Goal: Book appointment/travel/reservation: Book appointment/travel/reservation

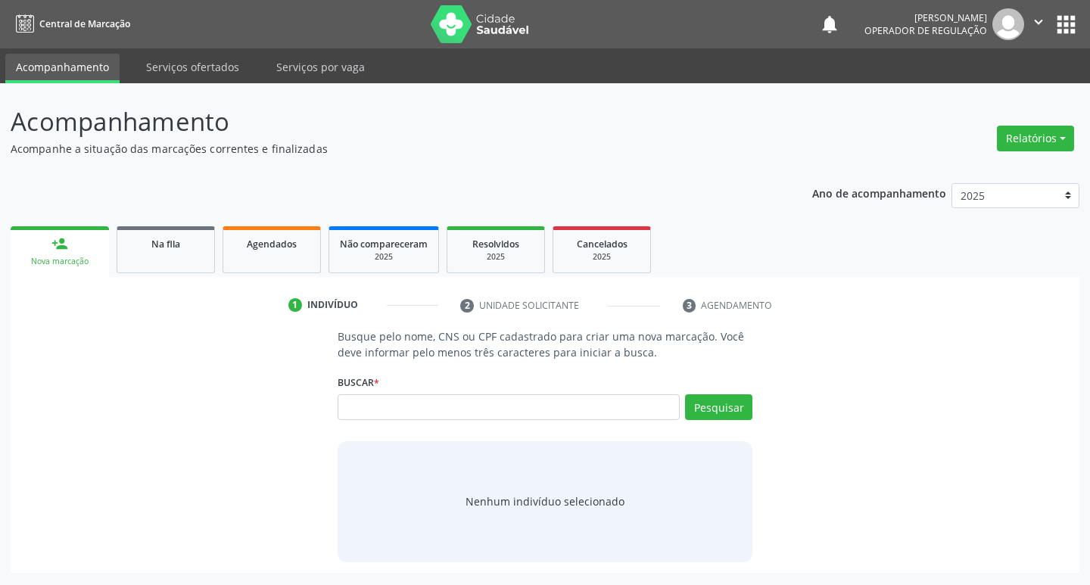
click at [1044, 21] on icon "" at bounding box center [1038, 22] width 17 height 17
click at [970, 85] on link "Sair" at bounding box center [999, 92] width 104 height 21
click at [636, 409] on input "text" at bounding box center [509, 407] width 343 height 26
type input "22003495487"
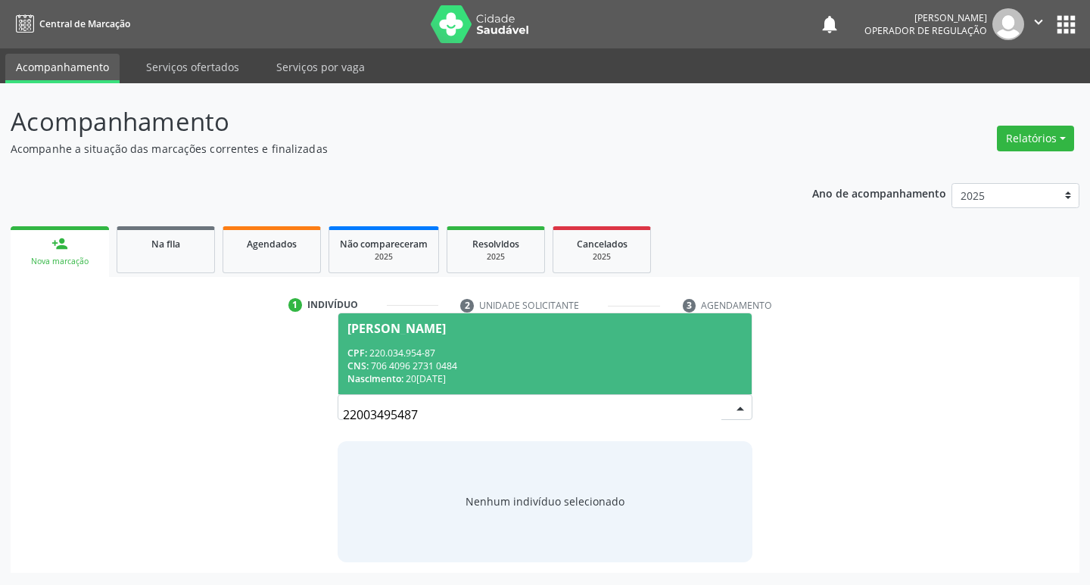
click at [595, 377] on div "Nascimento: 20/03/1957" at bounding box center [545, 378] width 396 height 13
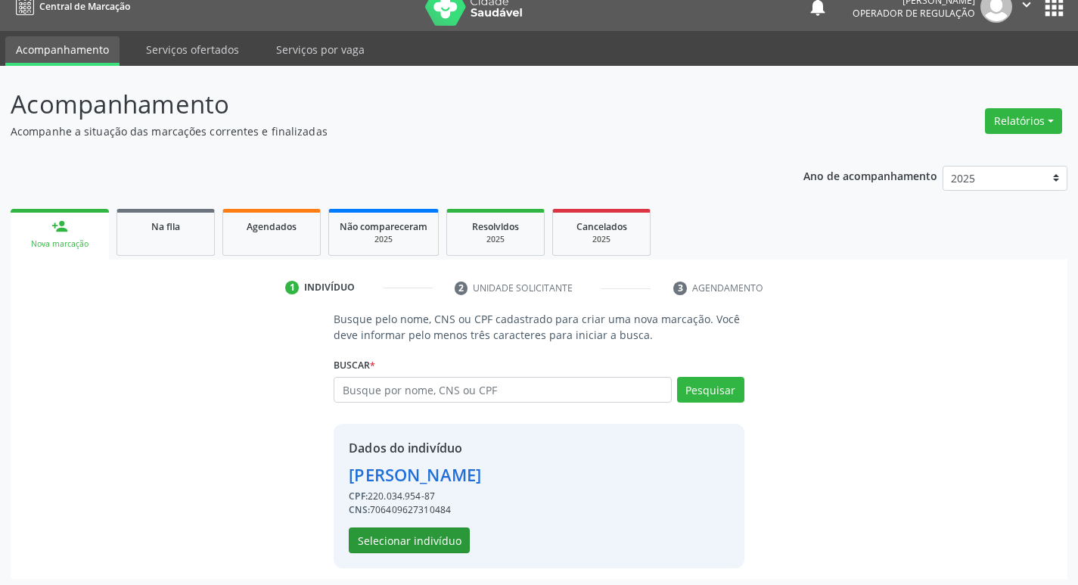
scroll to position [22, 0]
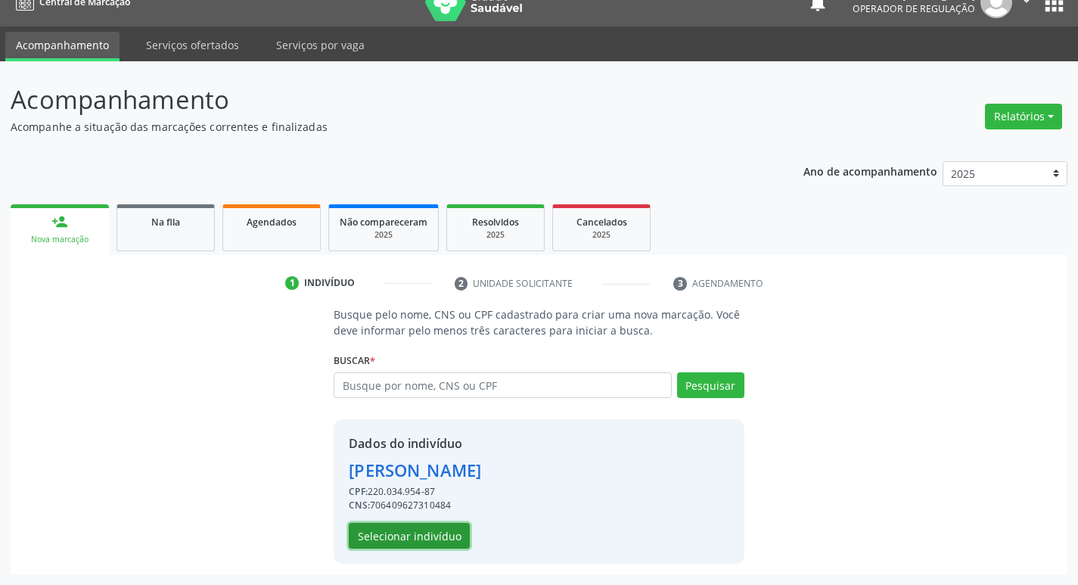
click at [428, 531] on button "Selecionar indivíduo" at bounding box center [409, 536] width 121 height 26
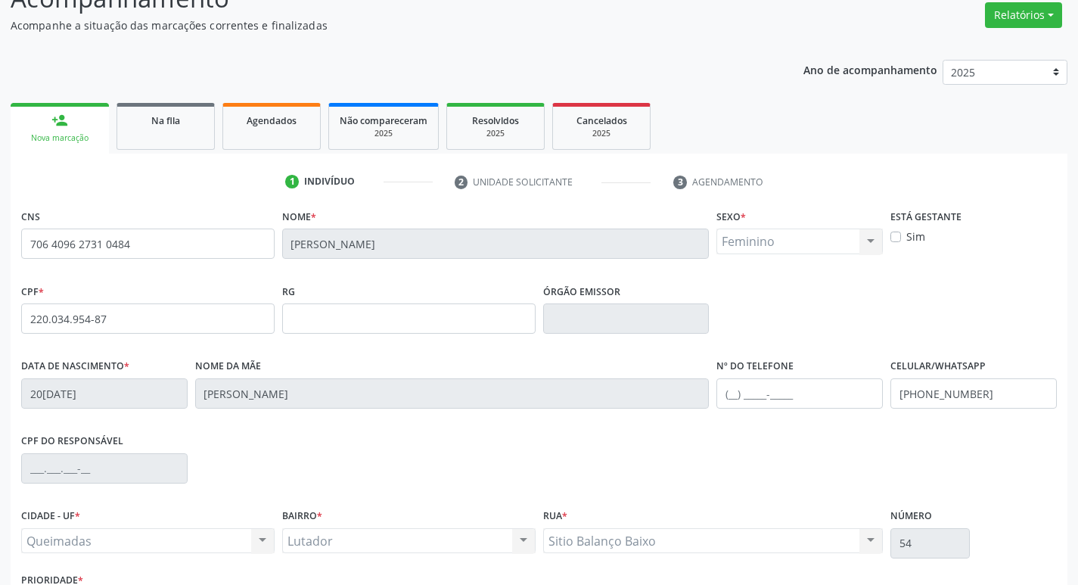
scroll to position [235, 0]
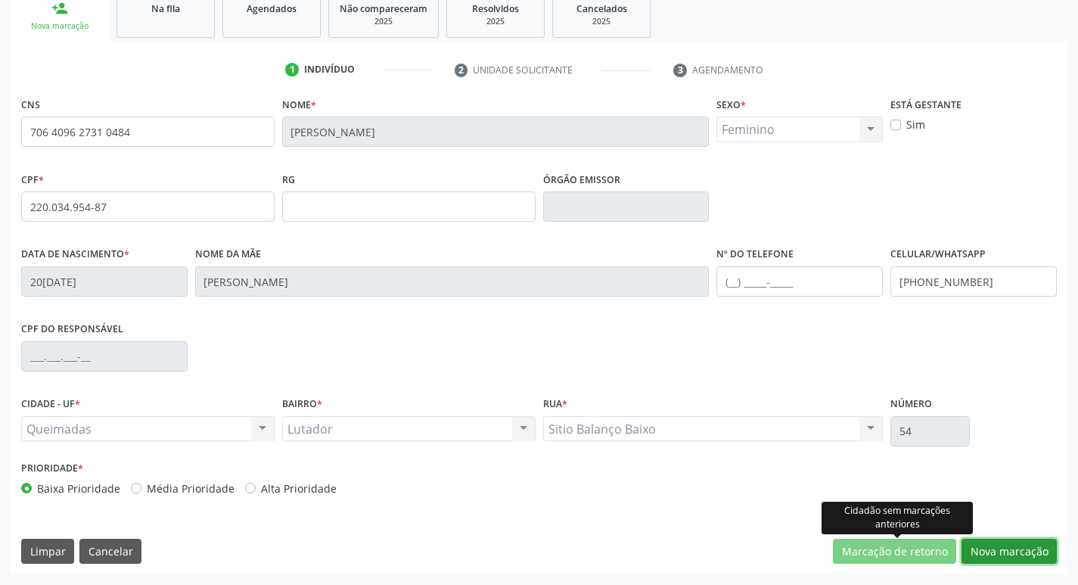
click at [994, 547] on button "Nova marcação" at bounding box center [1009, 552] width 95 height 26
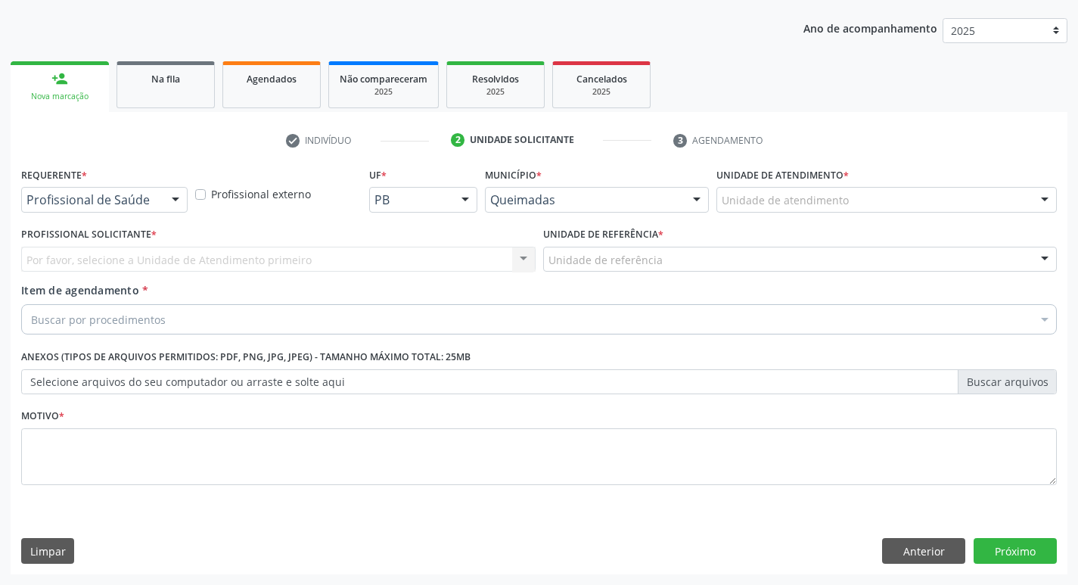
scroll to position [165, 0]
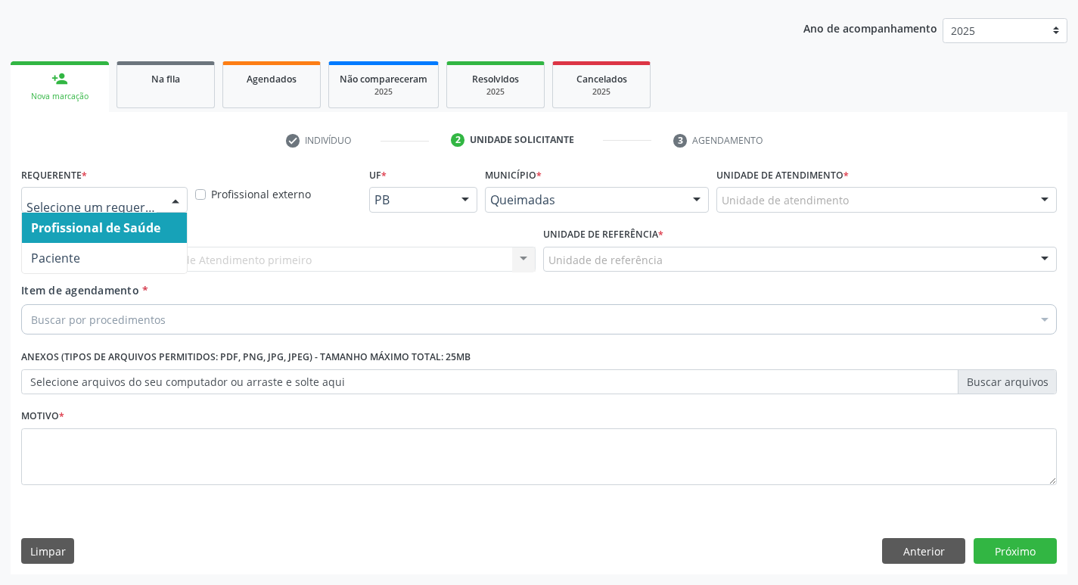
click at [164, 210] on div "Profissional de Saúde Paciente Nenhum resultado encontrado para: " " Não há nen…" at bounding box center [104, 200] width 166 height 26
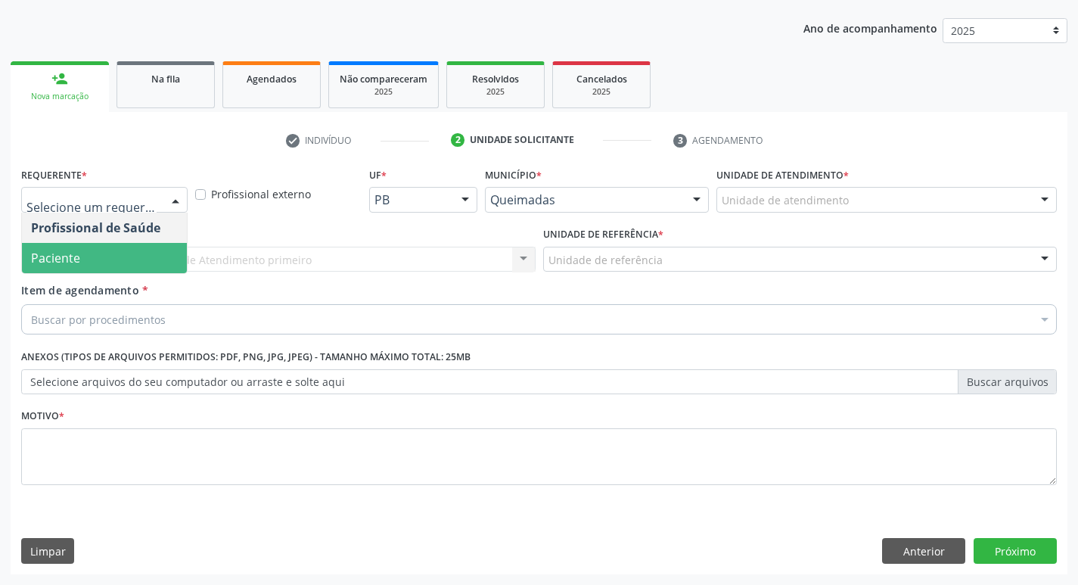
click at [131, 263] on span "Paciente" at bounding box center [104, 258] width 165 height 30
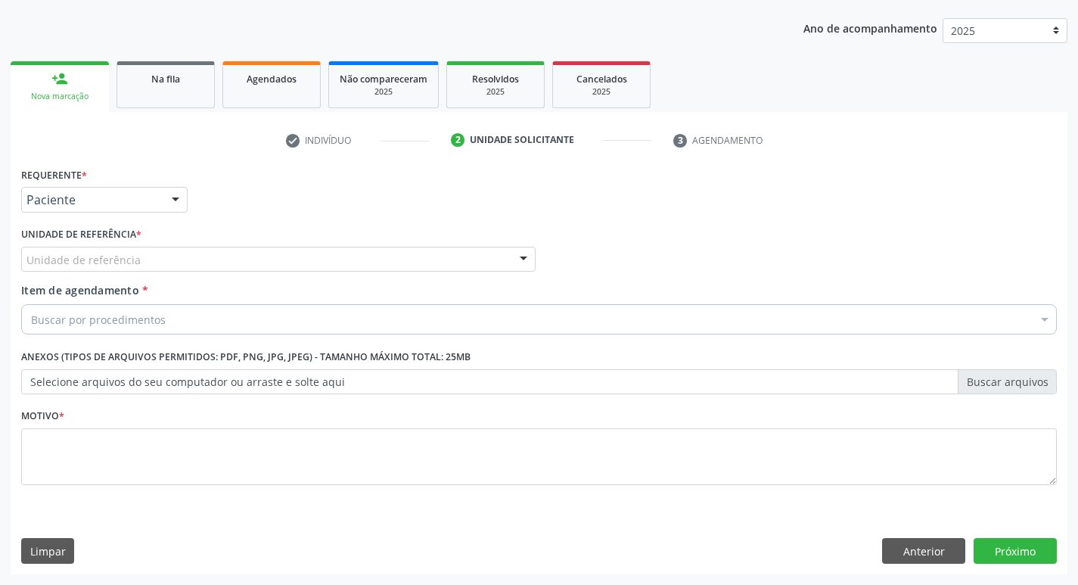
click at [138, 263] on div "Unidade de referência" at bounding box center [278, 260] width 515 height 26
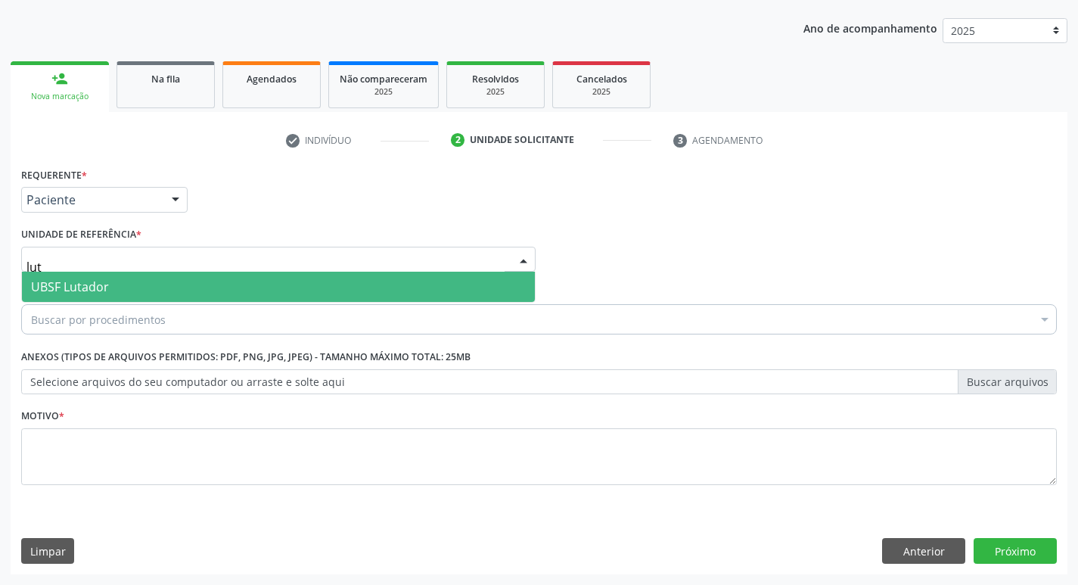
type input "luta"
click at [126, 290] on span "UBSF Lutador" at bounding box center [278, 287] width 513 height 30
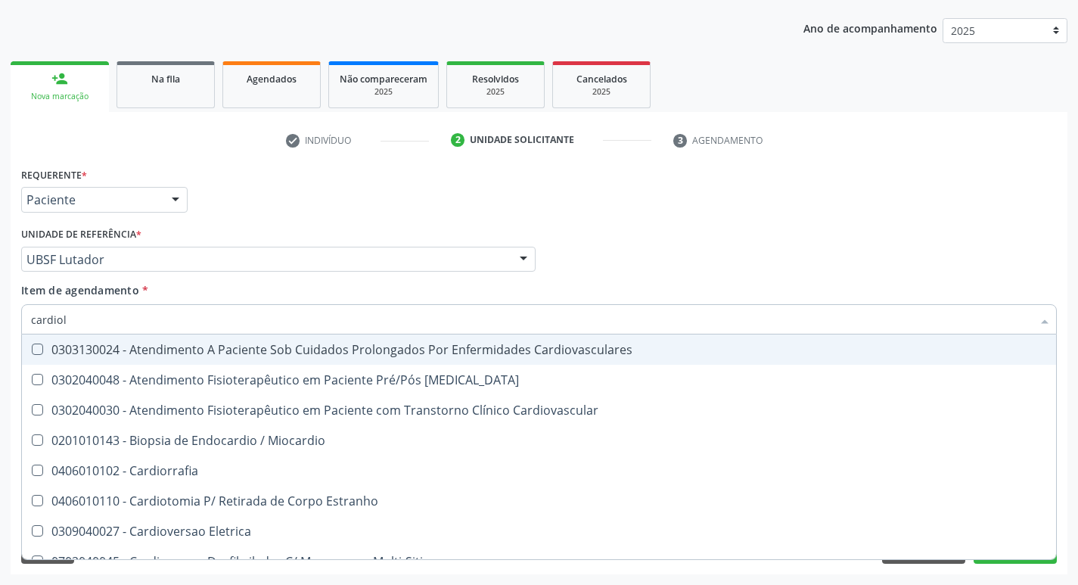
type input "cardiolo"
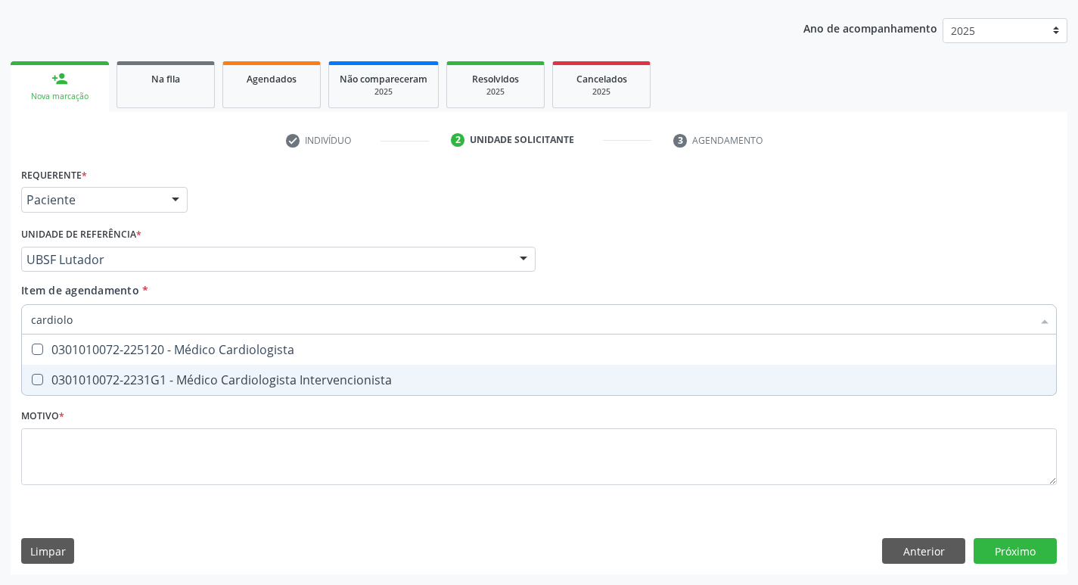
click at [145, 375] on div "0301010072-2231G1 - Médico Cardiologista Intervencionista" at bounding box center [539, 380] width 1016 height 12
checkbox Intervencionista "true"
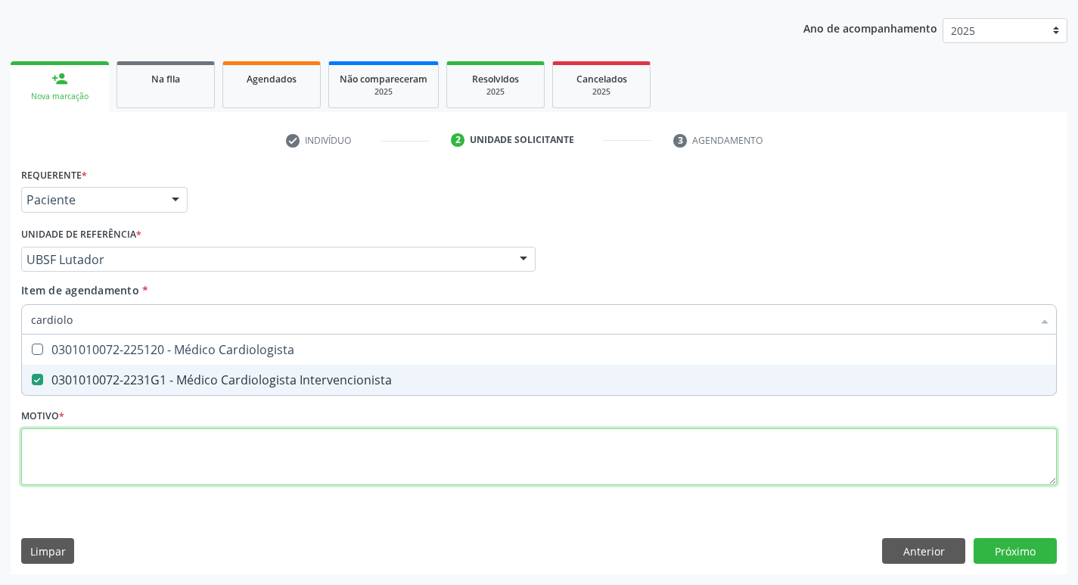
click at [121, 457] on div "Requerente * Paciente Profissional de Saúde Paciente Nenhum resultado encontrad…" at bounding box center [539, 334] width 1036 height 343
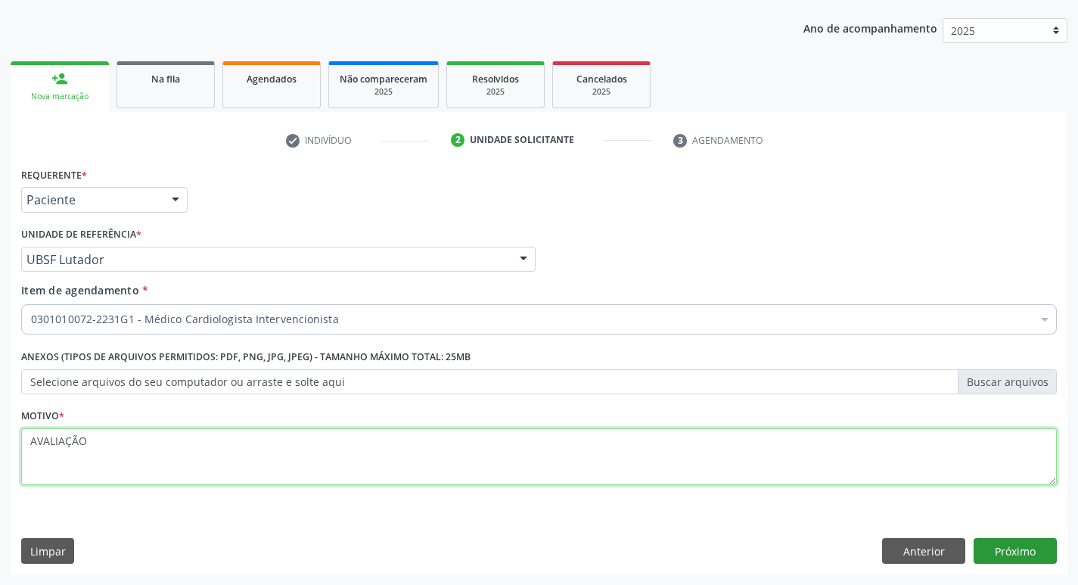
type textarea "AVALIAÇÃO"
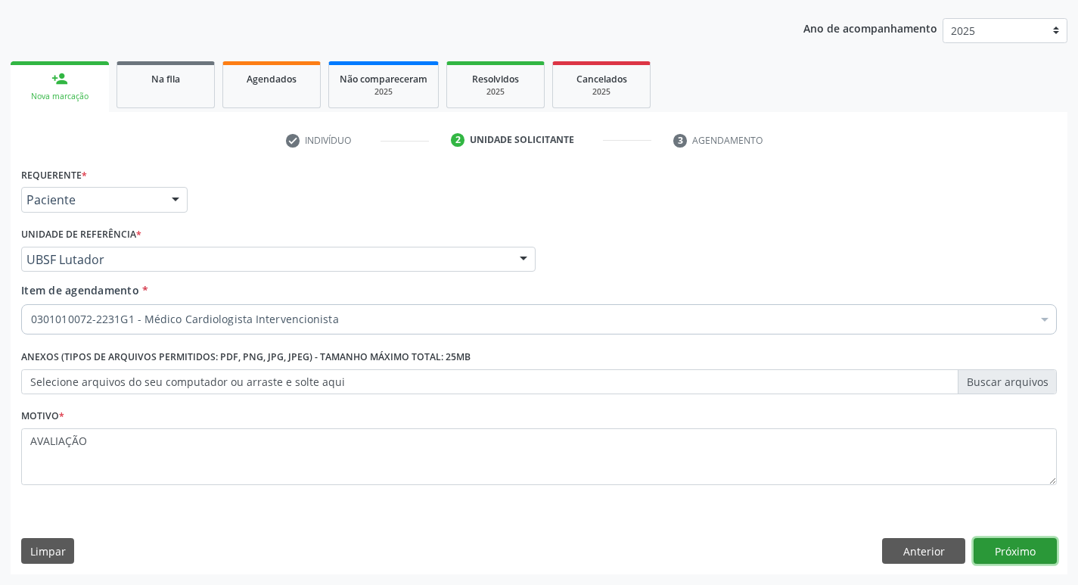
click at [1045, 546] on button "Próximo" at bounding box center [1015, 551] width 83 height 26
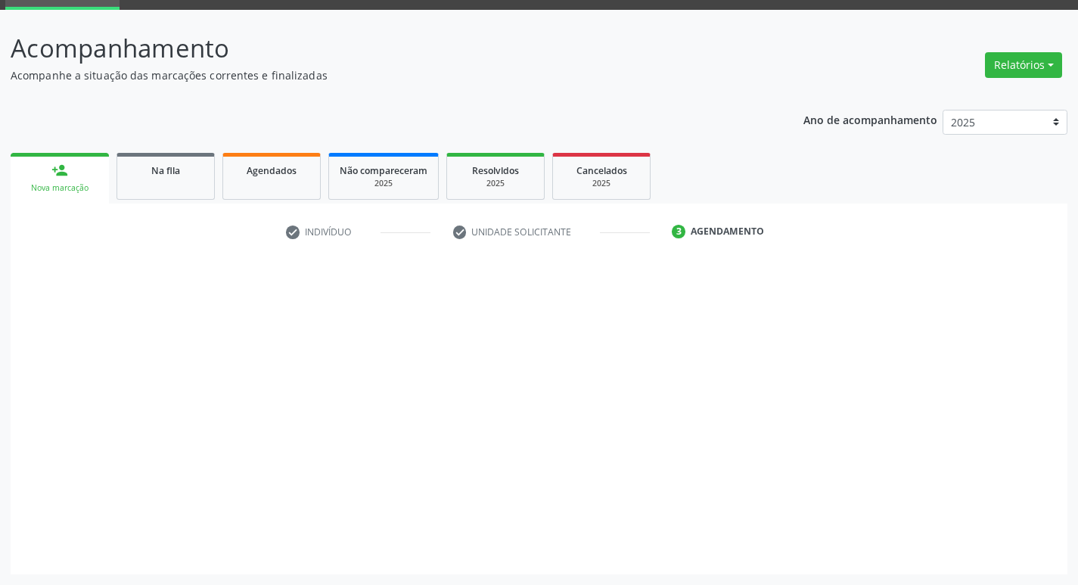
scroll to position [73, 0]
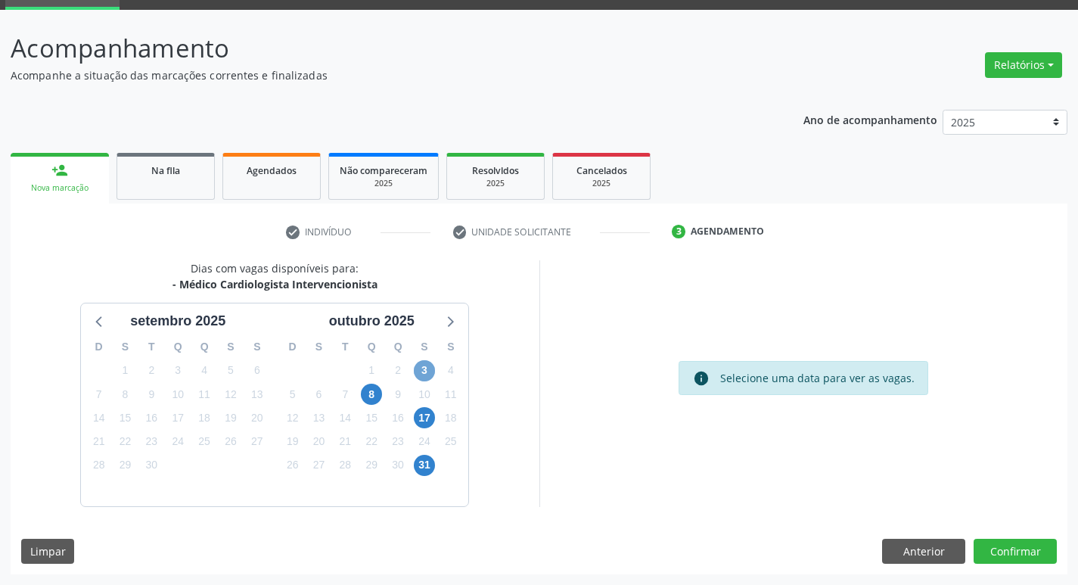
click at [431, 373] on span "3" at bounding box center [424, 370] width 21 height 21
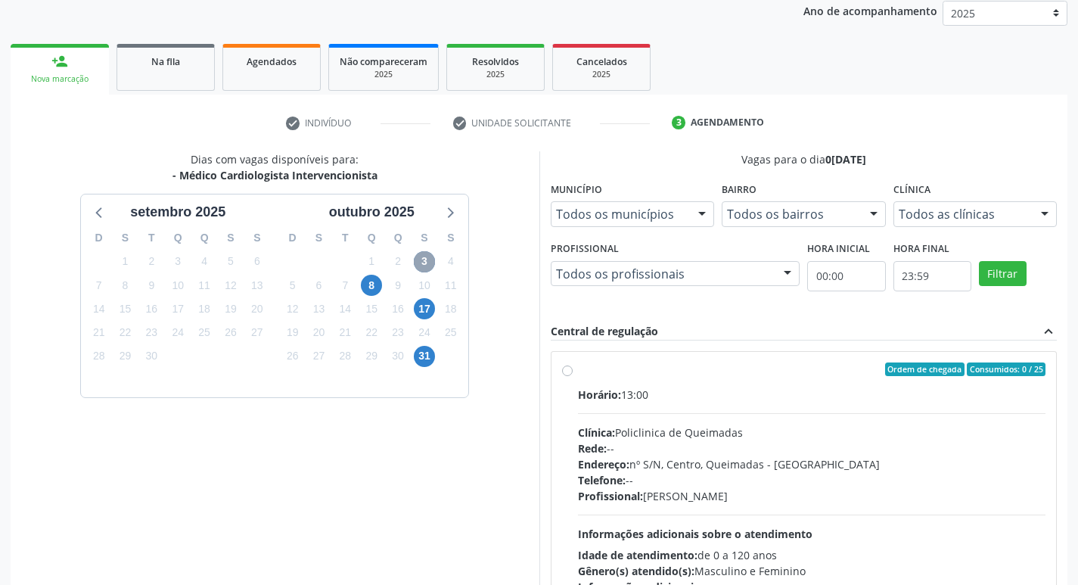
scroll to position [292, 0]
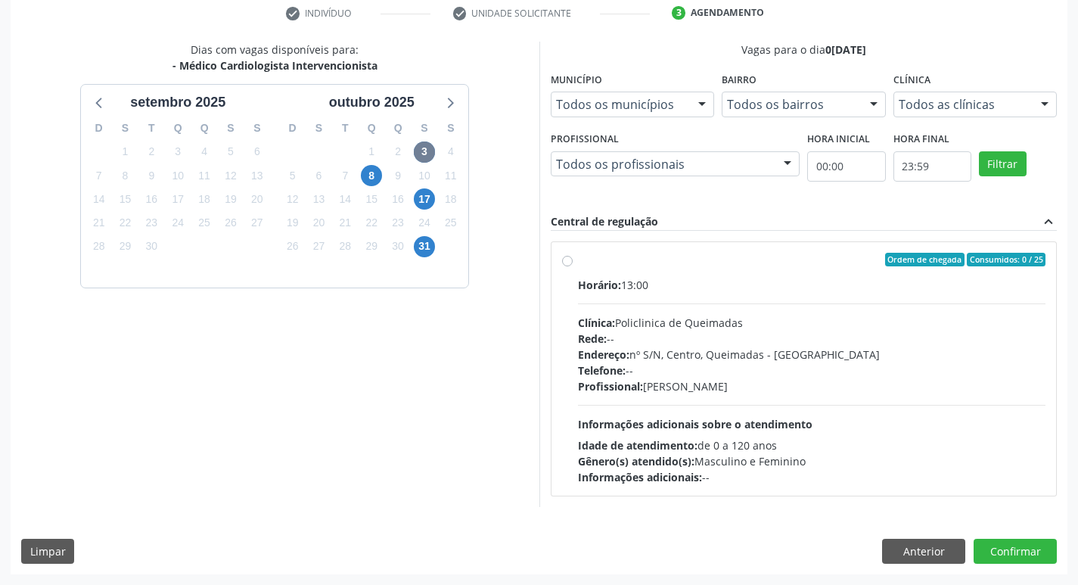
click at [858, 288] on div "Horário: 13:00" at bounding box center [812, 285] width 468 height 16
click at [573, 266] on input "Ordem de chegada Consumidos: 0 / 25 Horário: 13:00 Clínica: Policlinica de Quei…" at bounding box center [567, 260] width 11 height 14
radio input "true"
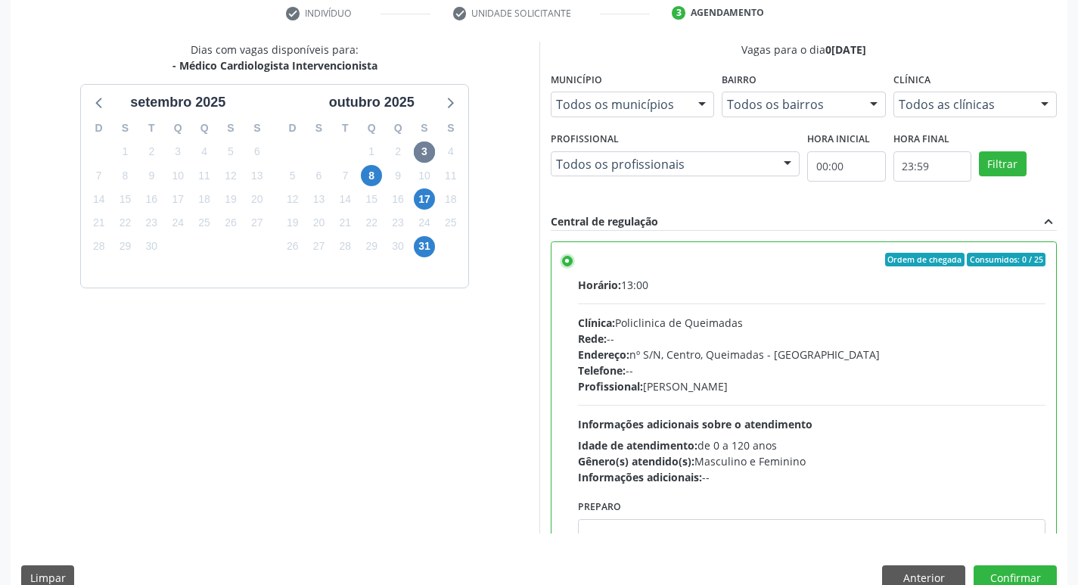
scroll to position [75, 0]
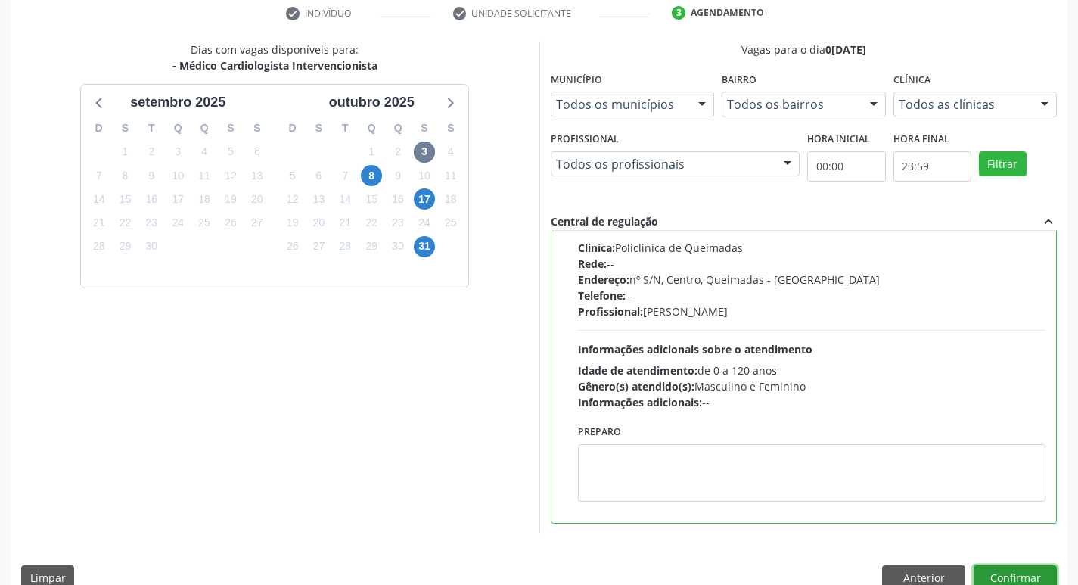
click at [997, 570] on button "Confirmar" at bounding box center [1015, 578] width 83 height 26
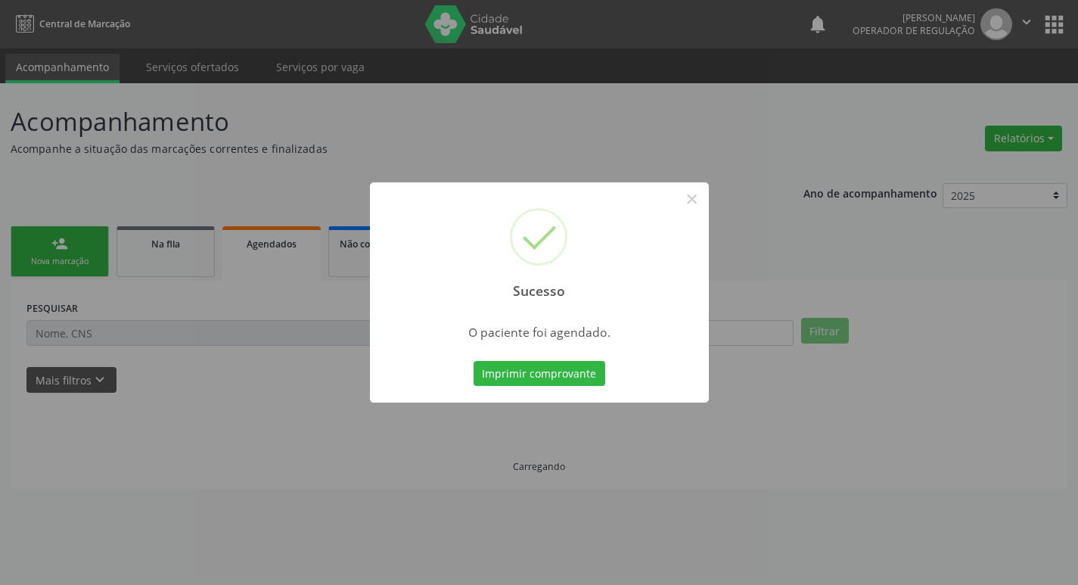
scroll to position [0, 0]
click at [577, 370] on button "Imprimir comprovante" at bounding box center [545, 374] width 132 height 26
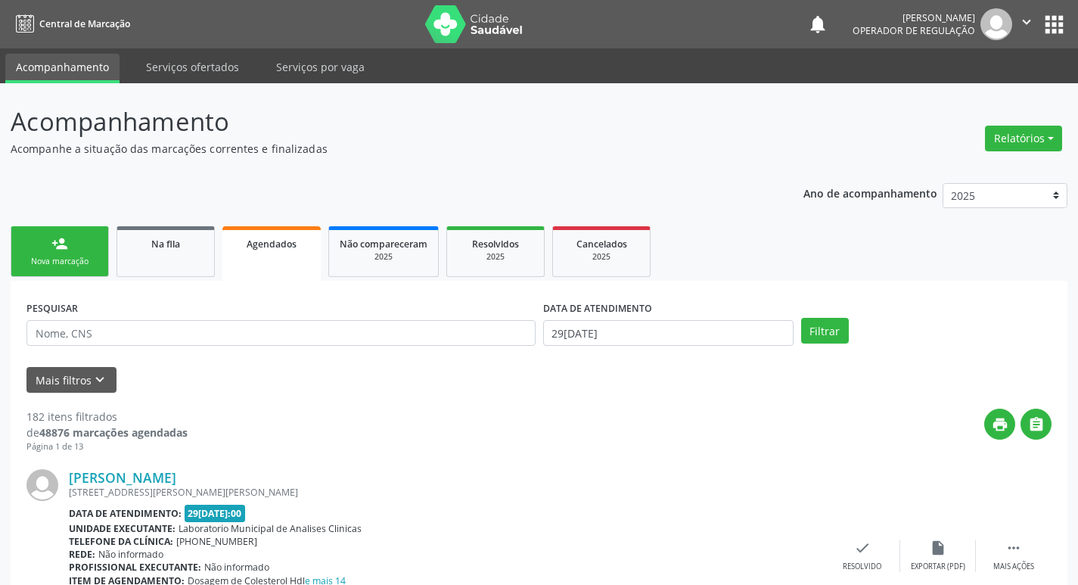
click at [61, 272] on link "person_add Nova marcação" at bounding box center [60, 251] width 98 height 51
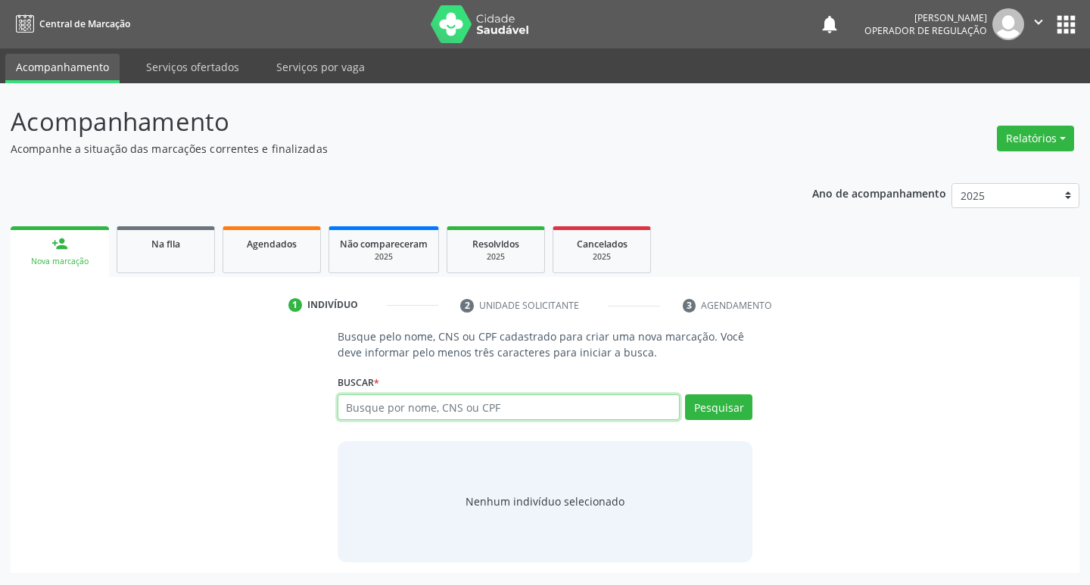
click at [427, 418] on input "text" at bounding box center [509, 407] width 343 height 26
type input "708501055189780"
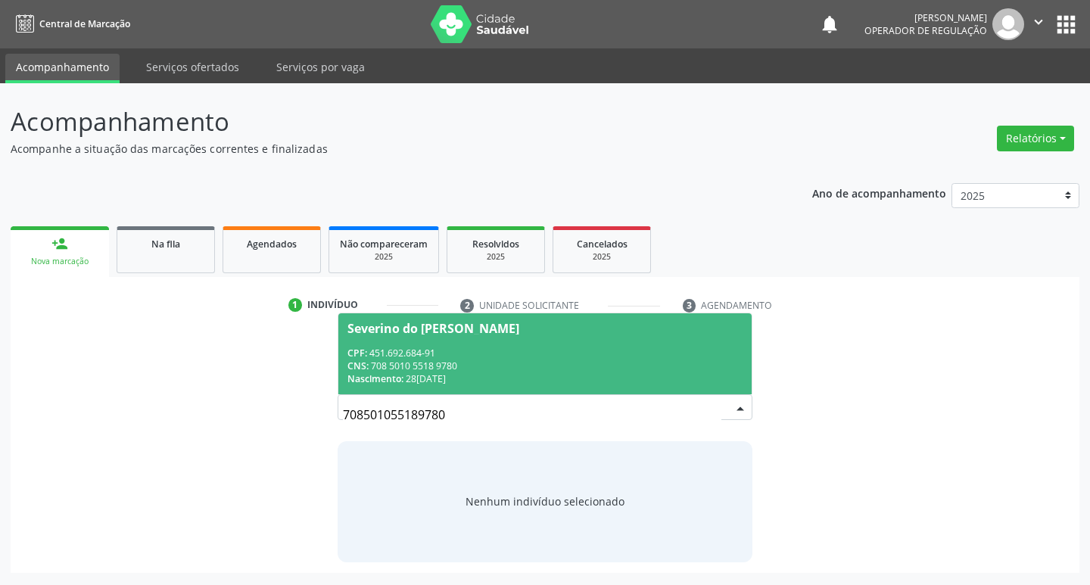
click at [516, 347] on div "CPF: 451.692.684-91" at bounding box center [545, 353] width 396 height 13
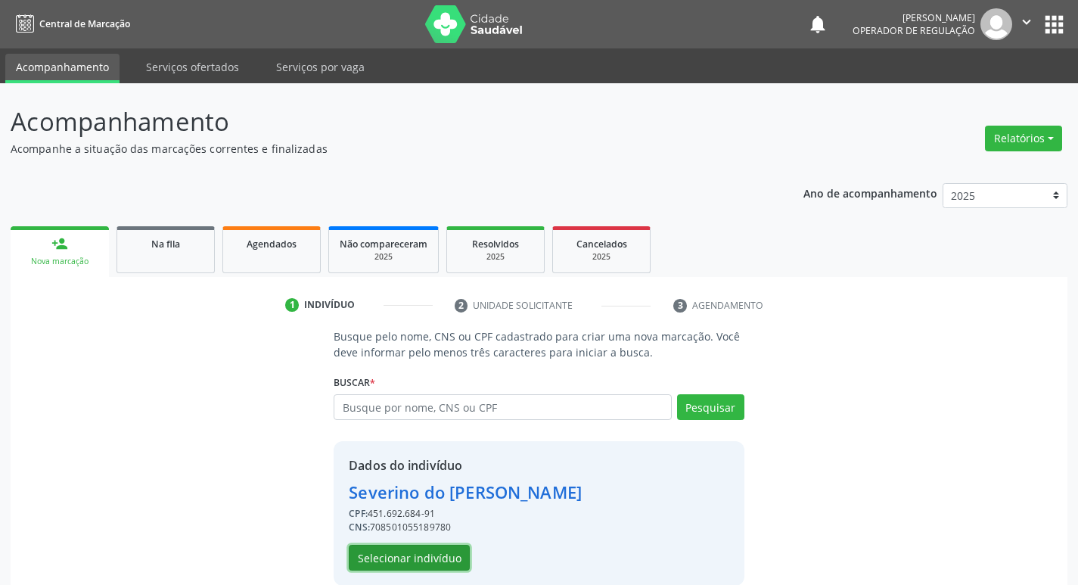
click at [403, 565] on button "Selecionar indivíduo" at bounding box center [409, 558] width 121 height 26
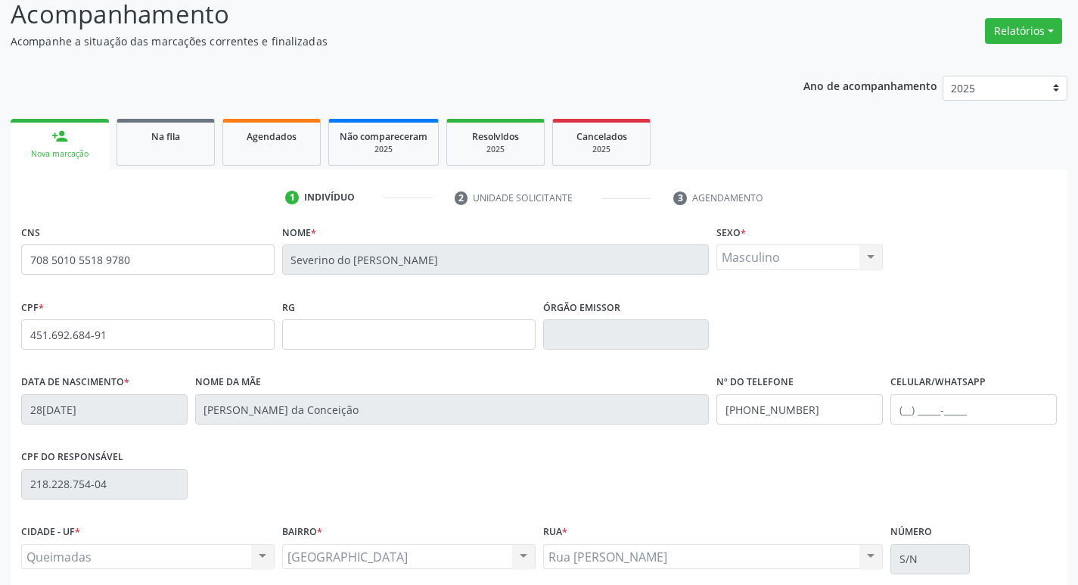
scroll to position [235, 0]
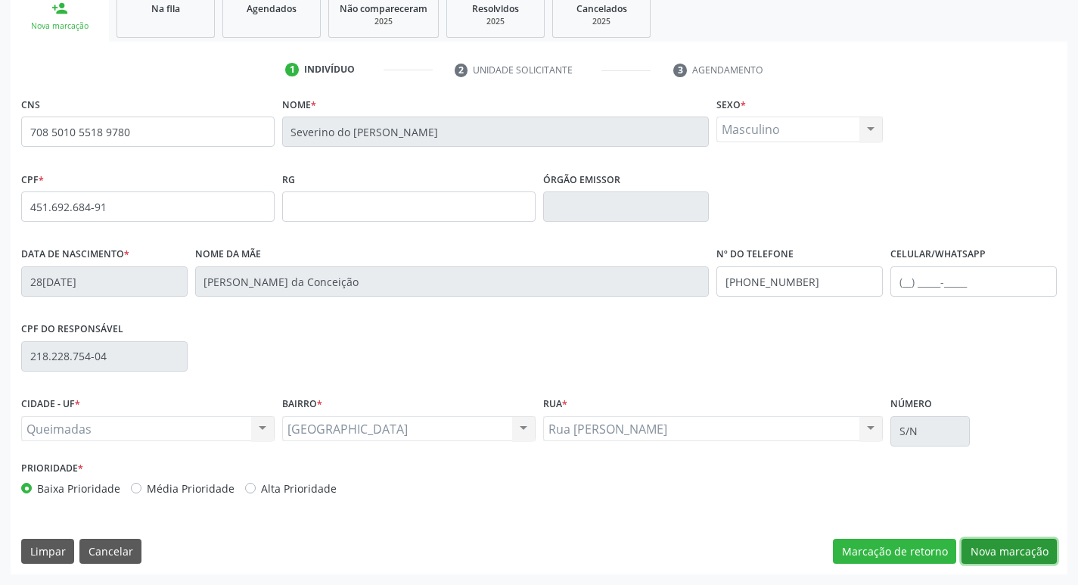
drag, startPoint x: 1002, startPoint y: 552, endPoint x: 590, endPoint y: 460, distance: 422.6
click at [1000, 554] on button "Nova marcação" at bounding box center [1009, 552] width 95 height 26
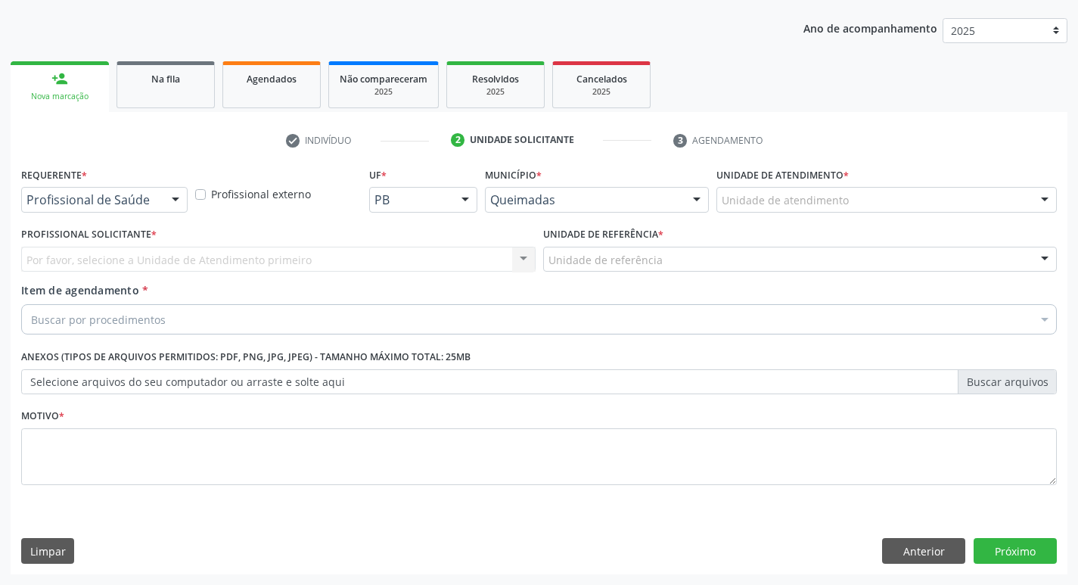
drag, startPoint x: 172, startPoint y: 206, endPoint x: 150, endPoint y: 249, distance: 48.4
click at [171, 206] on div at bounding box center [175, 201] width 23 height 26
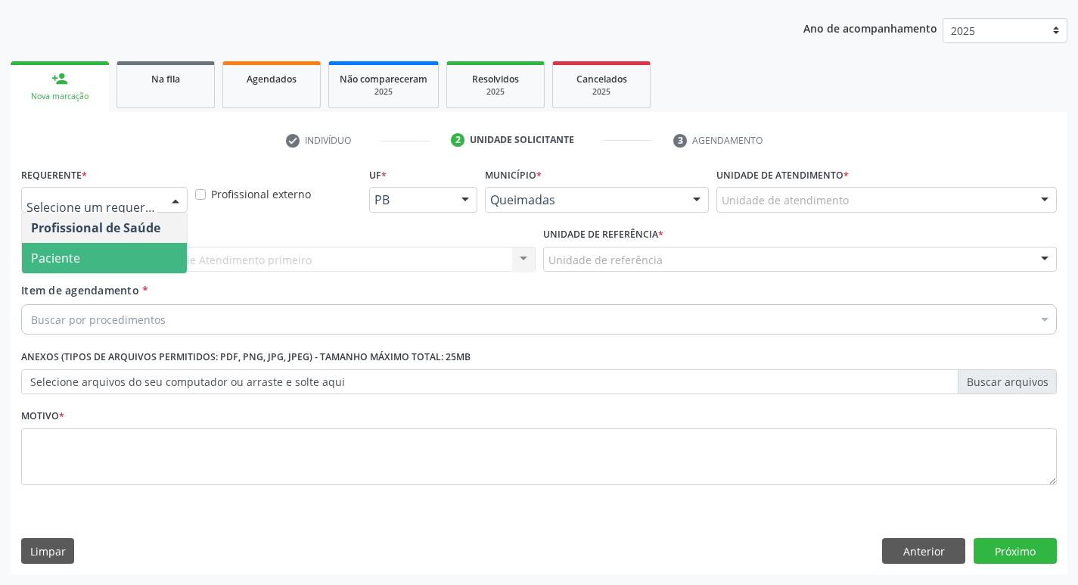
click at [150, 250] on span "Paciente" at bounding box center [104, 258] width 165 height 30
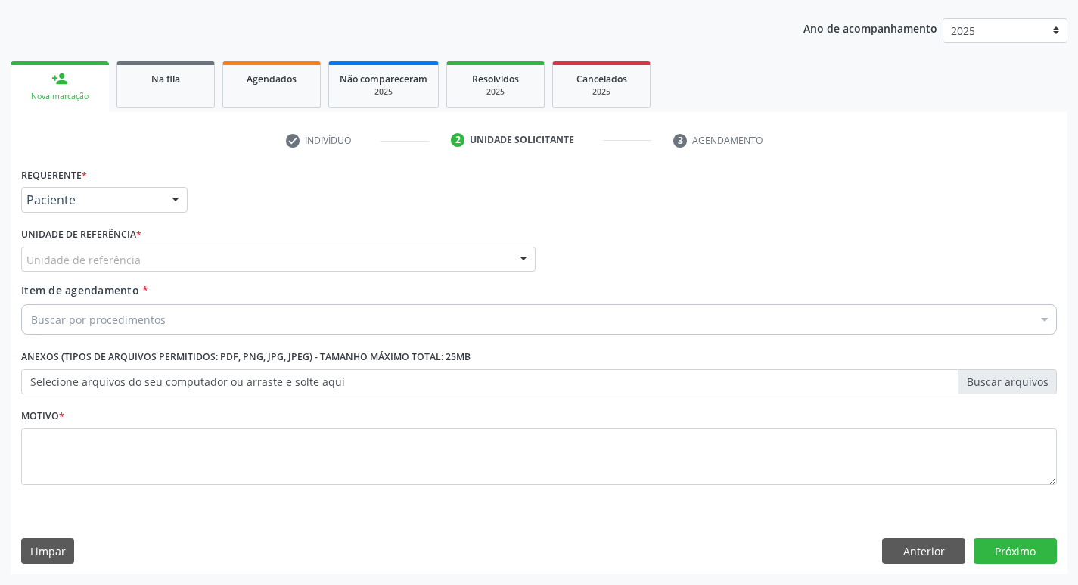
click at [152, 258] on div "Requerente * Paciente Profissional de Saúde Paciente Nenhum resultado encontrad…" at bounding box center [539, 334] width 1036 height 343
click at [152, 258] on div "Unidade de referência" at bounding box center [278, 260] width 515 height 26
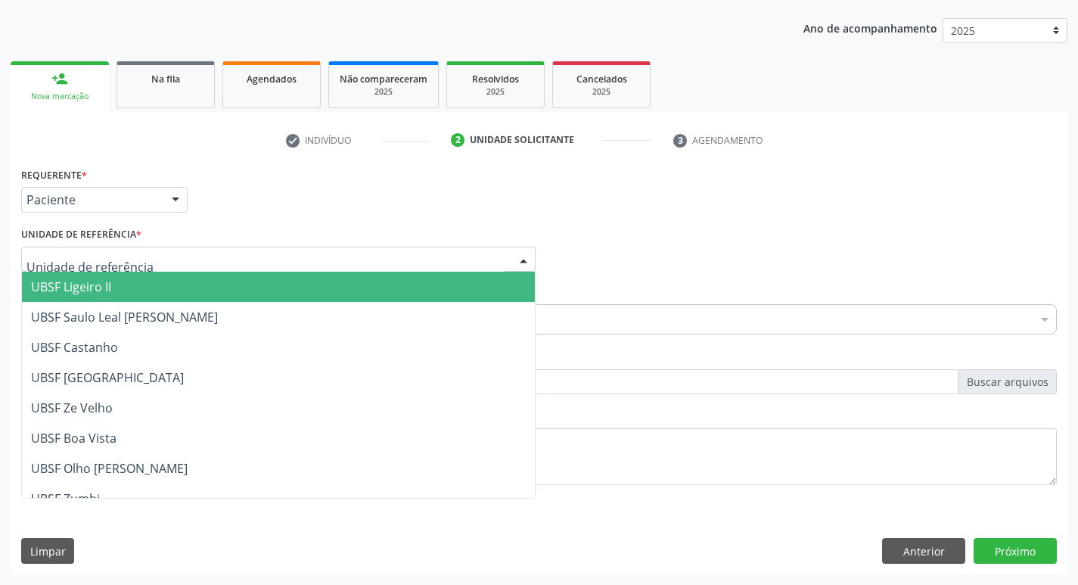
click at [152, 258] on input "text" at bounding box center [265, 267] width 478 height 30
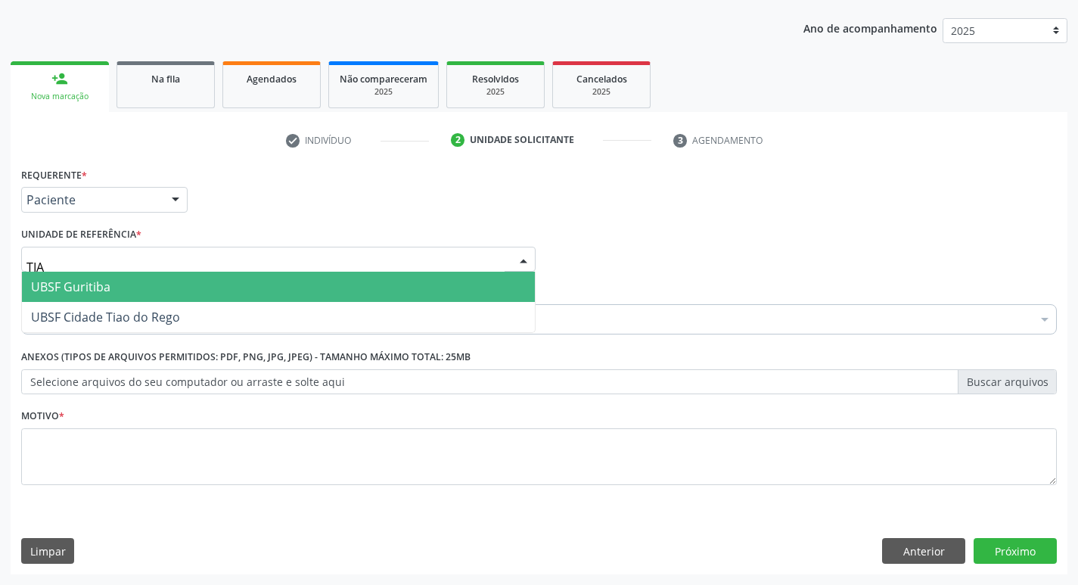
type input "TIAO"
click at [160, 294] on span "UBSF Cidade Tiao do Rego" at bounding box center [105, 286] width 149 height 17
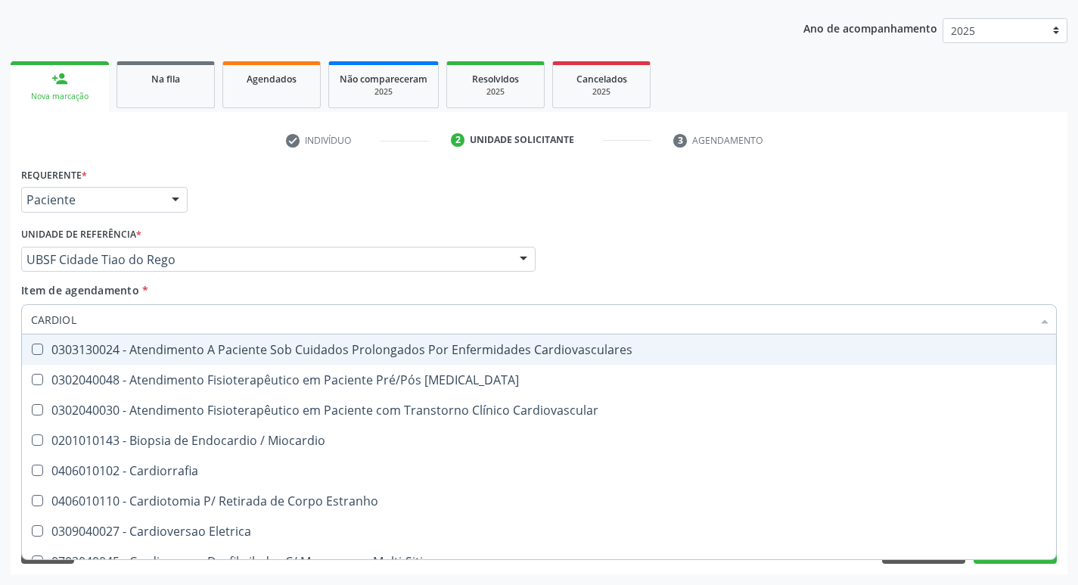
type input "CARDIOLO"
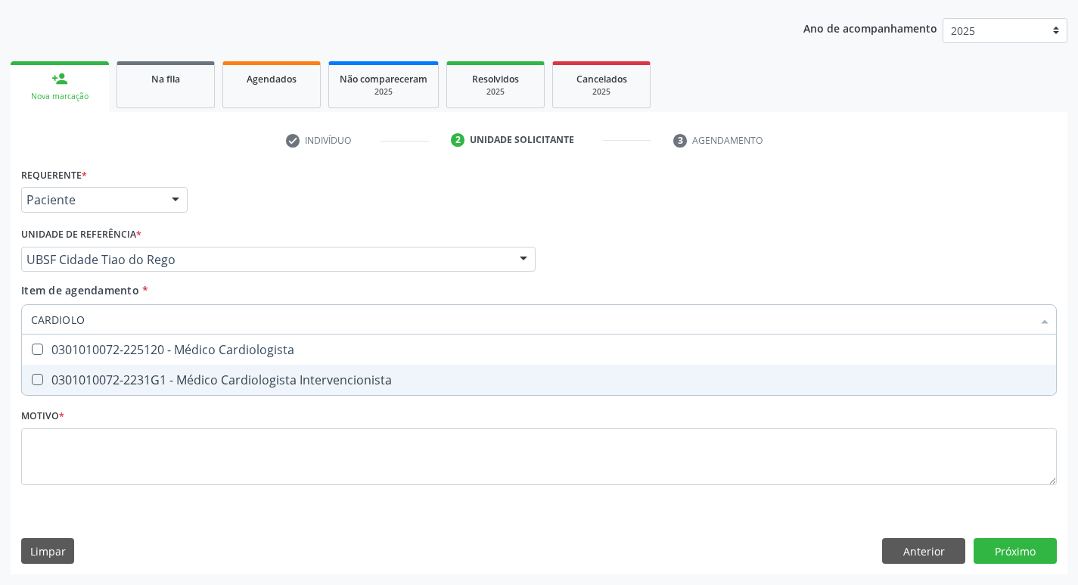
click at [118, 374] on div "0301010072-2231G1 - Médico Cardiologista Intervencionista" at bounding box center [539, 380] width 1016 height 12
checkbox Intervencionista "true"
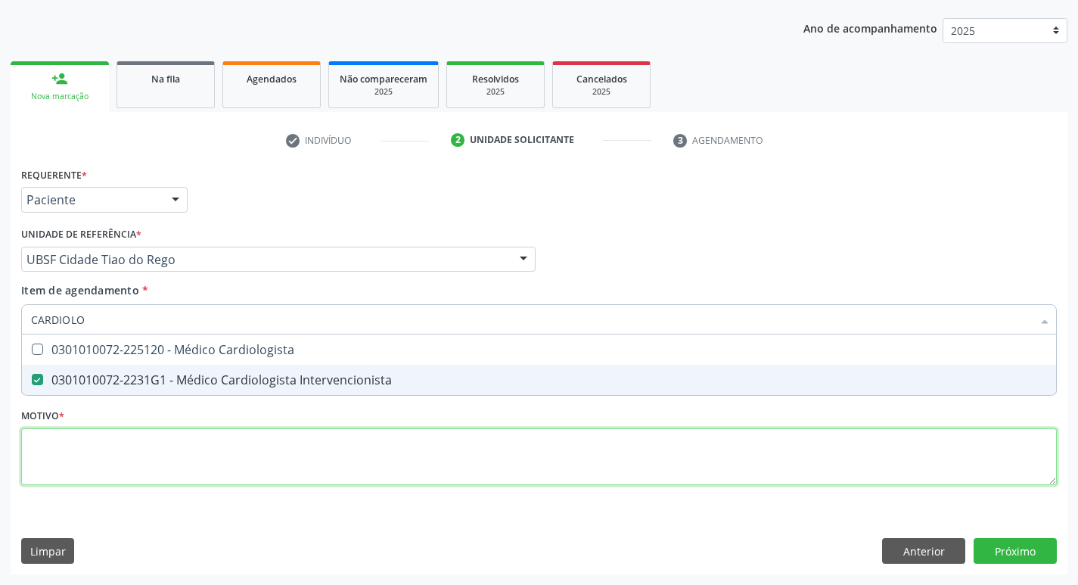
click at [96, 440] on div "Requerente * Paciente Profissional de Saúde Paciente Nenhum resultado encontrad…" at bounding box center [539, 334] width 1036 height 343
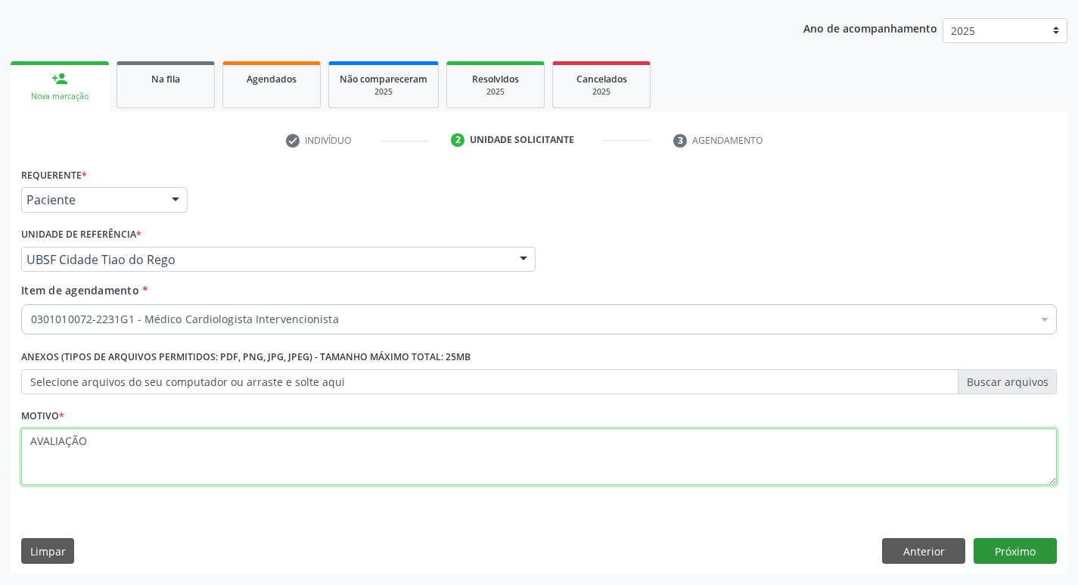
type textarea "AVALIAÇÃO"
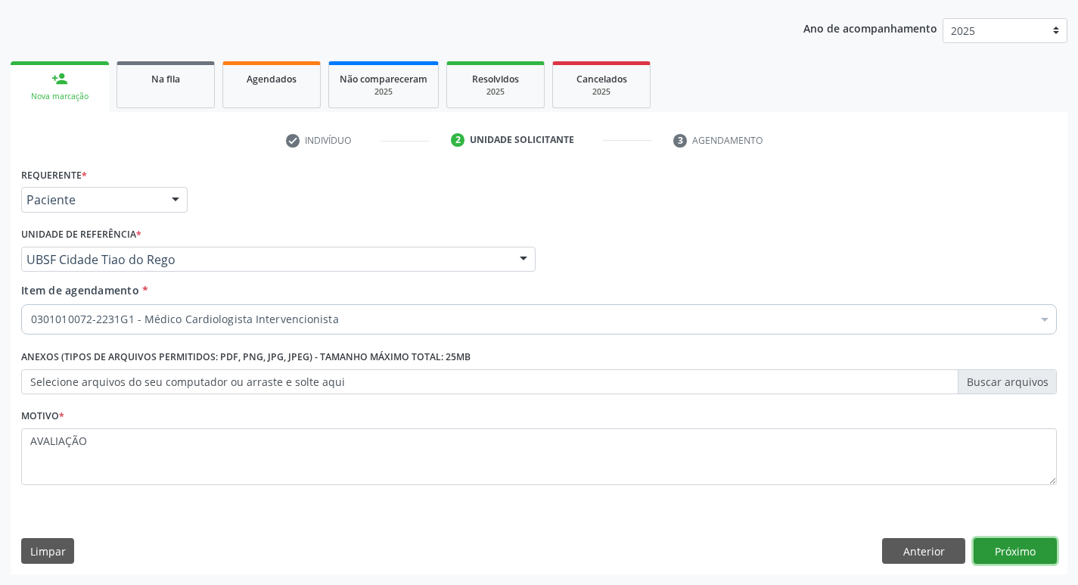
click at [1024, 550] on button "Próximo" at bounding box center [1015, 551] width 83 height 26
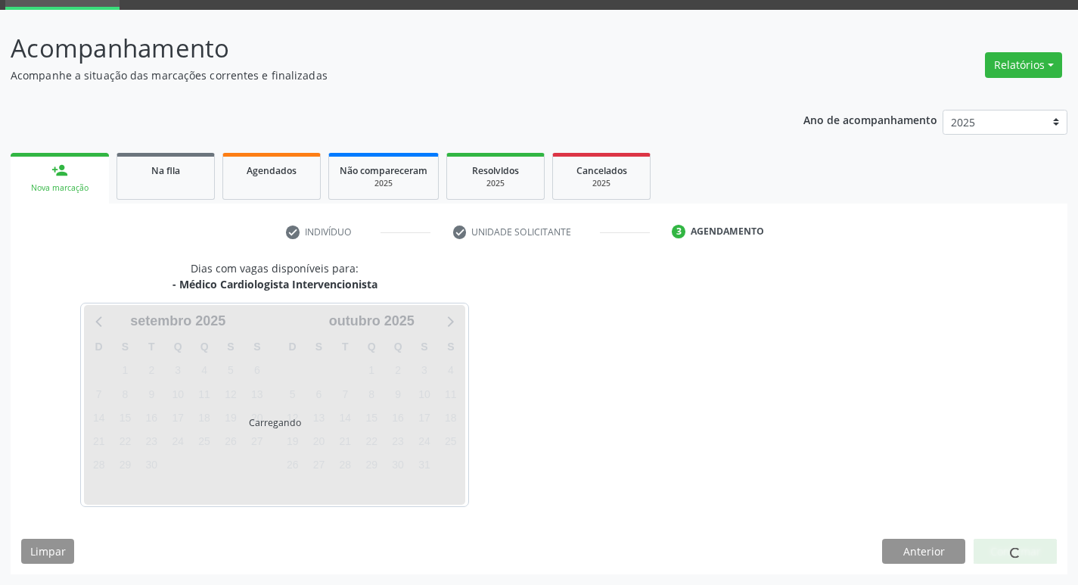
scroll to position [73, 0]
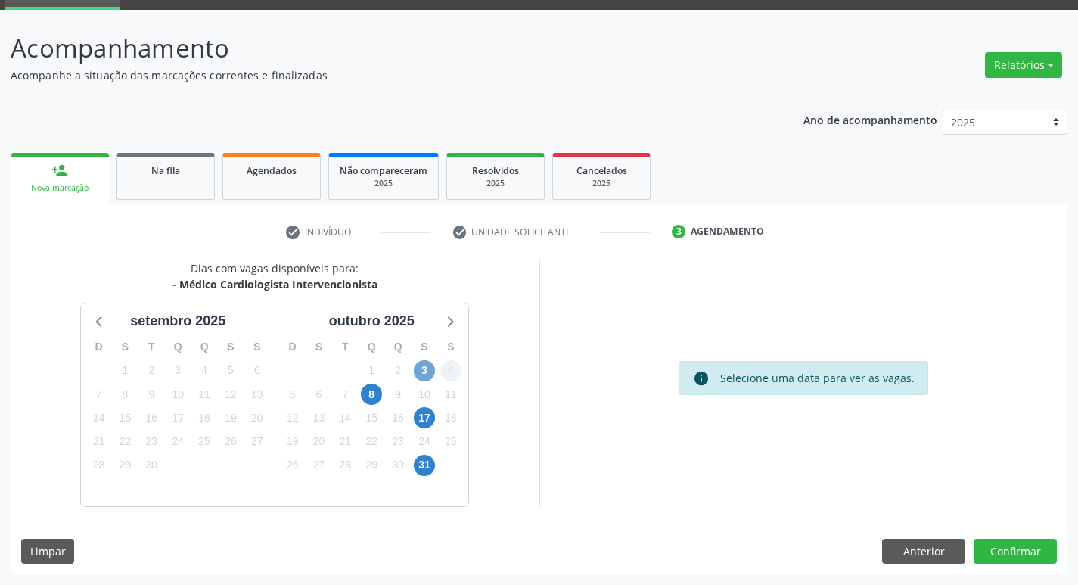
drag, startPoint x: 427, startPoint y: 369, endPoint x: 445, endPoint y: 369, distance: 18.2
click at [426, 369] on span "3" at bounding box center [424, 370] width 21 height 21
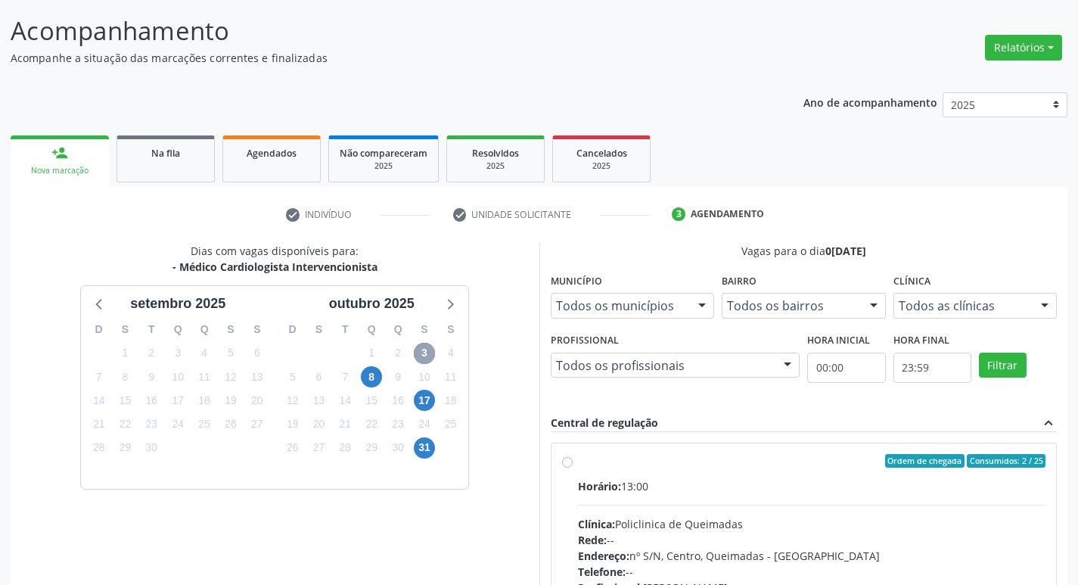
scroll to position [292, 0]
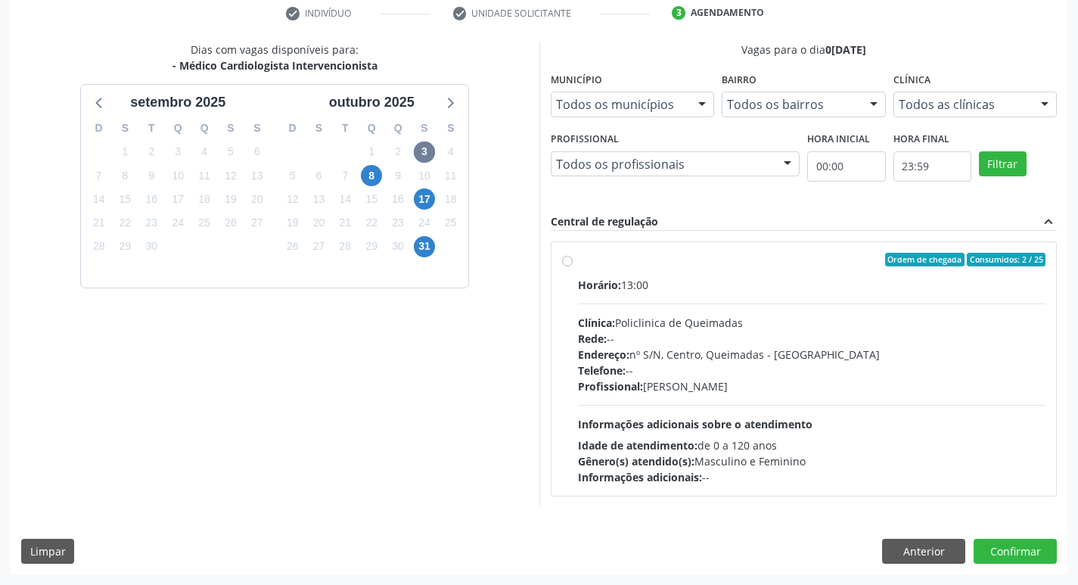
click at [671, 270] on label "Ordem de chegada Consumidos: 2 / 25 Horário: 13:00 Clínica: Policlinica de Quei…" at bounding box center [812, 369] width 468 height 232
click at [573, 266] on input "Ordem de chegada Consumidos: 2 / 25 Horário: 13:00 Clínica: Policlinica de Quei…" at bounding box center [567, 260] width 11 height 14
radio input "true"
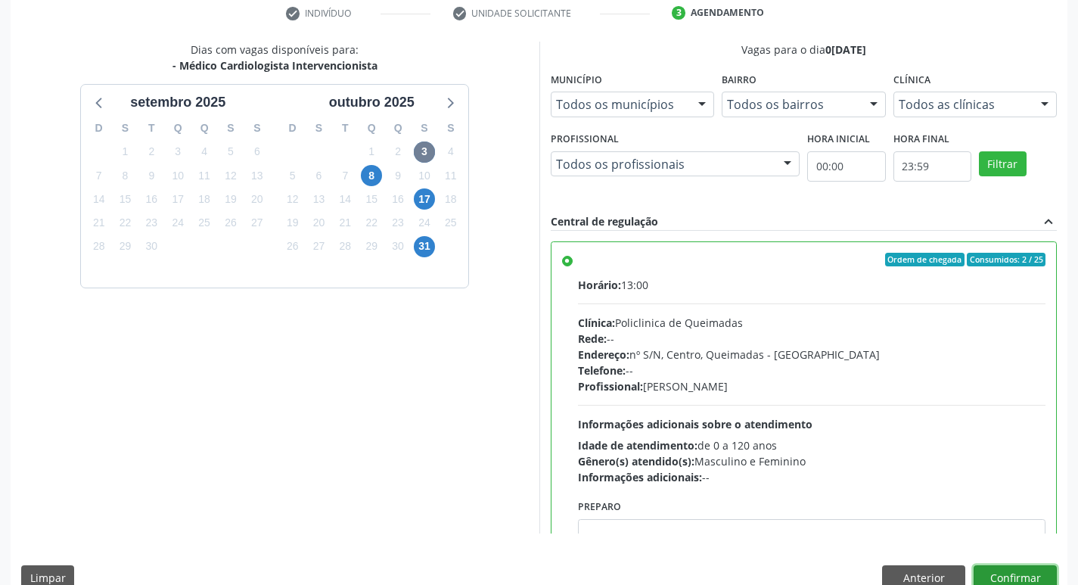
click at [994, 581] on button "Confirmar" at bounding box center [1015, 578] width 83 height 26
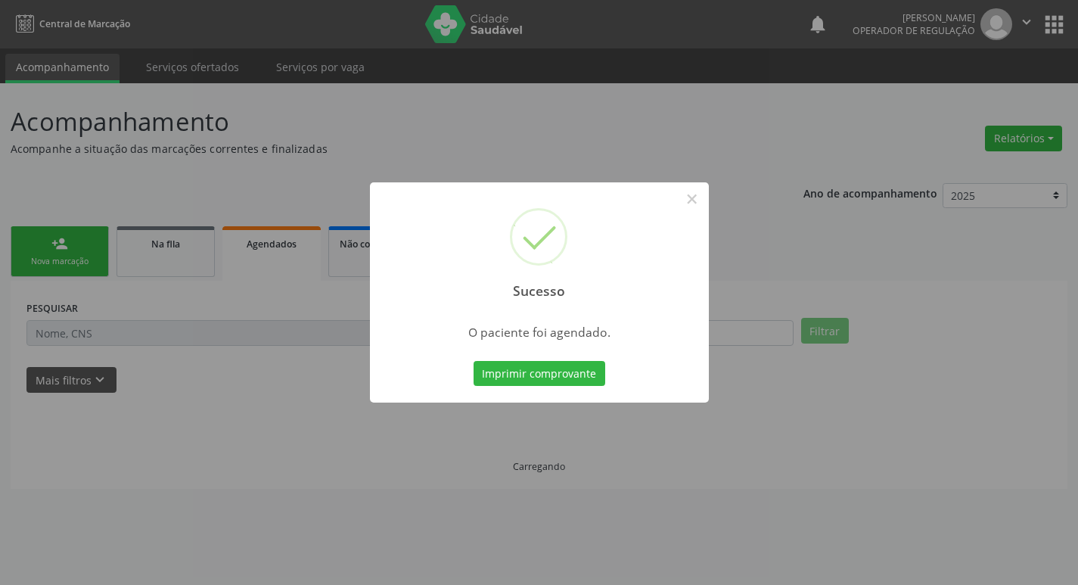
scroll to position [0, 0]
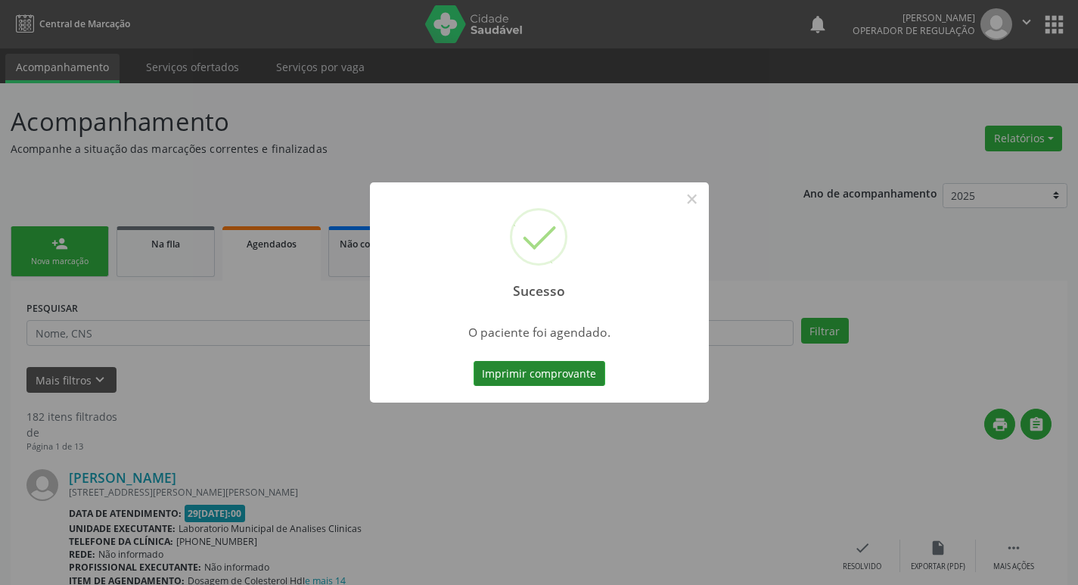
click at [555, 383] on button "Imprimir comprovante" at bounding box center [540, 374] width 132 height 26
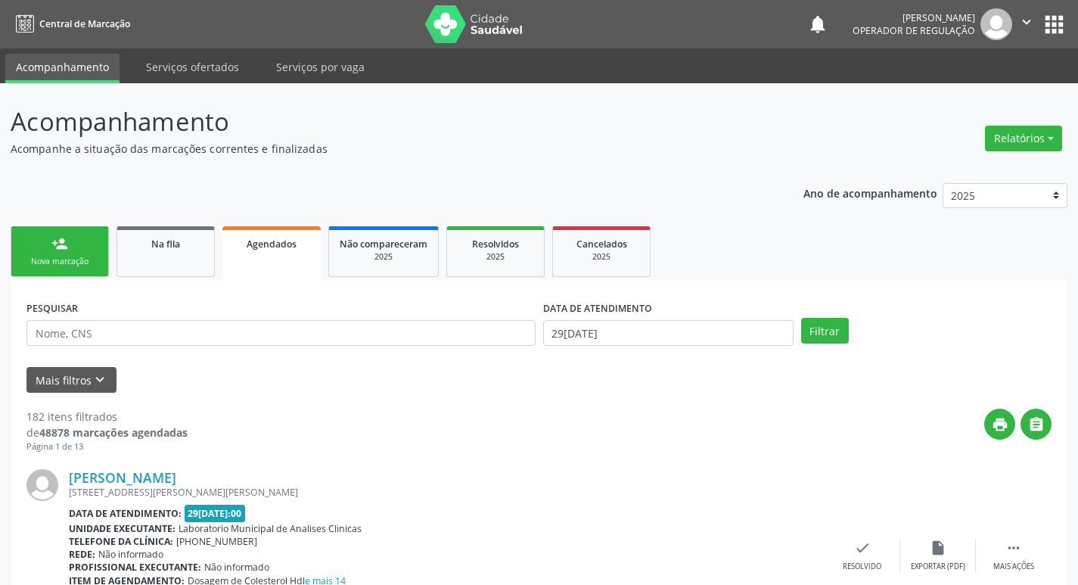
click at [89, 241] on link "person_add Nova marcação" at bounding box center [60, 251] width 98 height 51
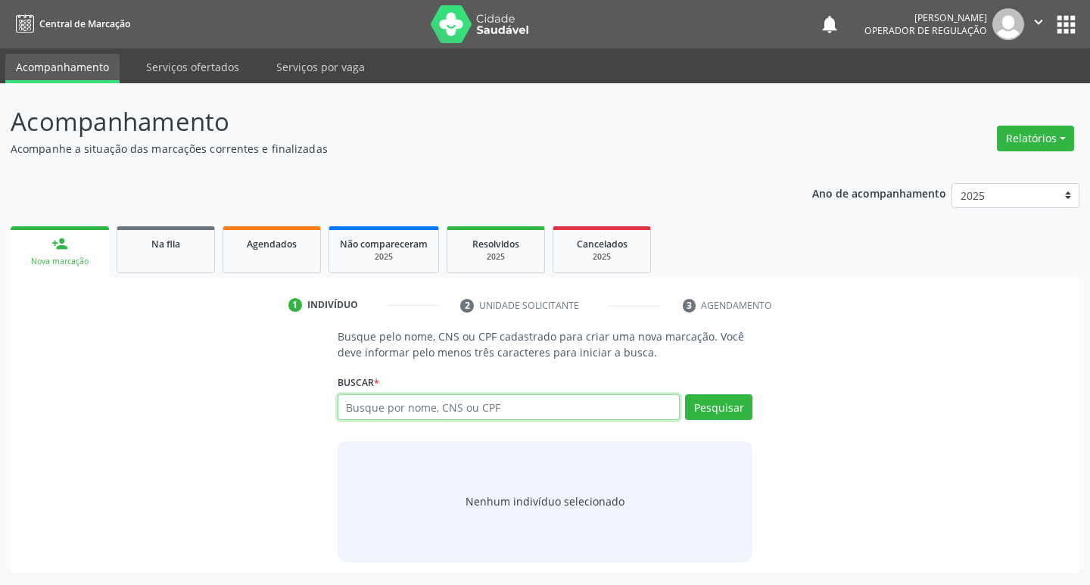
click at [549, 412] on input "text" at bounding box center [509, 407] width 343 height 26
type input "704801015893147"
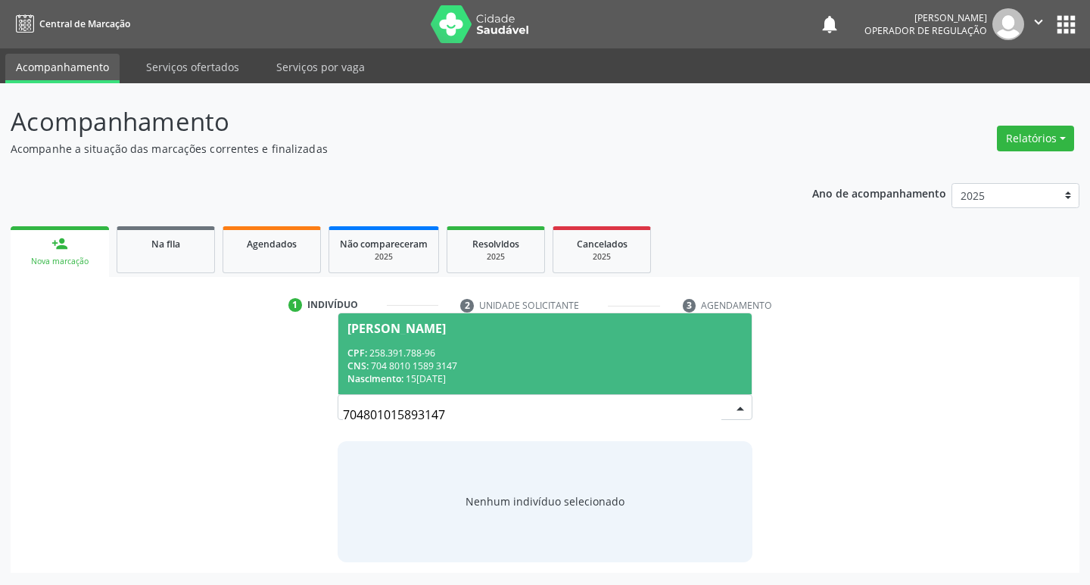
click at [649, 355] on div "CPF: 258.391.788-96" at bounding box center [545, 353] width 396 height 13
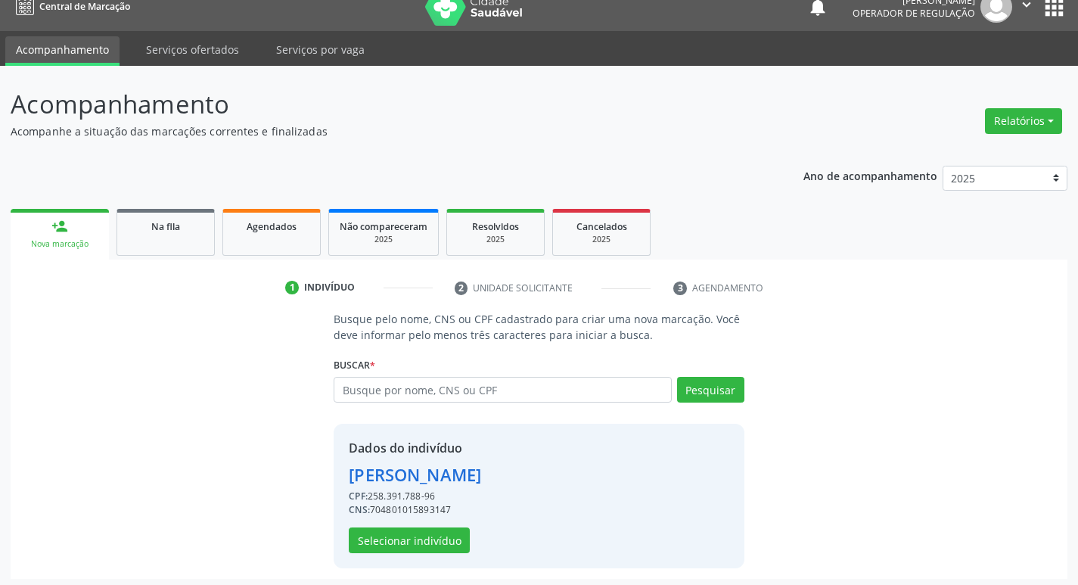
scroll to position [22, 0]
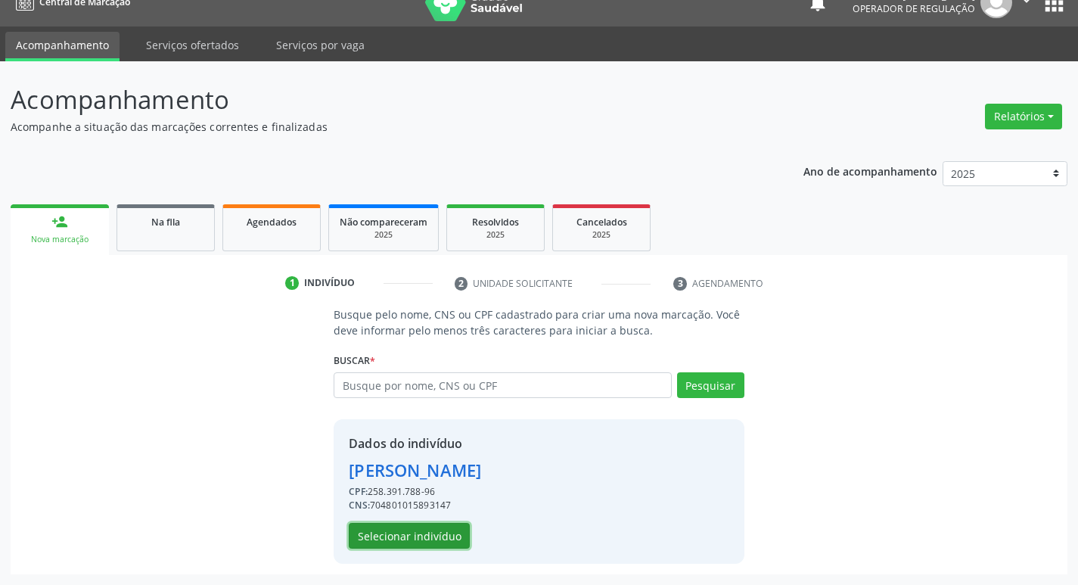
click at [363, 544] on button "Selecionar indivíduo" at bounding box center [409, 536] width 121 height 26
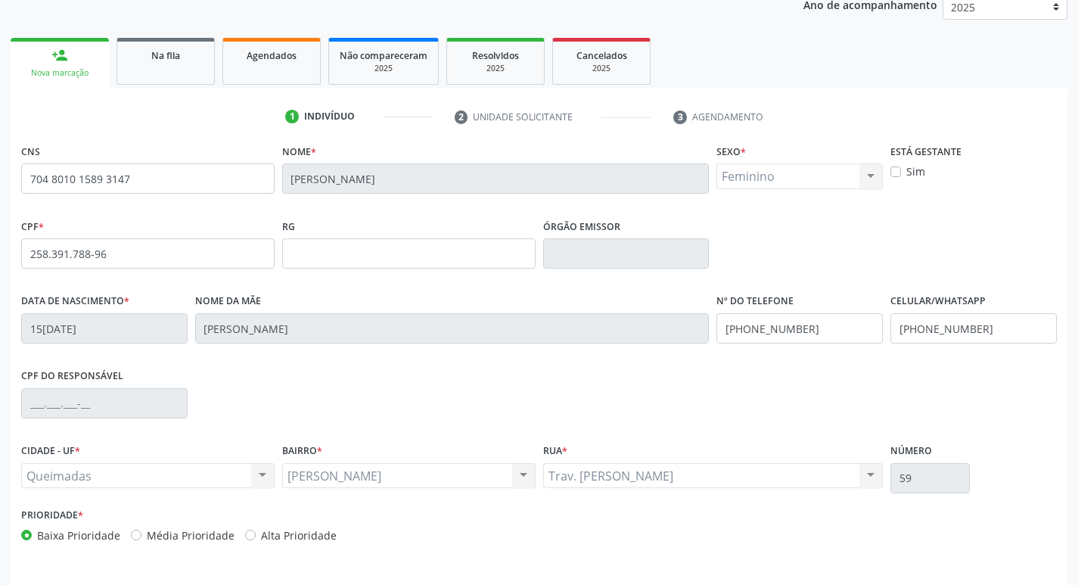
scroll to position [235, 0]
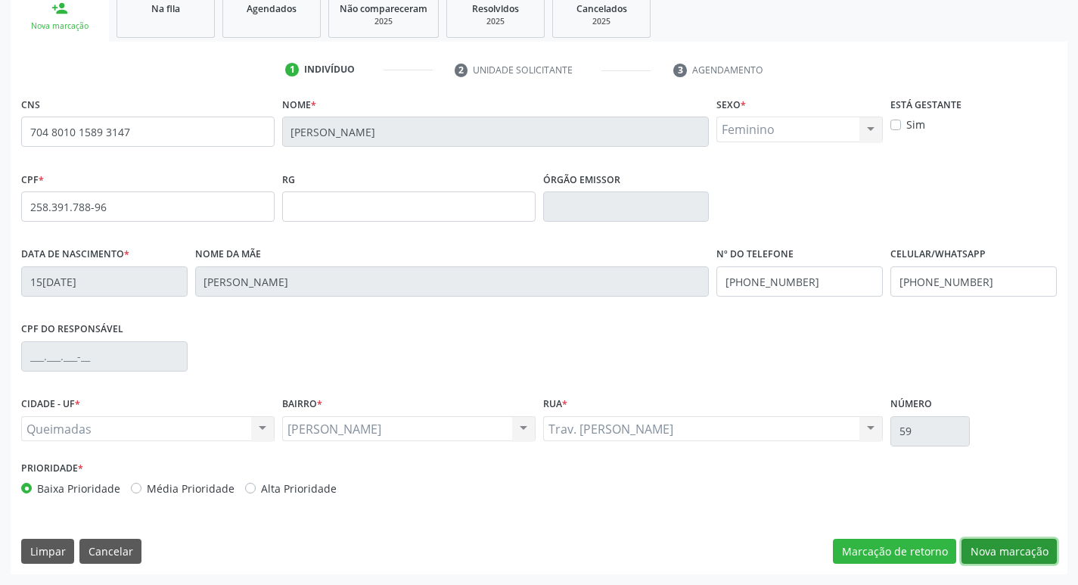
click at [1009, 559] on button "Nova marcação" at bounding box center [1009, 552] width 95 height 26
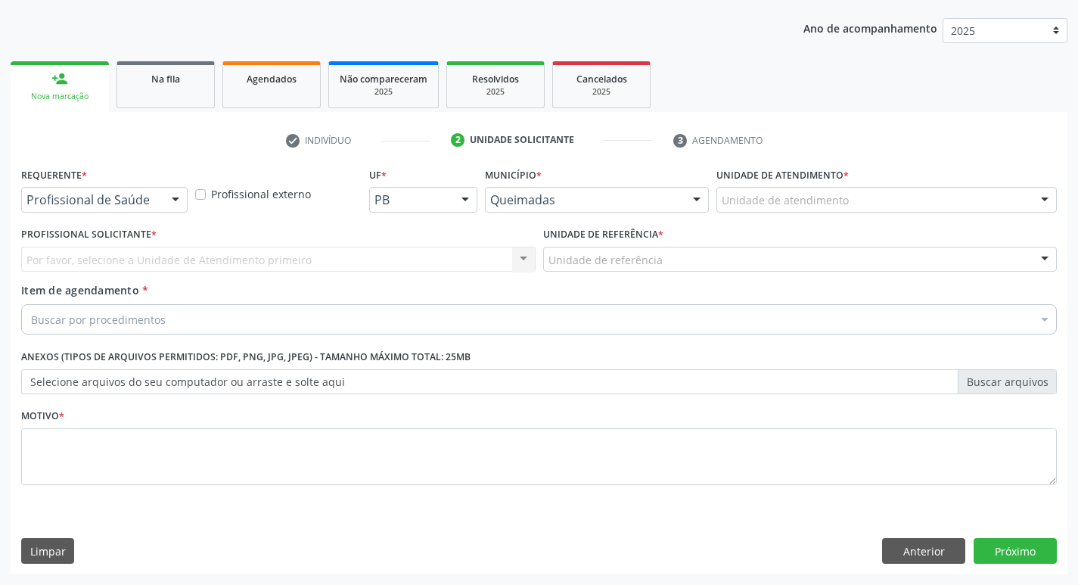
scroll to position [165, 0]
click at [156, 192] on div "Profissional de Saúde" at bounding box center [104, 200] width 166 height 26
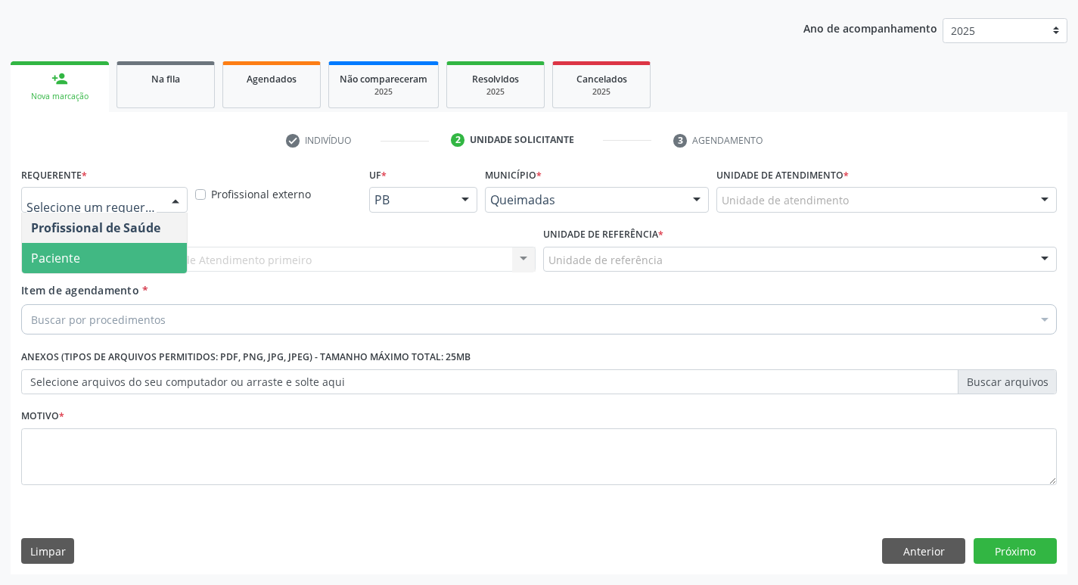
click at [119, 252] on span "Paciente" at bounding box center [104, 258] width 165 height 30
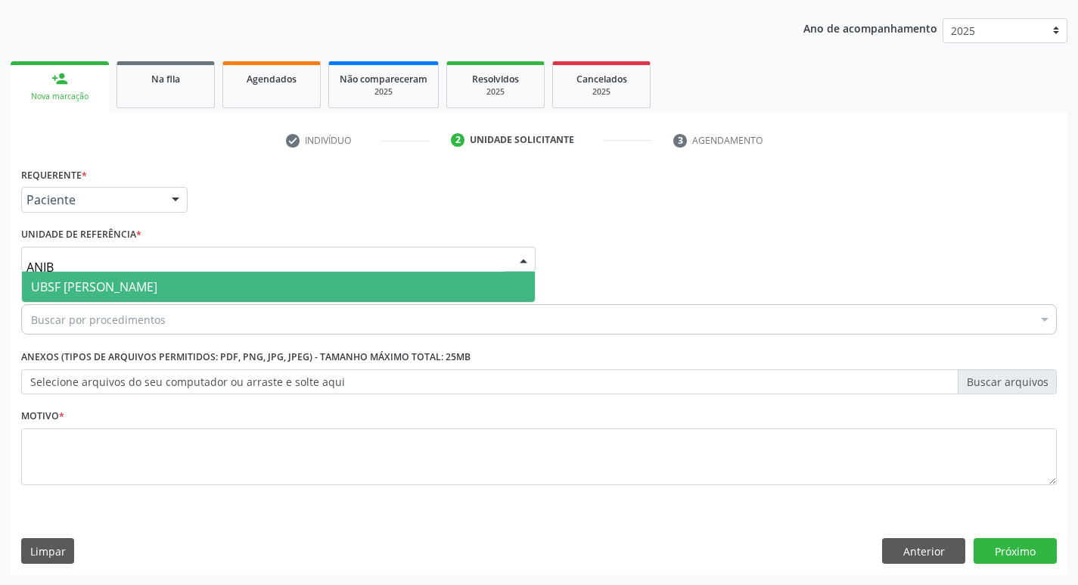
type input "ANIBA"
drag, startPoint x: 119, startPoint y: 257, endPoint x: 102, endPoint y: 274, distance: 24.1
click at [113, 264] on input "ANIBA" at bounding box center [265, 267] width 478 height 30
click at [102, 283] on span "UBSF [PERSON_NAME]" at bounding box center [94, 286] width 126 height 17
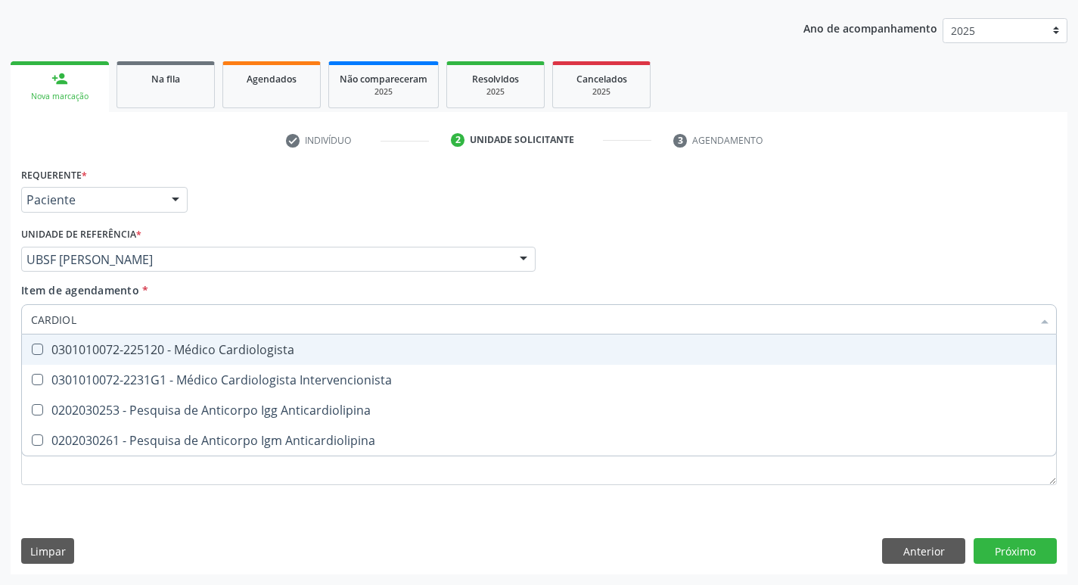
type input "CARDIOLO"
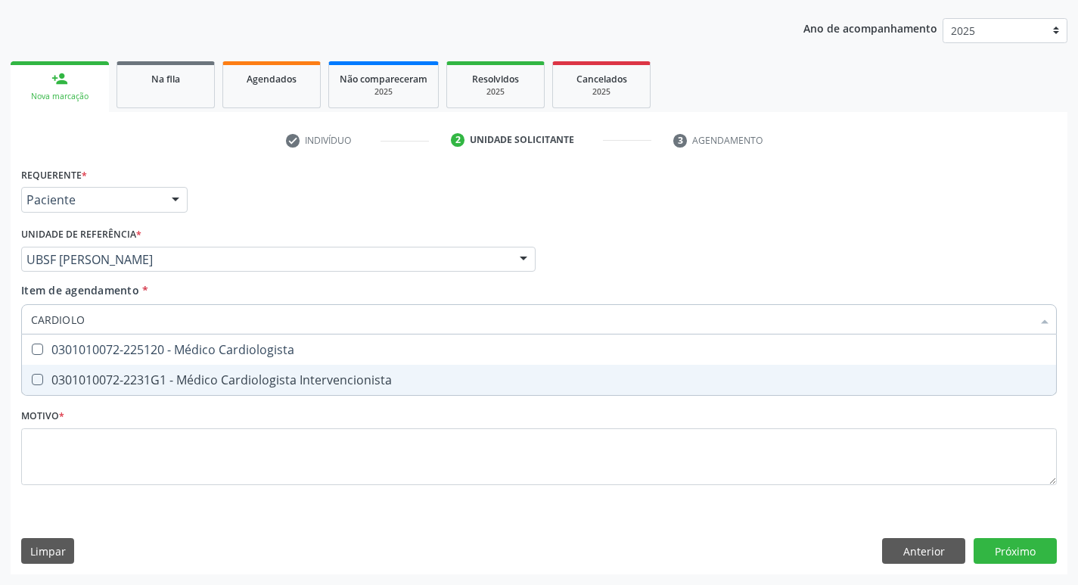
click at [242, 383] on div "0301010072-2231G1 - Médico Cardiologista Intervencionista" at bounding box center [539, 380] width 1016 height 12
checkbox Intervencionista "true"
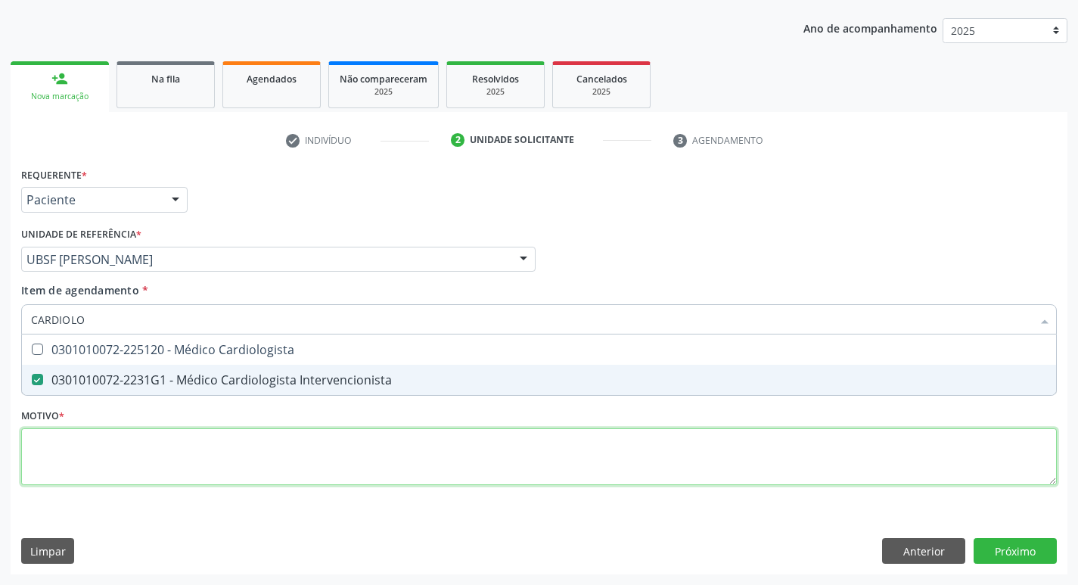
click at [203, 452] on div "Requerente * Paciente Profissional de Saúde Paciente Nenhum resultado encontrad…" at bounding box center [539, 334] width 1036 height 343
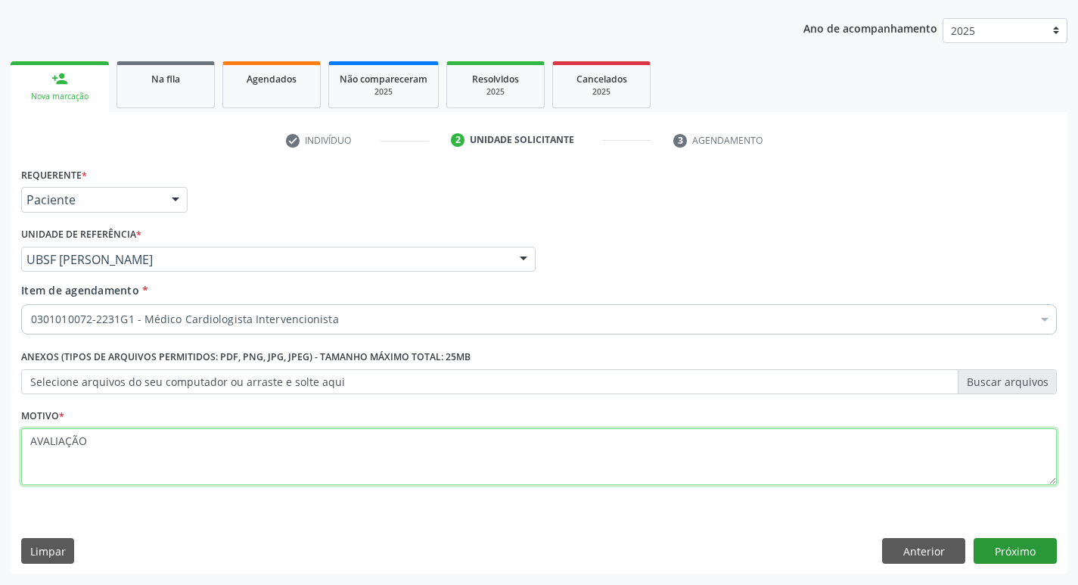
type textarea "AVALIAÇÃO"
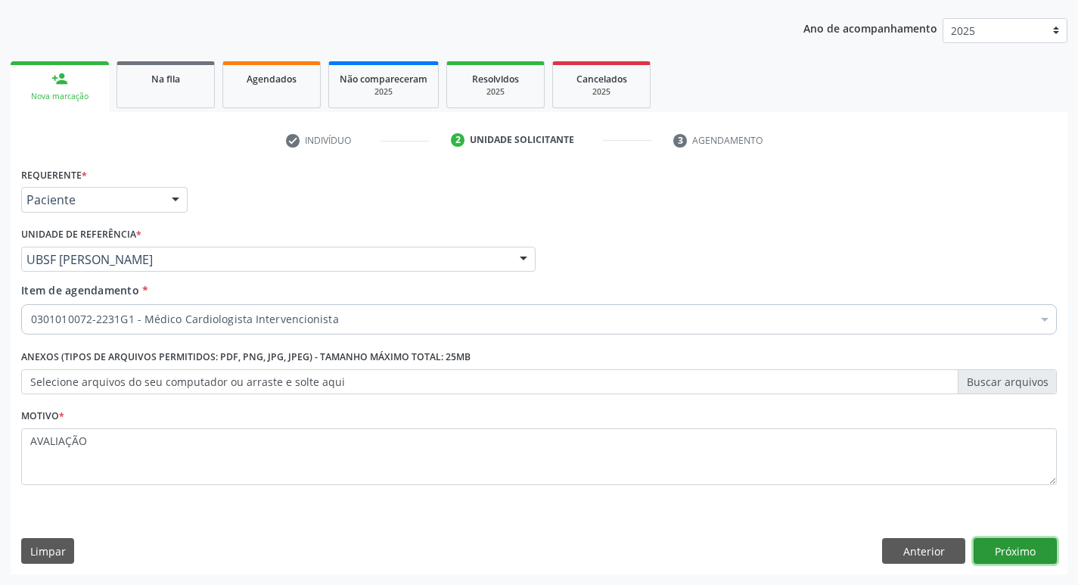
click at [1006, 552] on button "Próximo" at bounding box center [1015, 551] width 83 height 26
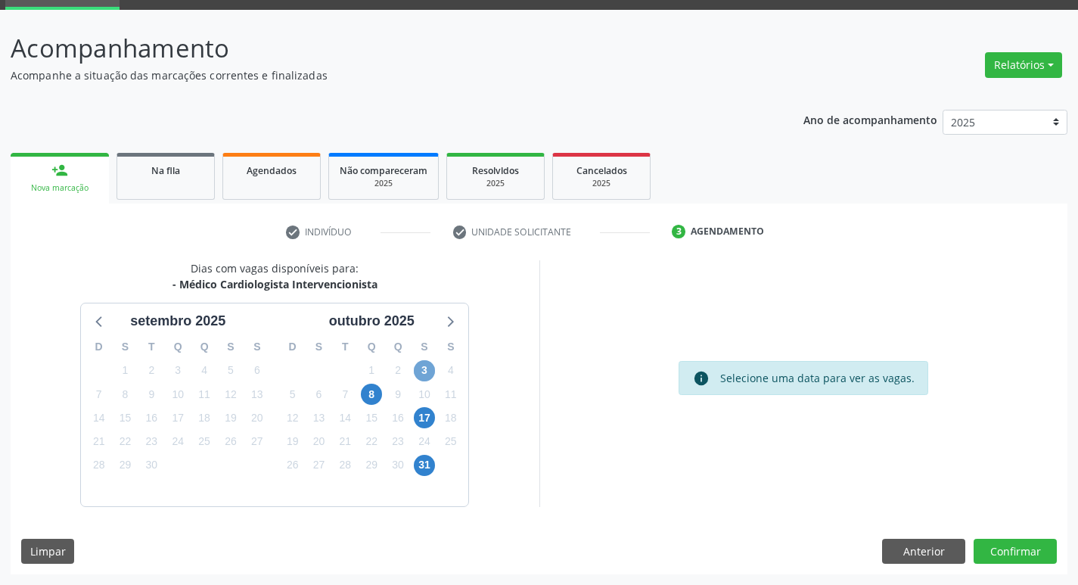
click at [433, 373] on span "3" at bounding box center [424, 370] width 21 height 21
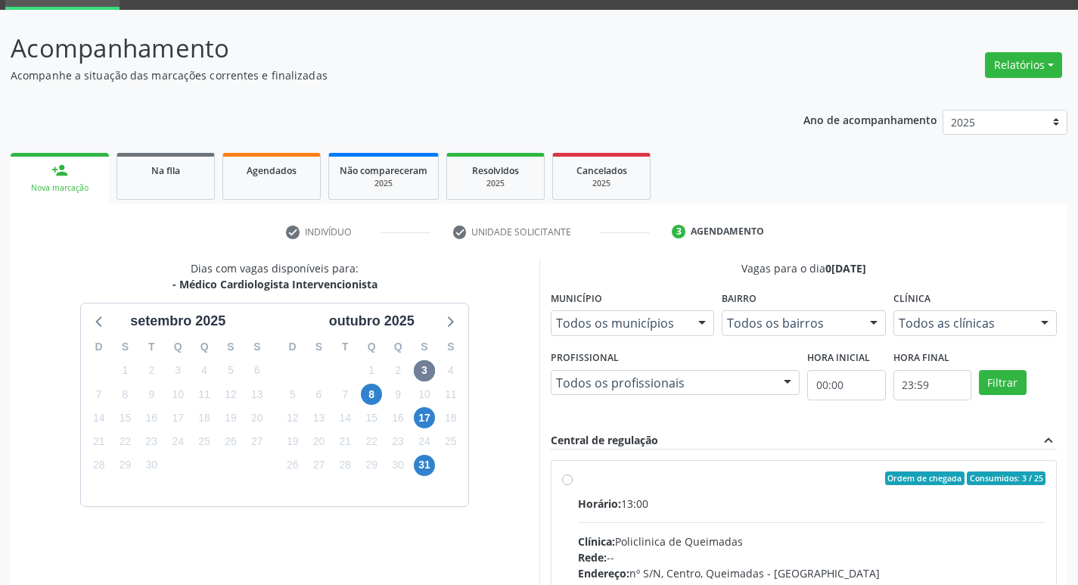
click at [880, 466] on div "Ordem de chegada Consumidos: 3 / 25 Horário: 13:00 Clínica: Policlinica de Quei…" at bounding box center [805, 588] width 506 height 254
radio input "true"
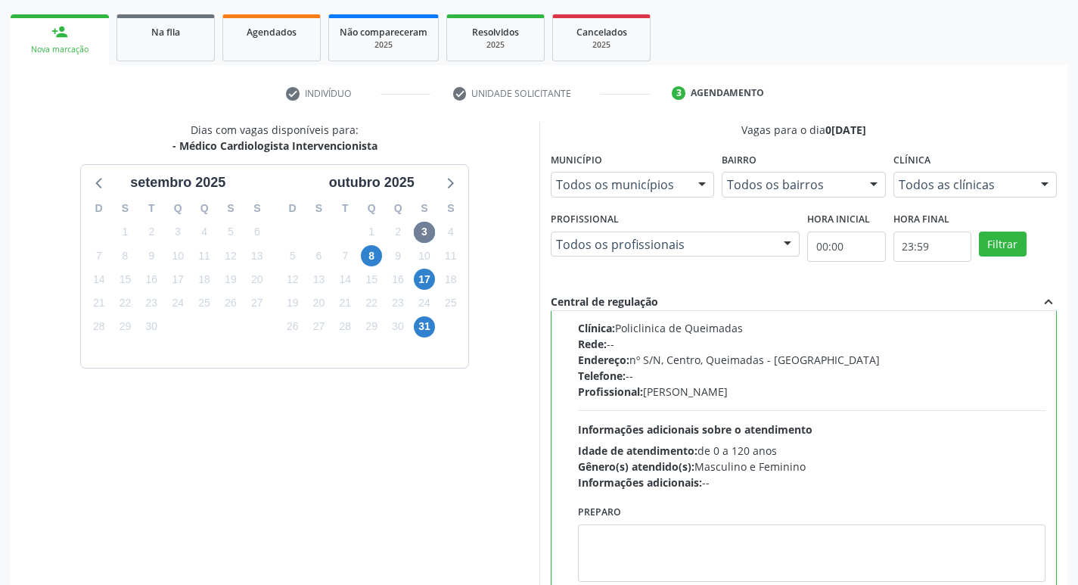
scroll to position [319, 0]
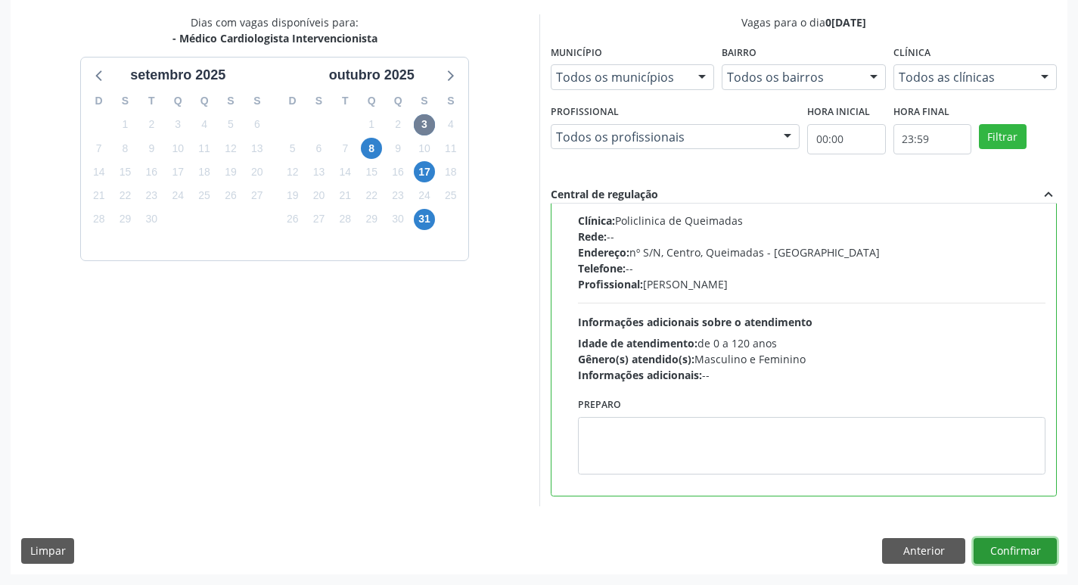
click at [1016, 548] on button "Confirmar" at bounding box center [1015, 551] width 83 height 26
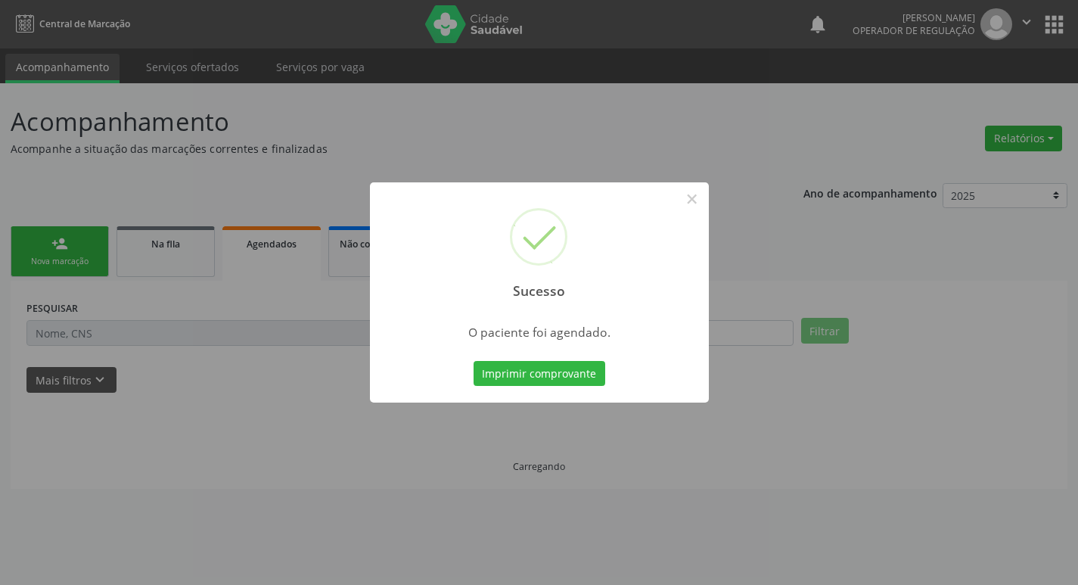
scroll to position [0, 0]
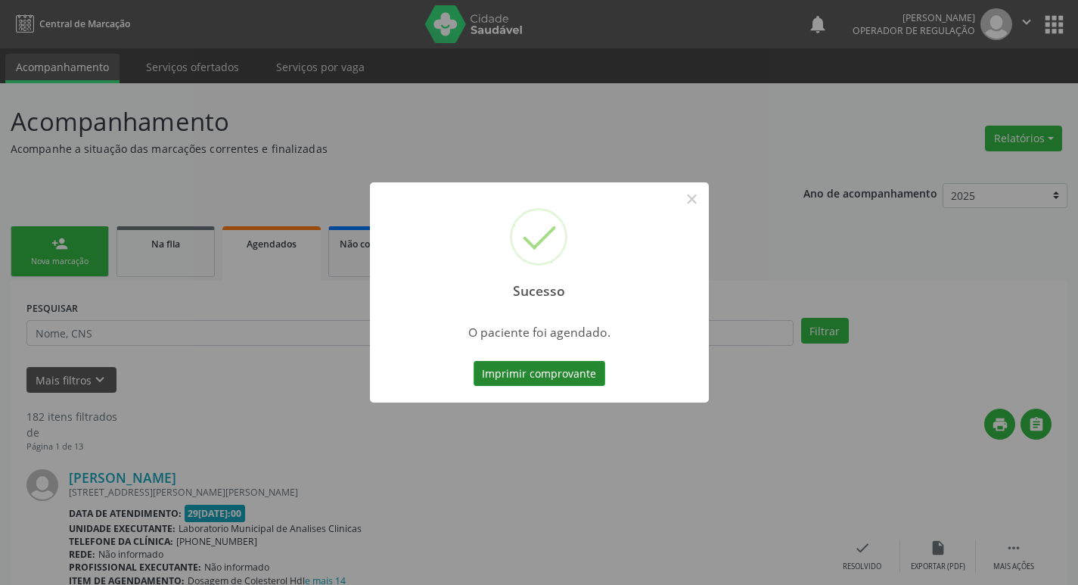
click at [549, 374] on button "Imprimir comprovante" at bounding box center [540, 374] width 132 height 26
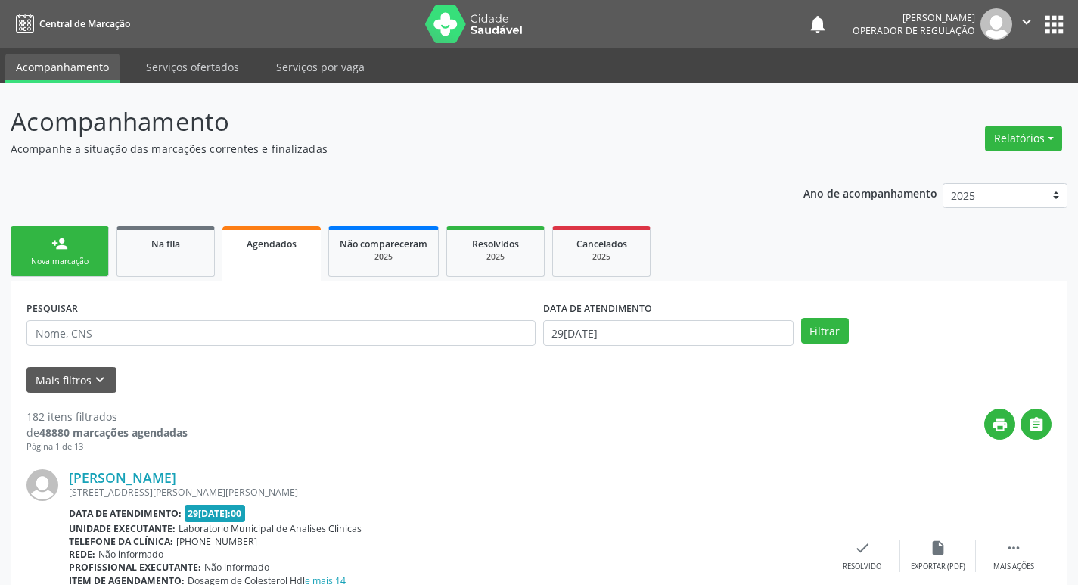
click at [45, 245] on link "person_add Nova marcação" at bounding box center [60, 251] width 98 height 51
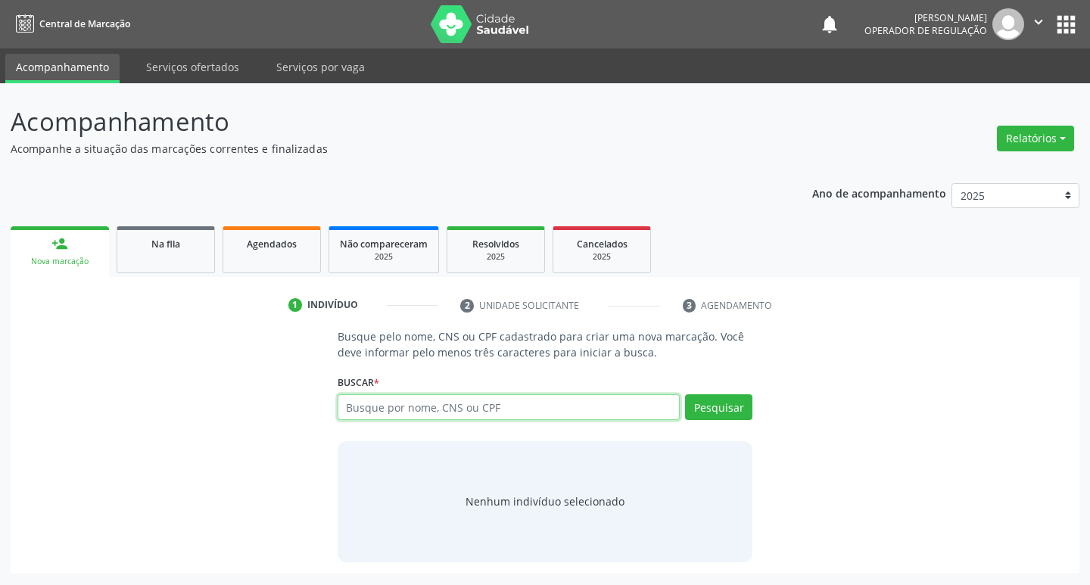
click at [405, 408] on input "text" at bounding box center [509, 407] width 343 height 26
type input "702401064946922"
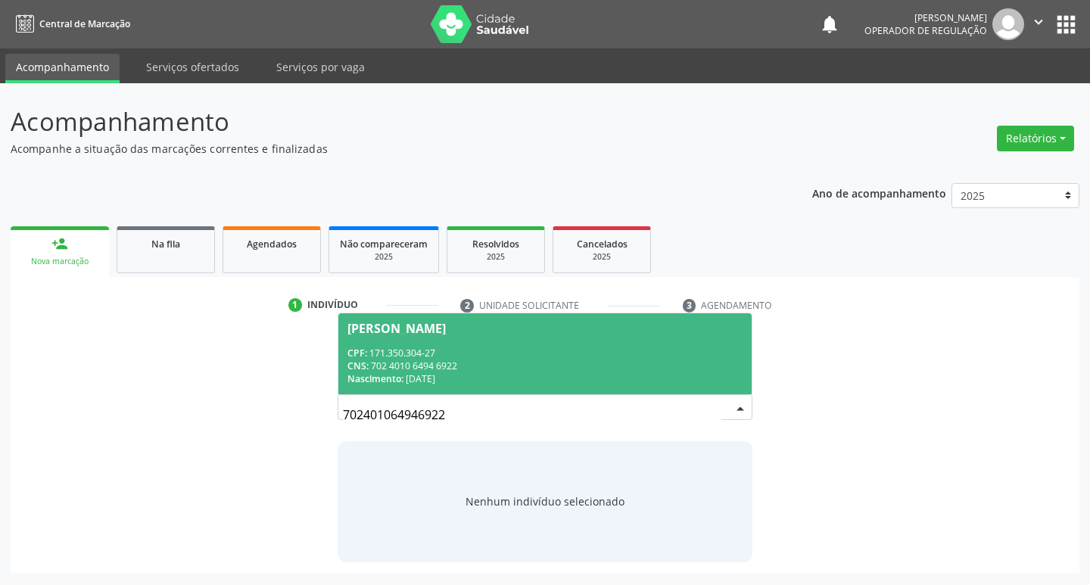
click at [520, 328] on div "Manoel Gonalves Ferreira" at bounding box center [545, 328] width 396 height 12
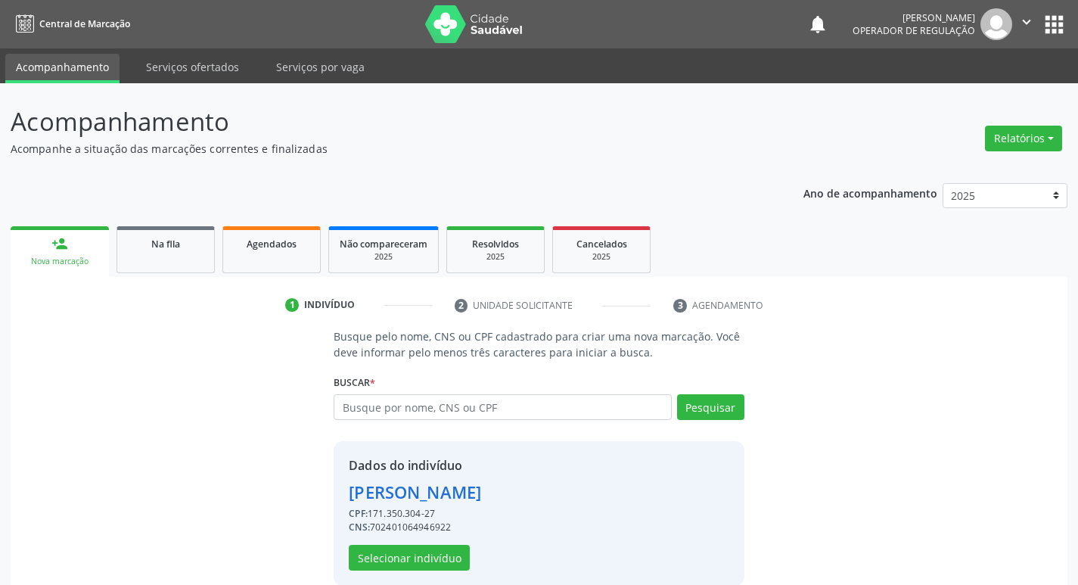
scroll to position [22, 0]
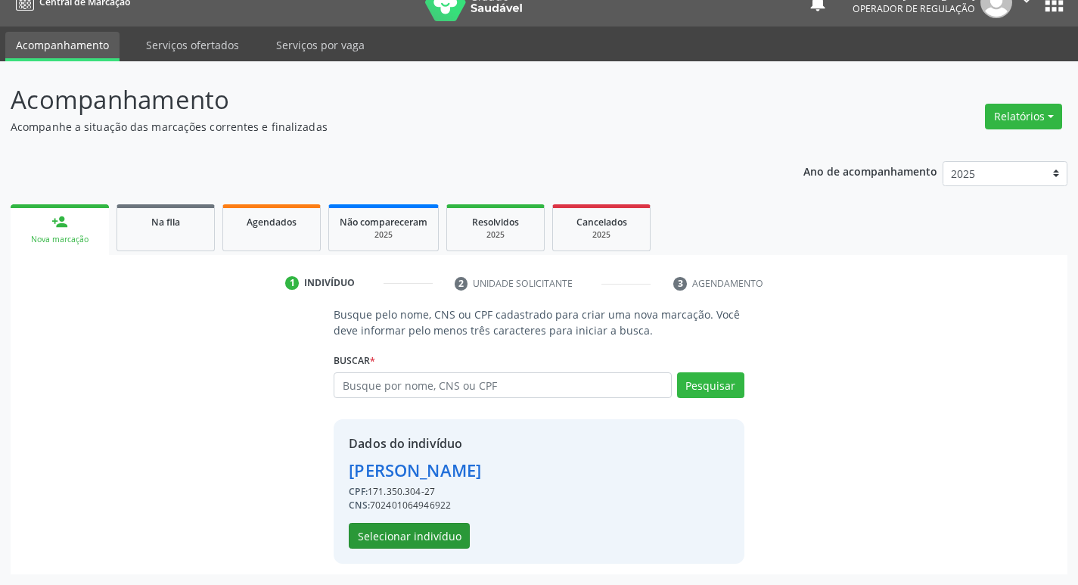
click at [374, 522] on div "Dados do indivíduo Manoel Gonalves Ferreira CPF: 171.350.304-27 CNS: 7024010649…" at bounding box center [415, 491] width 132 height 114
click at [376, 537] on button "Selecionar indivíduo" at bounding box center [409, 536] width 121 height 26
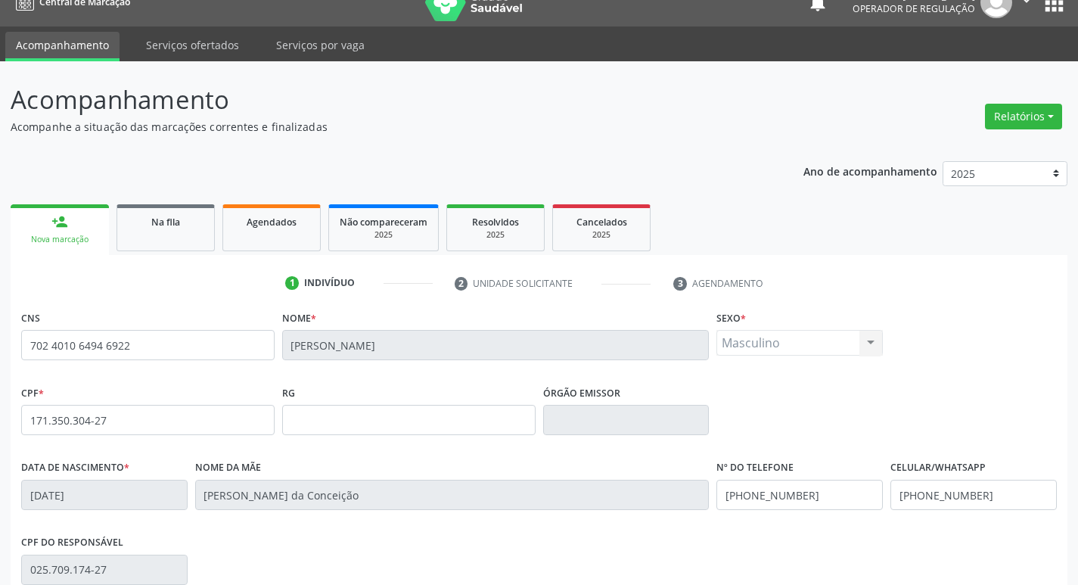
scroll to position [235, 0]
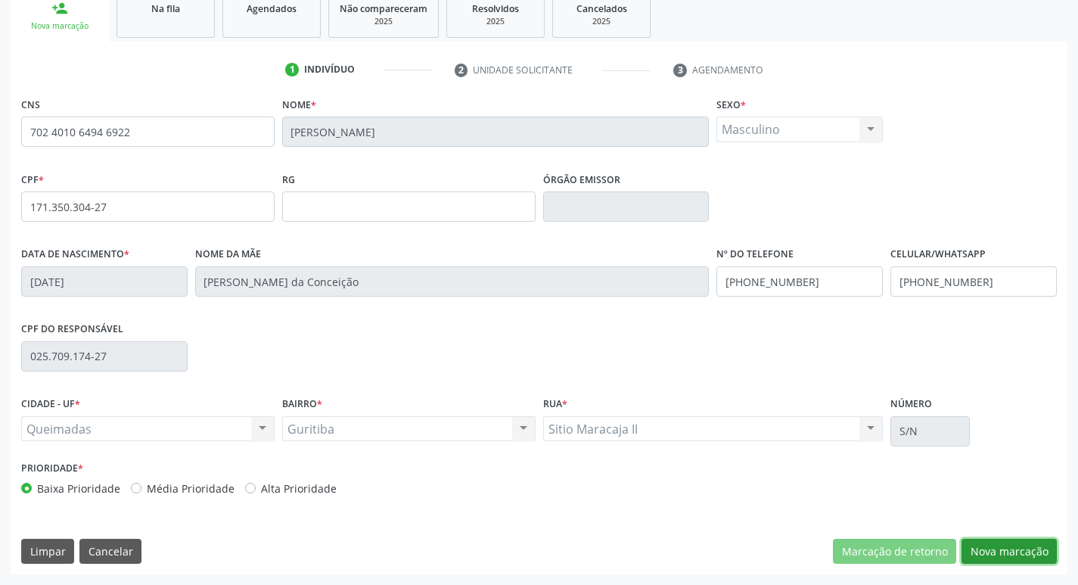
drag, startPoint x: 1006, startPoint y: 540, endPoint x: 956, endPoint y: 535, distance: 50.2
click at [1005, 540] on button "Nova marcação" at bounding box center [1009, 552] width 95 height 26
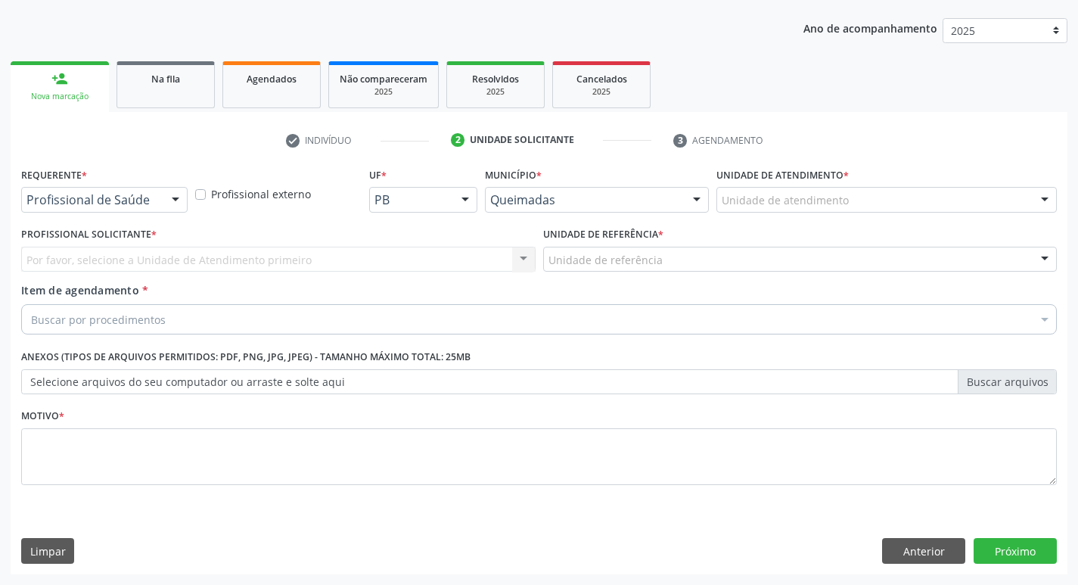
click at [73, 213] on div "Requerente * Profissional de Saúde Profissional de Saúde Paciente Nenhum result…" at bounding box center [104, 192] width 174 height 59
click at [89, 186] on div "Requerente * Profissional de Saúde Profissional de Saúde Paciente Nenhum result…" at bounding box center [104, 187] width 166 height 48
drag, startPoint x: 87, startPoint y: 193, endPoint x: 79, endPoint y: 214, distance: 22.5
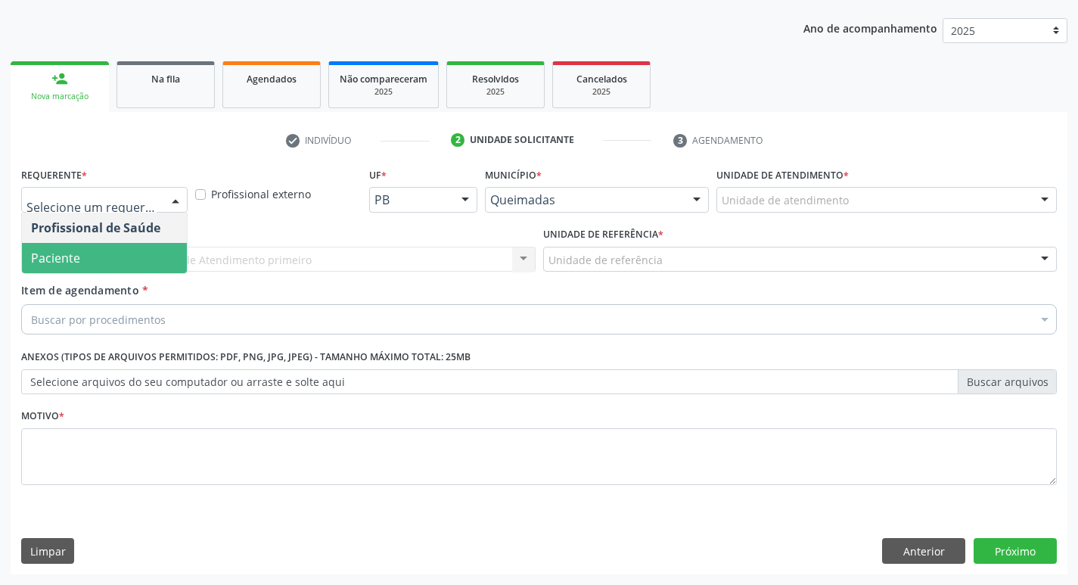
click at [79, 244] on span "Paciente" at bounding box center [104, 258] width 165 height 30
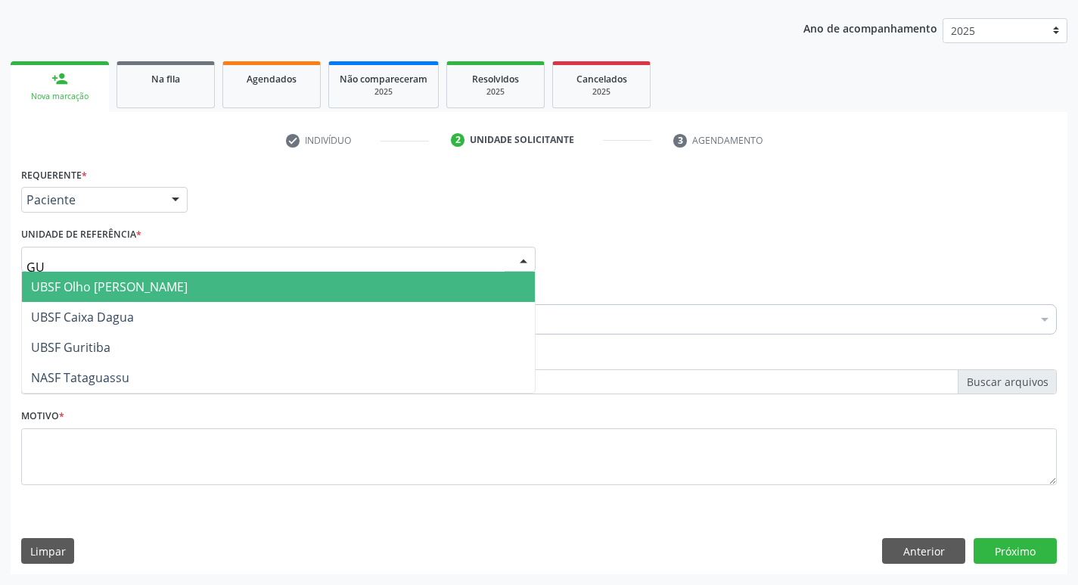
type input "GUR"
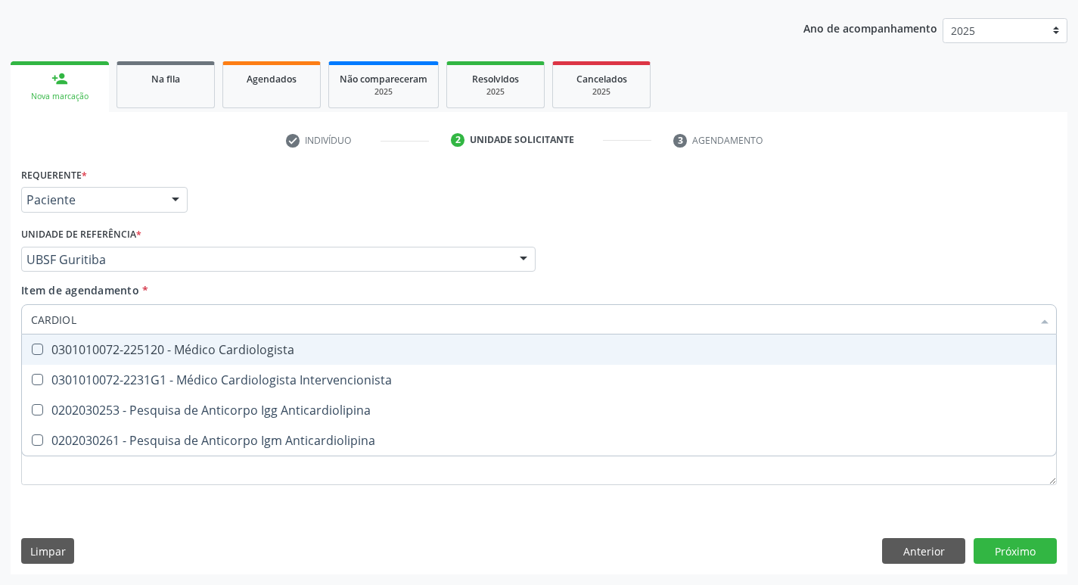
type input "CARDIOLO"
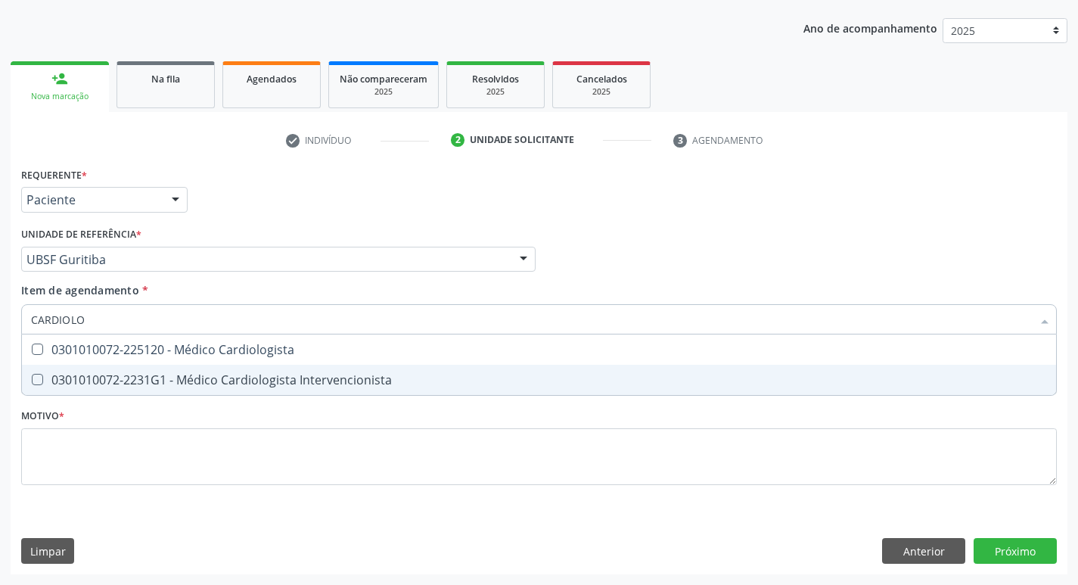
click at [106, 375] on div "0301010072-2231G1 - Médico Cardiologista Intervencionista" at bounding box center [539, 380] width 1016 height 12
checkbox Intervencionista "true"
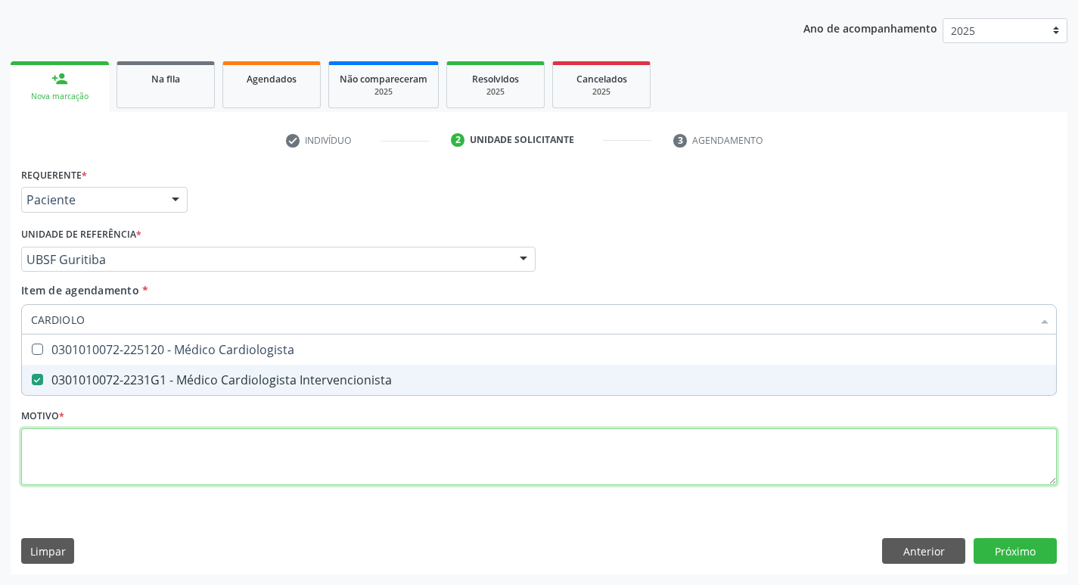
click at [75, 466] on div "Requerente * Paciente Profissional de Saúde Paciente Nenhum resultado encontrad…" at bounding box center [539, 334] width 1036 height 343
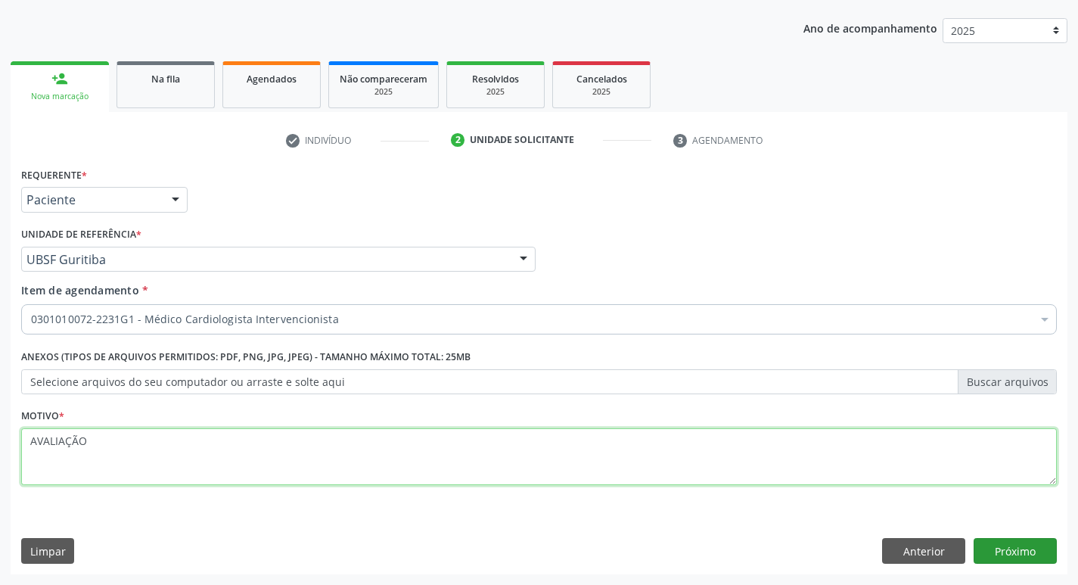
type textarea "AVALIAÇÃO"
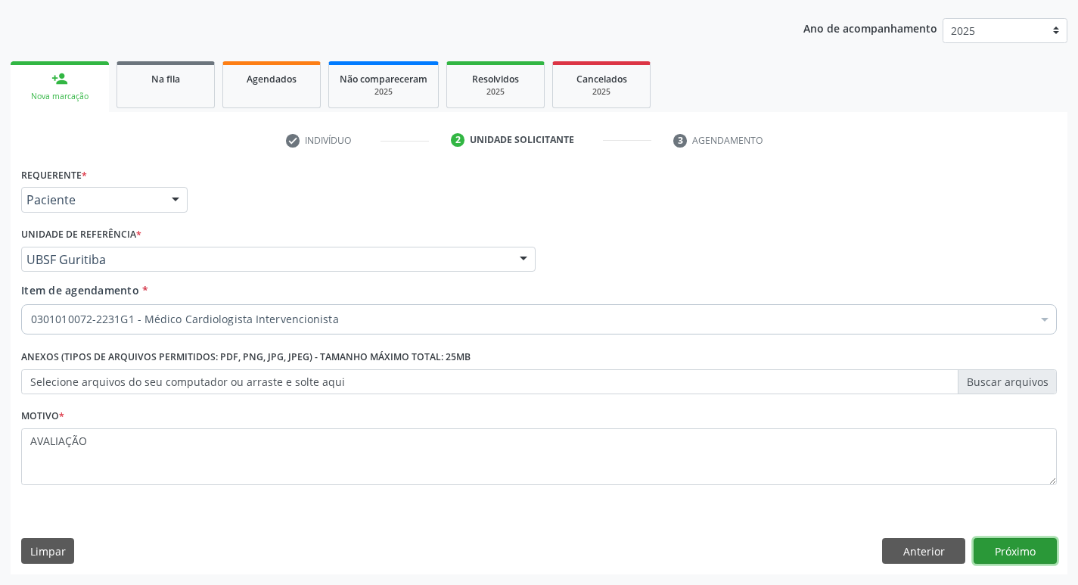
click at [1016, 547] on button "Próximo" at bounding box center [1015, 551] width 83 height 26
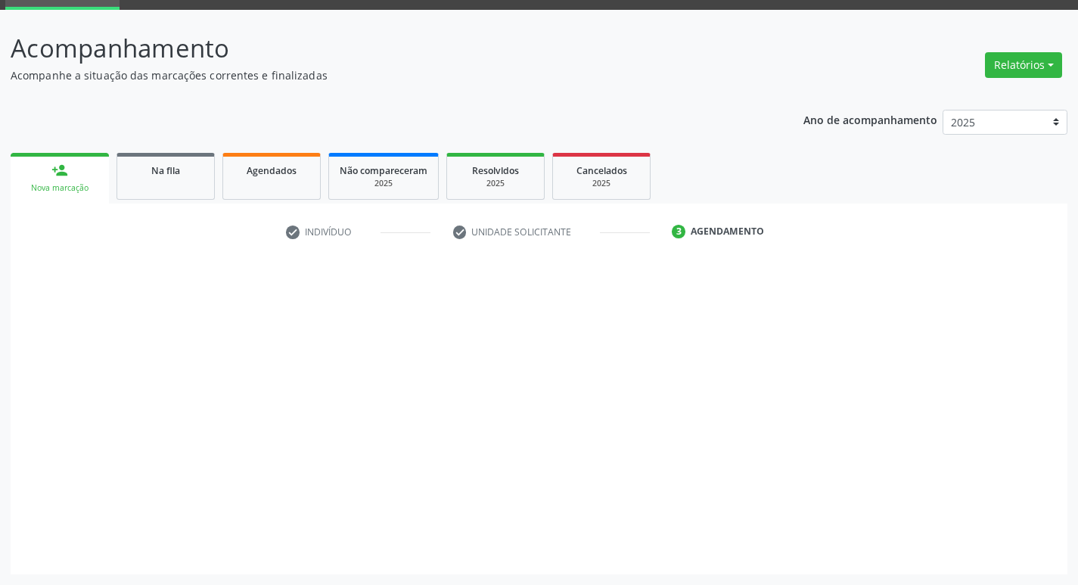
scroll to position [73, 0]
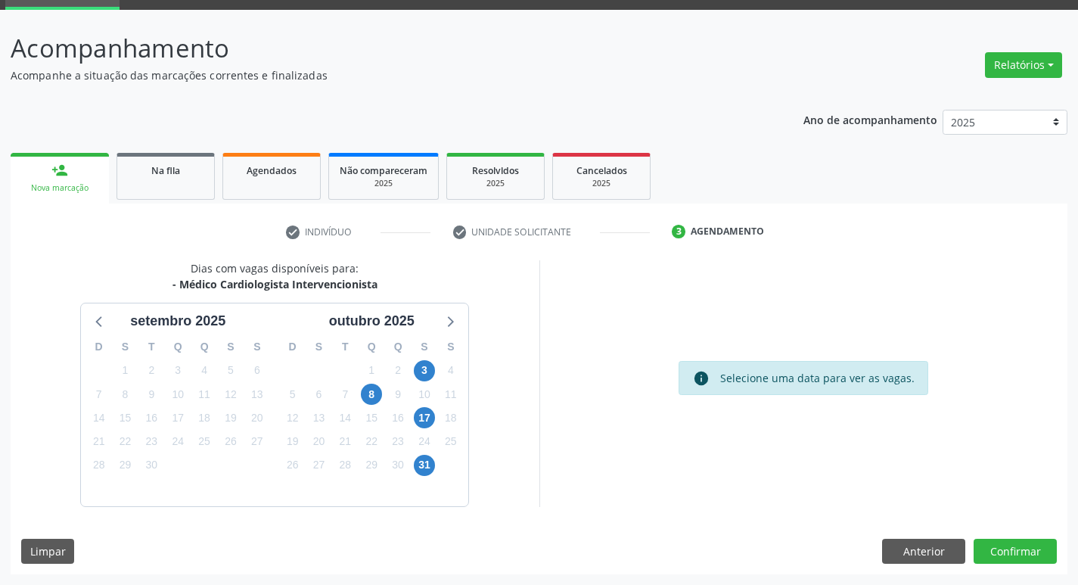
click at [412, 373] on div "3" at bounding box center [425, 370] width 26 height 23
click at [419, 372] on span "3" at bounding box center [424, 370] width 21 height 21
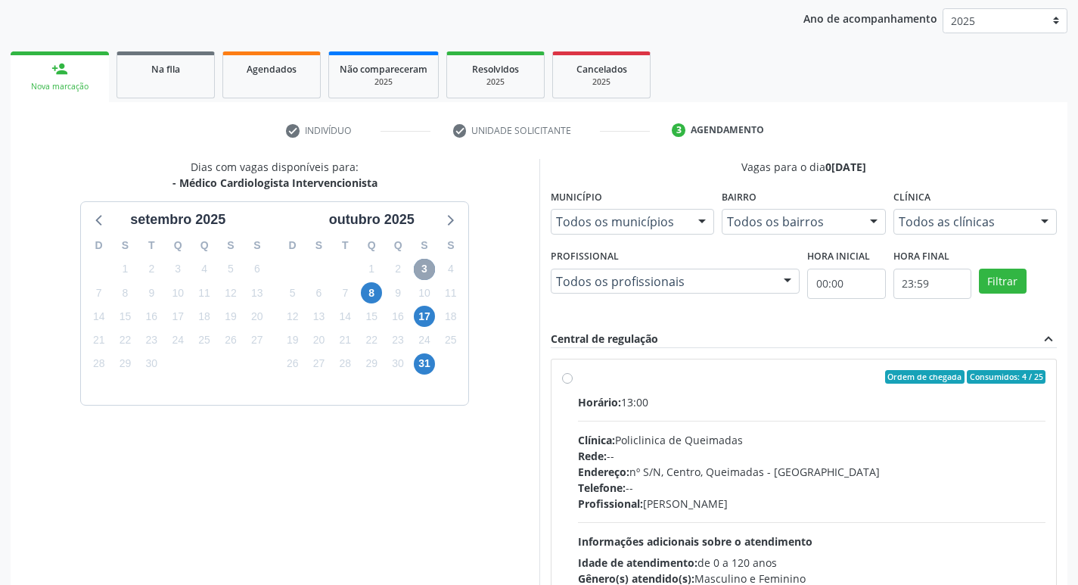
scroll to position [292, 0]
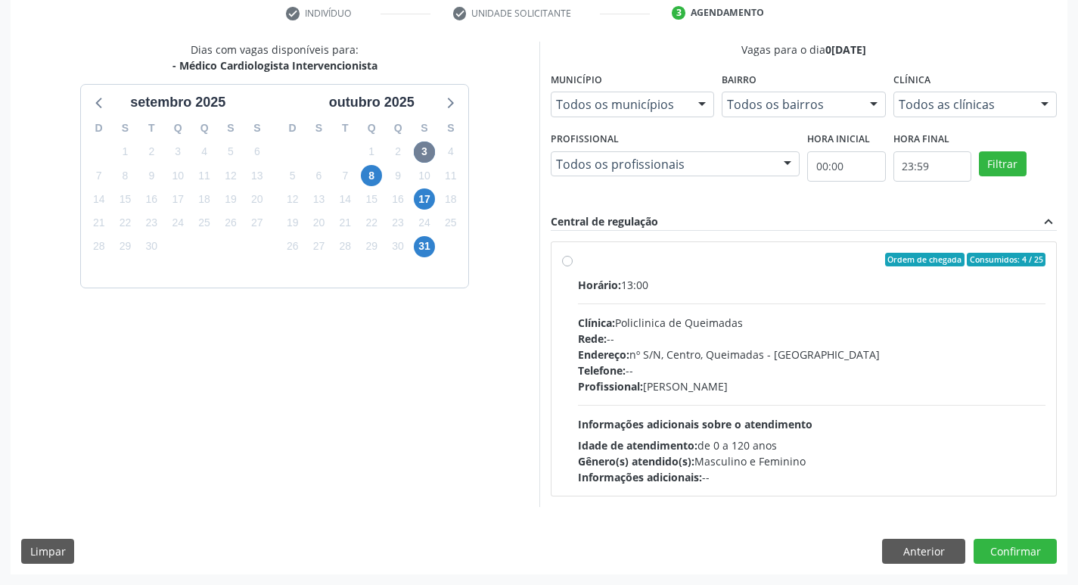
drag, startPoint x: 677, startPoint y: 285, endPoint x: 971, endPoint y: 458, distance: 341.6
click at [680, 286] on div "Horário: 13:00" at bounding box center [812, 285] width 468 height 16
click at [573, 266] on input "Ordem de chegada Consumidos: 4 / 25 Horário: 13:00 Clínica: Policlinica de Quei…" at bounding box center [567, 260] width 11 height 14
radio input "true"
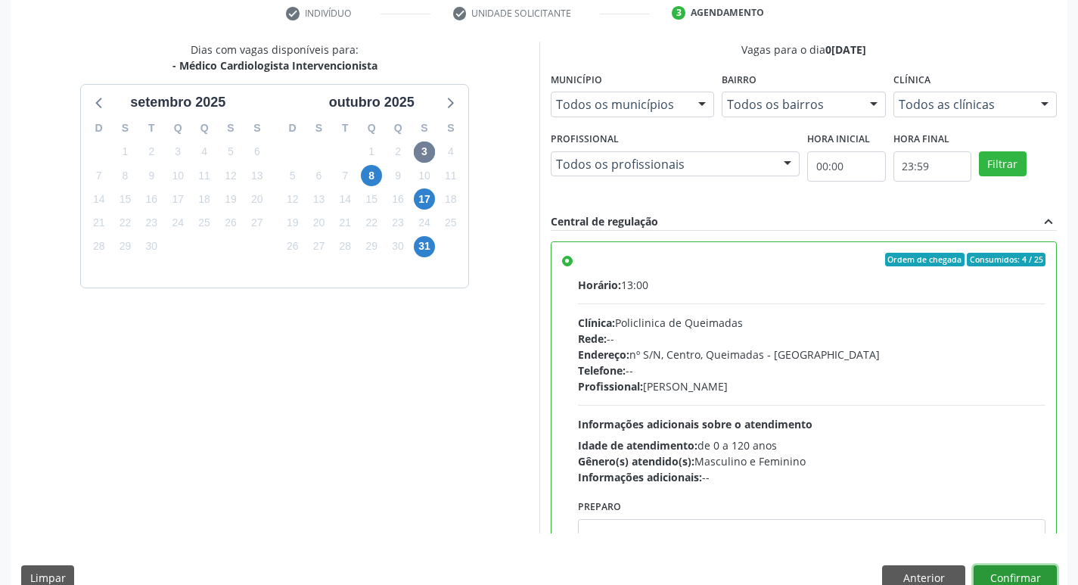
click at [995, 568] on button "Confirmar" at bounding box center [1015, 578] width 83 height 26
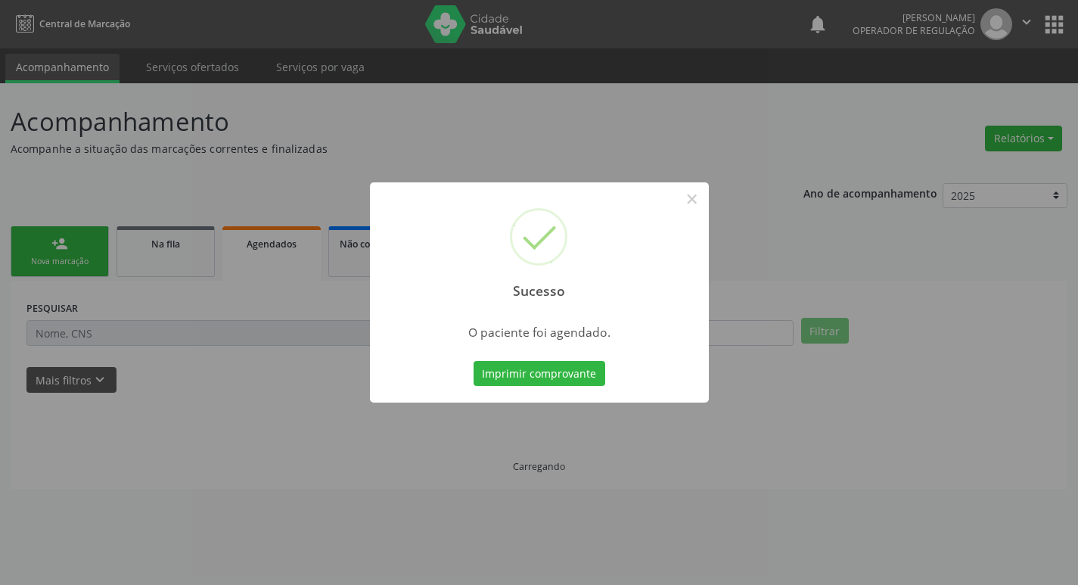
scroll to position [0, 0]
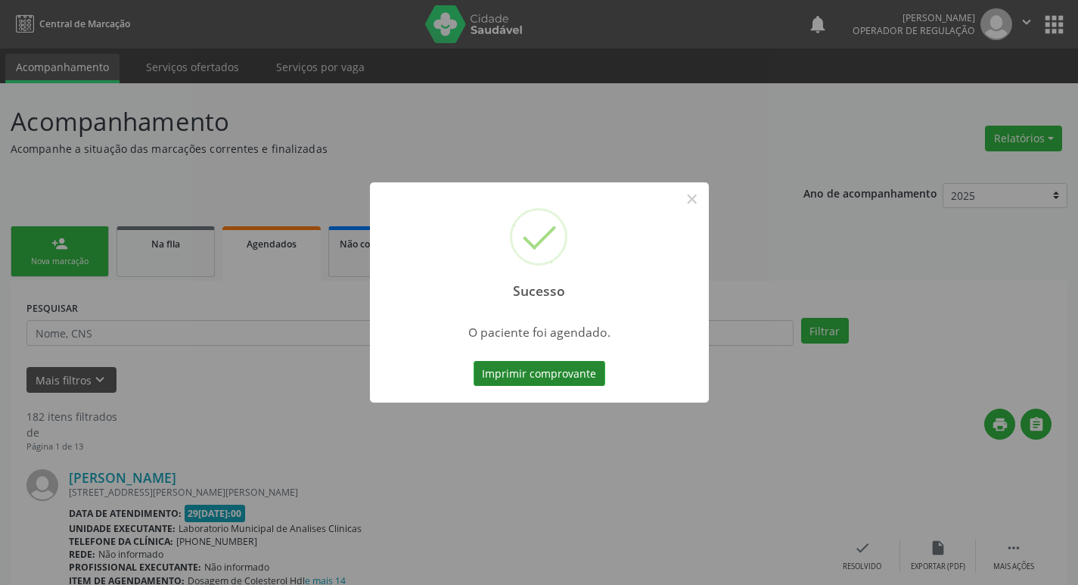
click at [557, 381] on button "Imprimir comprovante" at bounding box center [540, 374] width 132 height 26
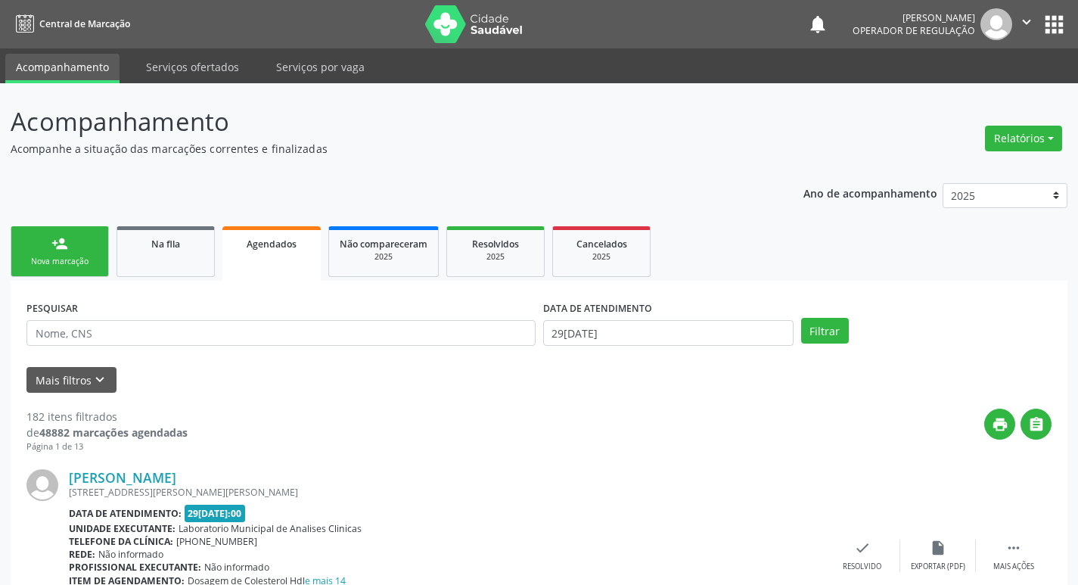
drag, startPoint x: 55, startPoint y: 281, endPoint x: 73, endPoint y: 254, distance: 31.7
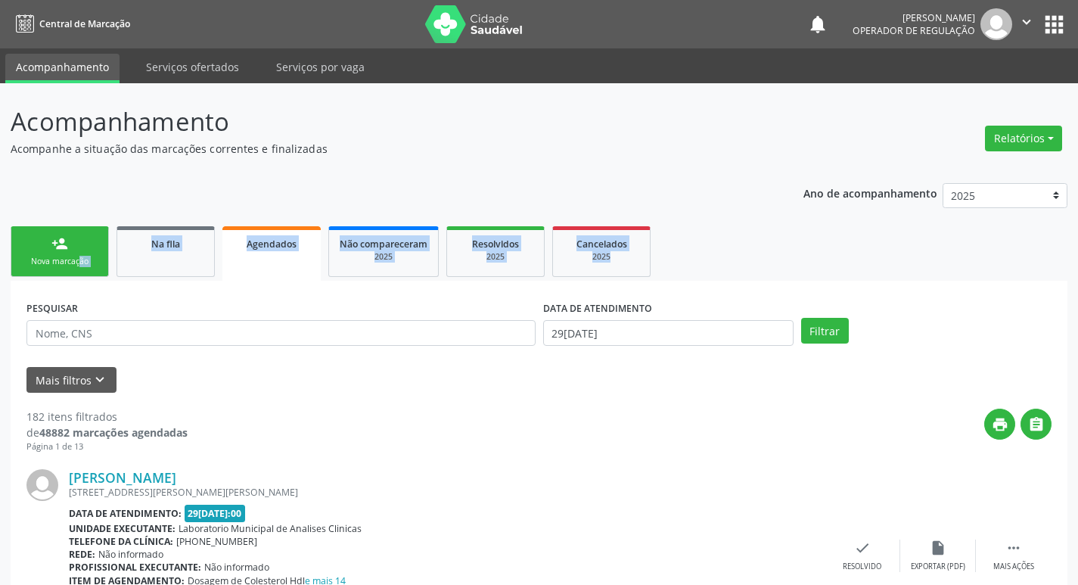
click at [78, 247] on link "person_add Nova marcação" at bounding box center [60, 251] width 98 height 51
click at [71, 244] on link "person_add Nova marcação" at bounding box center [60, 251] width 98 height 51
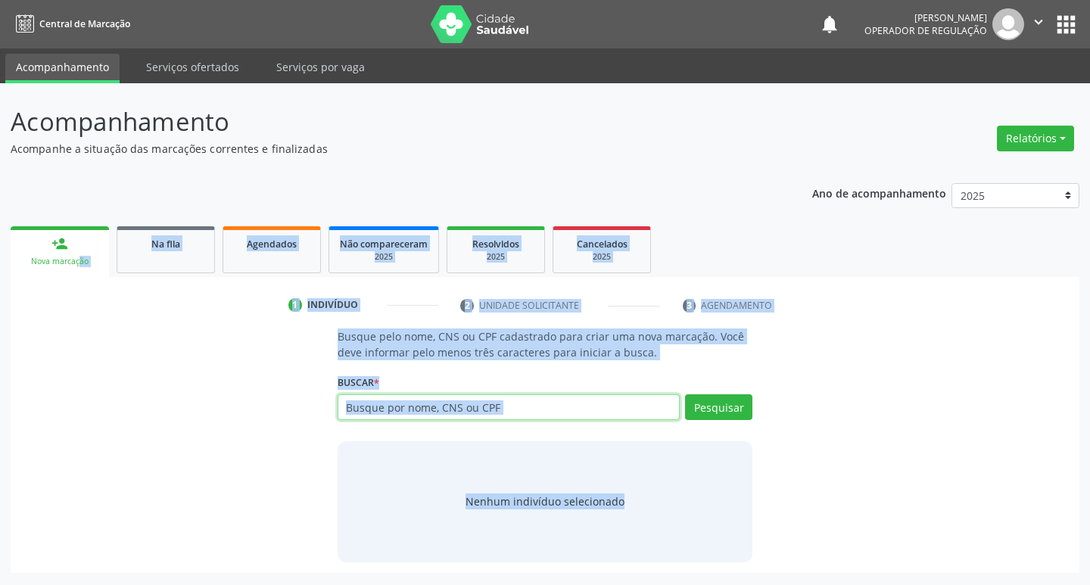
click at [573, 396] on input "text" at bounding box center [509, 407] width 343 height 26
drag, startPoint x: 573, startPoint y: 396, endPoint x: 564, endPoint y: 412, distance: 19.0
click at [572, 398] on input "text" at bounding box center [509, 407] width 343 height 26
click at [557, 403] on input "text" at bounding box center [509, 407] width 343 height 26
click at [419, 463] on div "Nenhum indivíduo selecionado" at bounding box center [545, 501] width 415 height 121
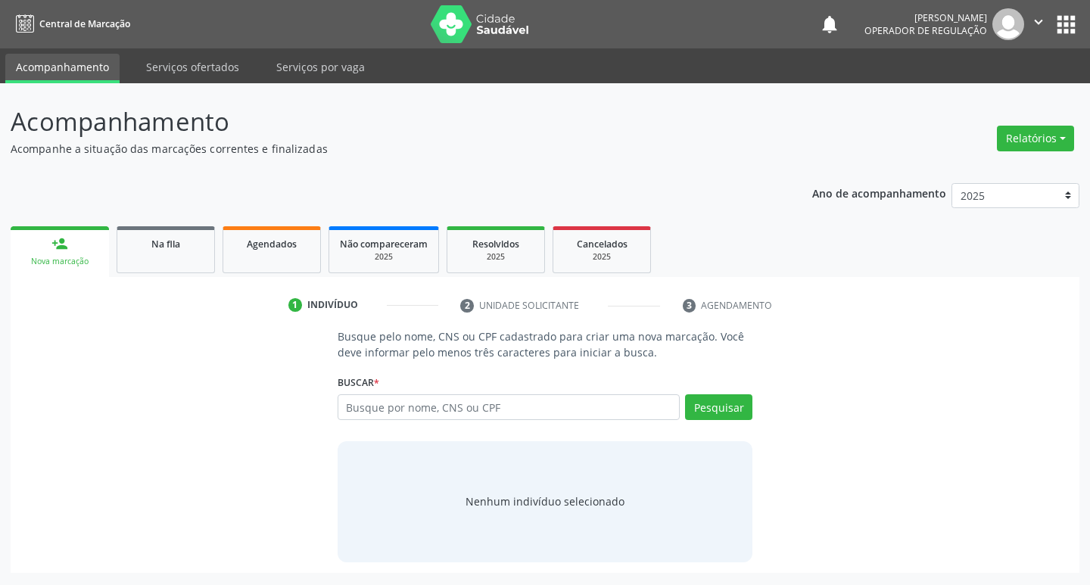
drag, startPoint x: 219, startPoint y: 390, endPoint x: 212, endPoint y: 387, distance: 7.8
click at [216, 390] on div "Busque pelo nome, CNS ou CPF cadastrado para criar uma nova marcação. Você deve…" at bounding box center [544, 444] width 1047 height 233
click at [211, 386] on div "Busque pelo nome, CNS ou CPF cadastrado para criar uma nova marcação. Você deve…" at bounding box center [544, 444] width 1047 height 233
click at [426, 403] on input "text" at bounding box center [509, 407] width 343 height 26
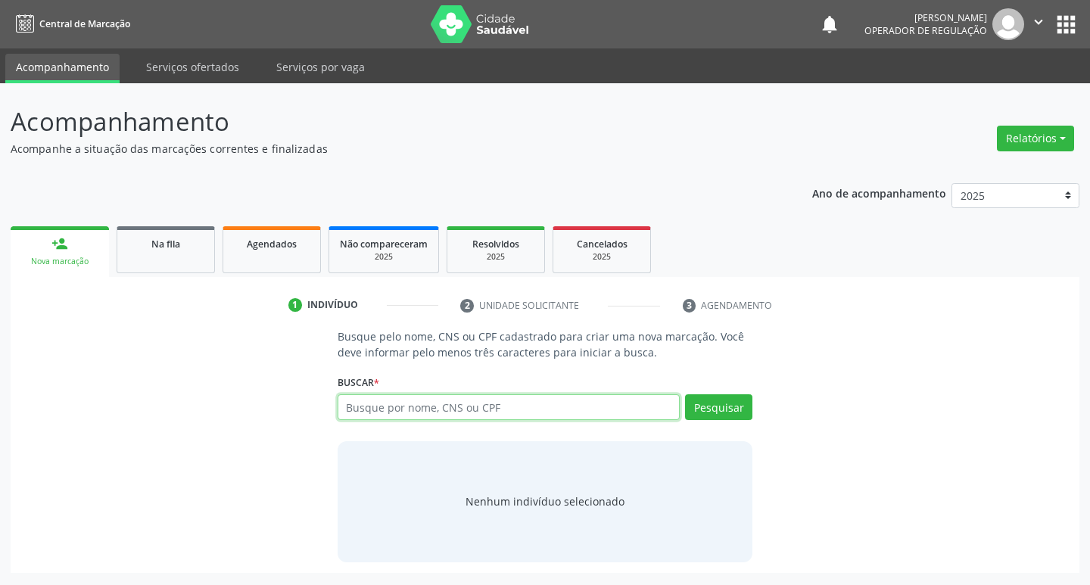
click at [426, 403] on input "text" at bounding box center [509, 407] width 343 height 26
type input "702105701390594"
click at [709, 423] on div "Pesquisar" at bounding box center [716, 412] width 73 height 36
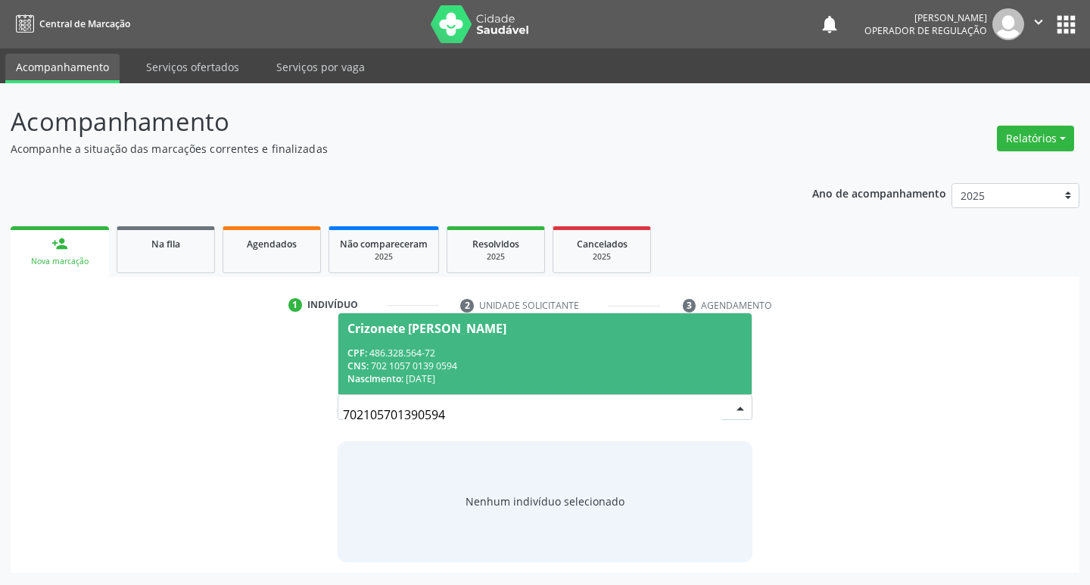
click at [572, 342] on span "Crizonete Vicente da Silva CPF: 486.328.564-72 CNS: 702 1057 0139 0594 Nascimen…" at bounding box center [545, 353] width 414 height 81
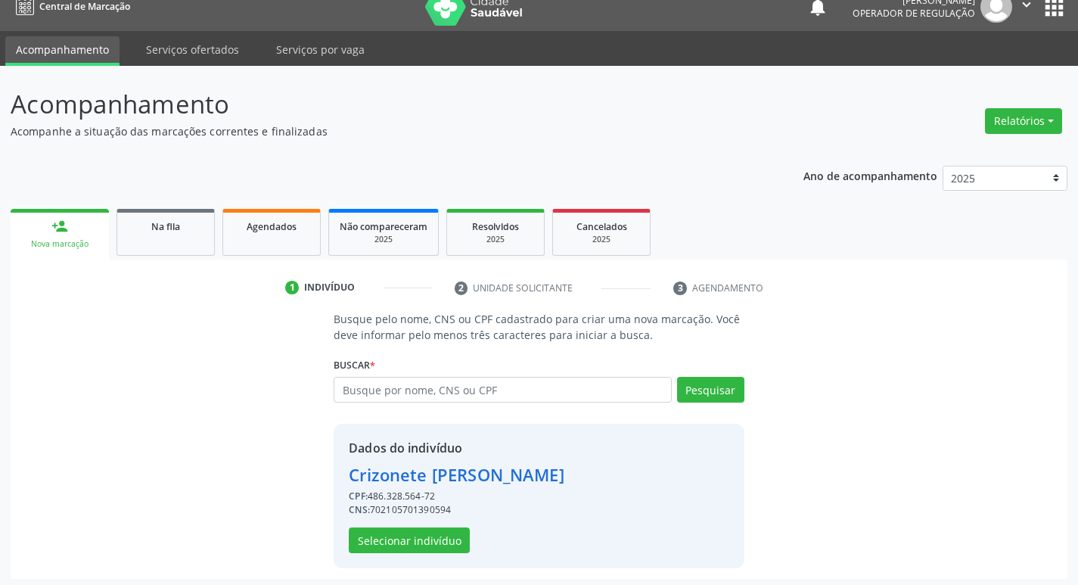
scroll to position [22, 0]
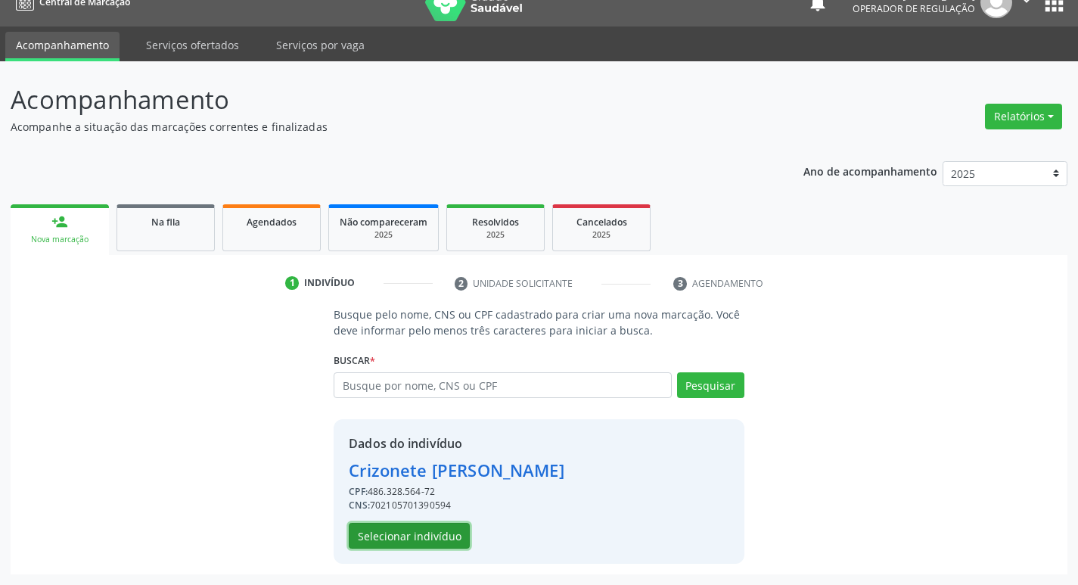
click at [387, 527] on button "Selecionar indivíduo" at bounding box center [409, 536] width 121 height 26
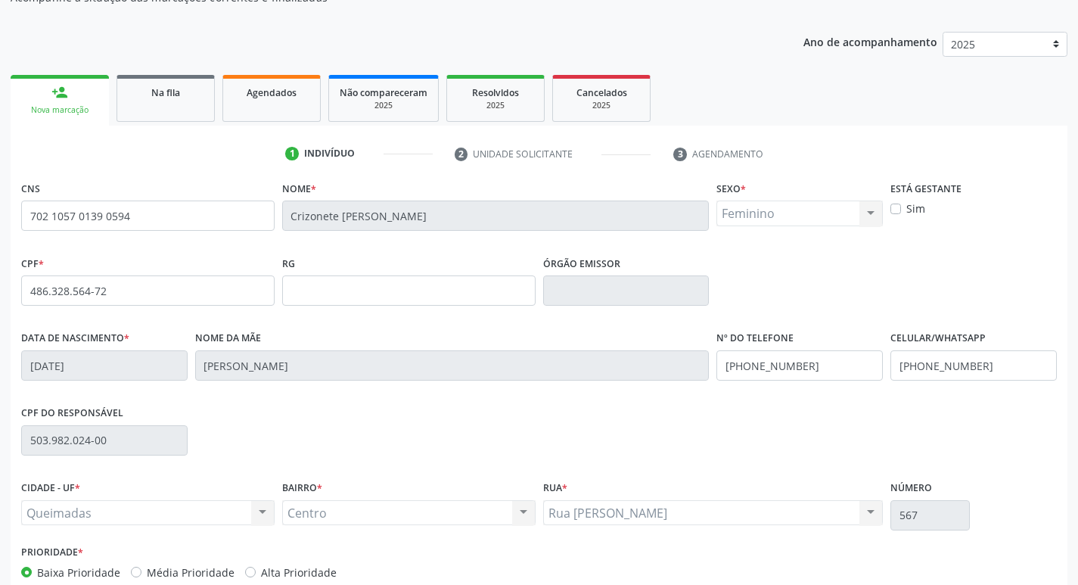
scroll to position [235, 0]
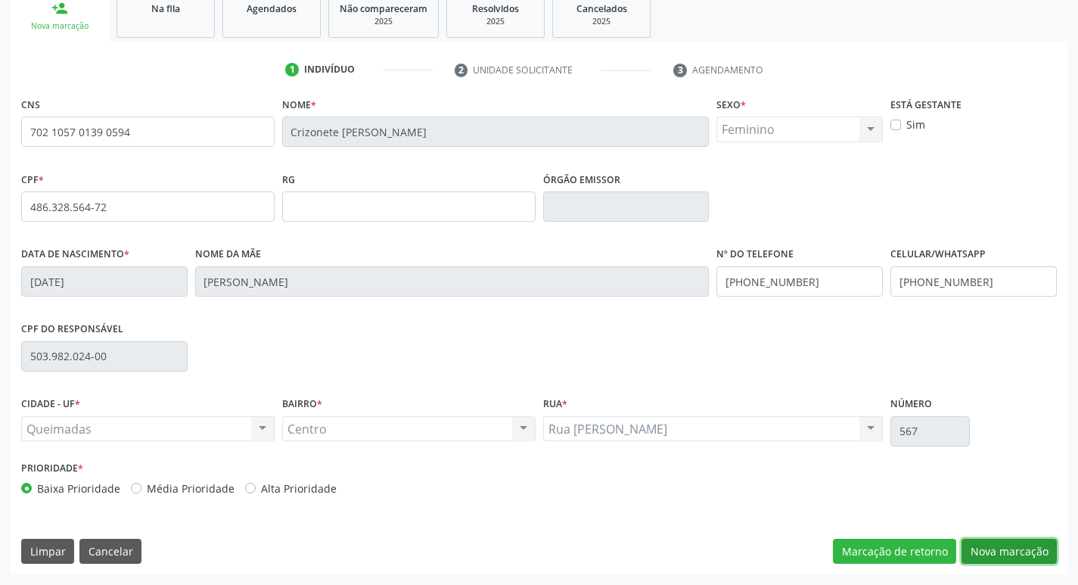
drag, startPoint x: 1009, startPoint y: 543, endPoint x: 978, endPoint y: 546, distance: 30.4
click at [1004, 545] on button "Nova marcação" at bounding box center [1009, 552] width 95 height 26
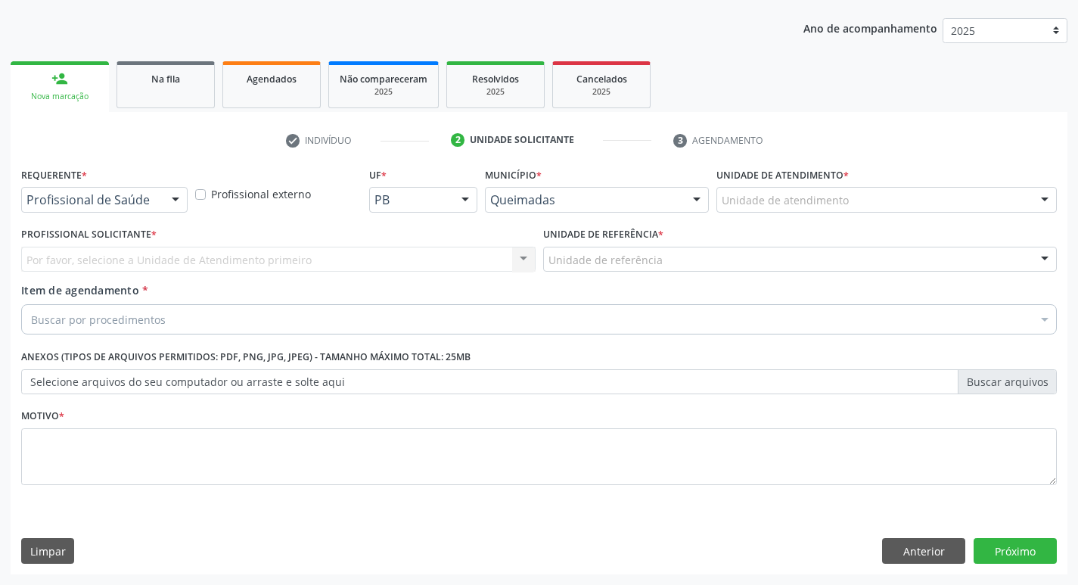
scroll to position [165, 0]
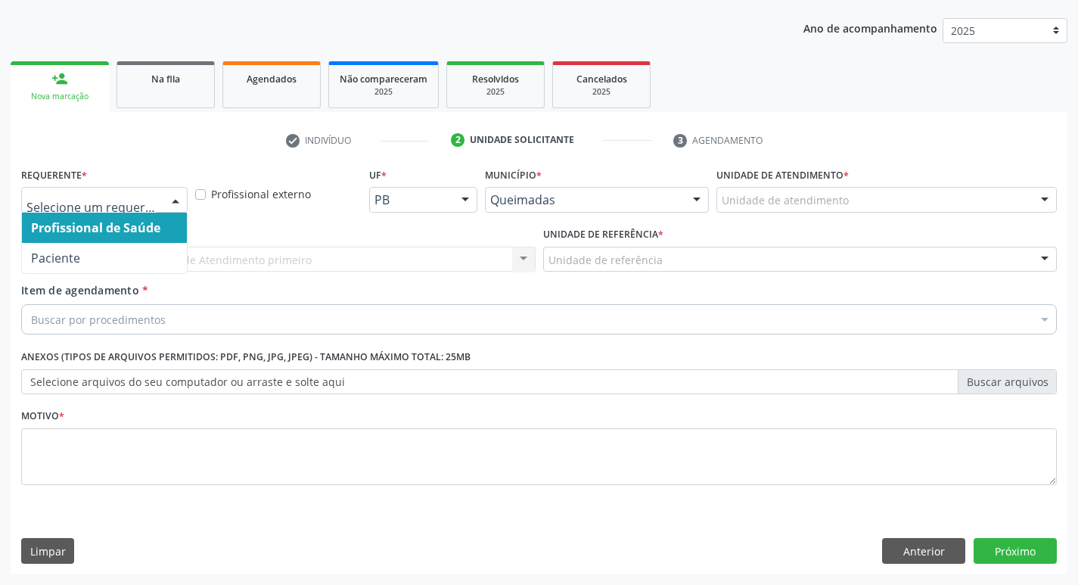
drag, startPoint x: 112, startPoint y: 199, endPoint x: 109, endPoint y: 216, distance: 16.9
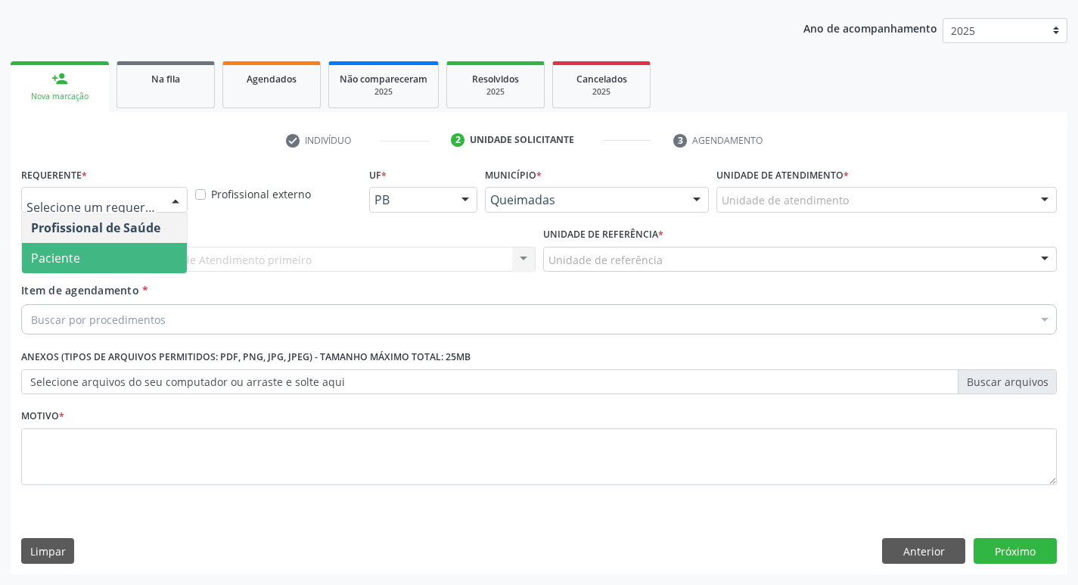
click at [101, 250] on span "Paciente" at bounding box center [104, 258] width 165 height 30
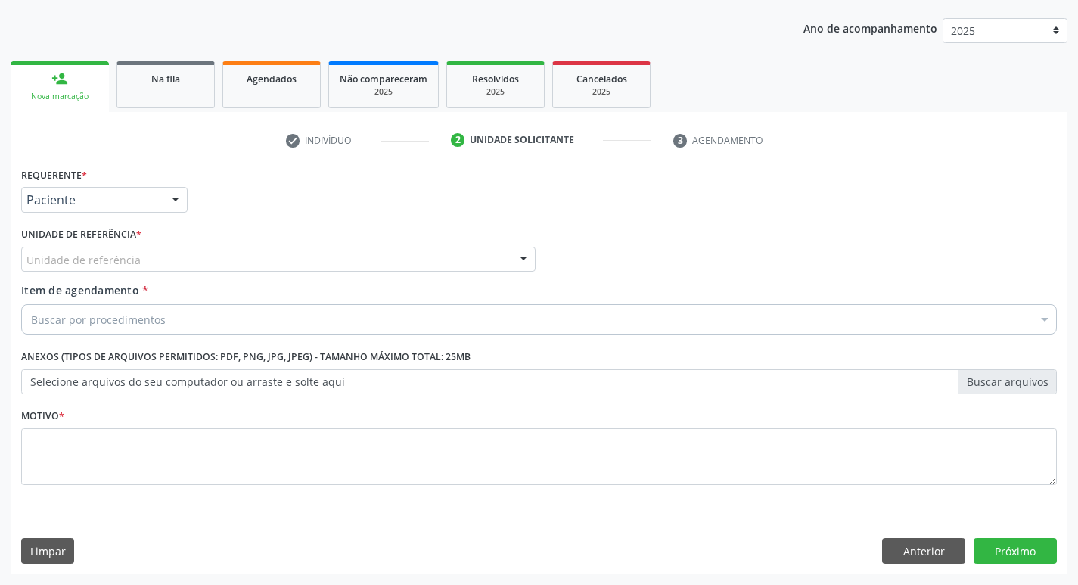
click at [107, 244] on label "Unidade de referência *" at bounding box center [81, 234] width 120 height 23
click at [107, 249] on div "Unidade de referência" at bounding box center [278, 260] width 515 height 26
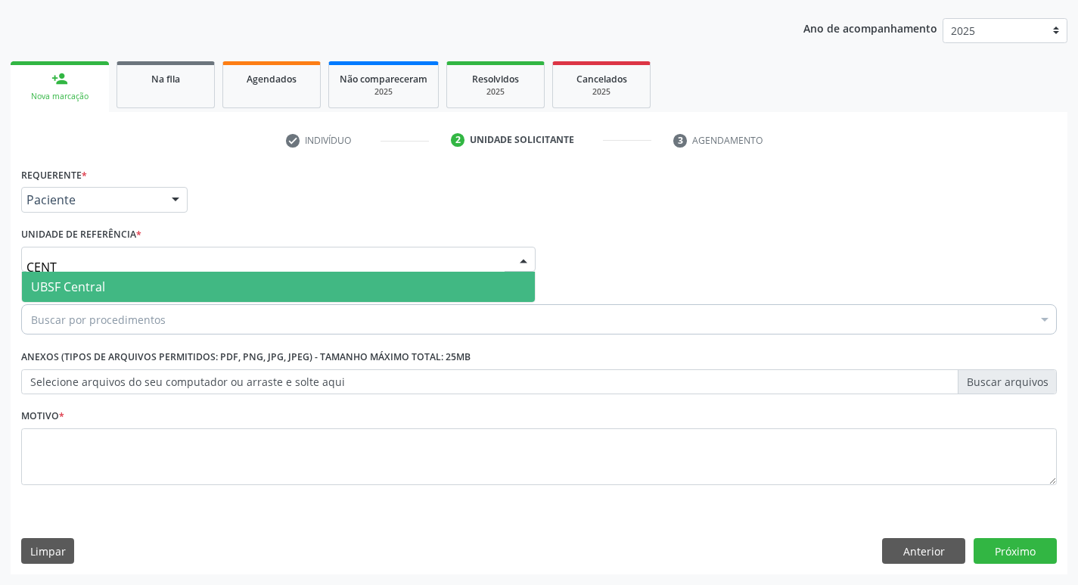
type input "CENTR"
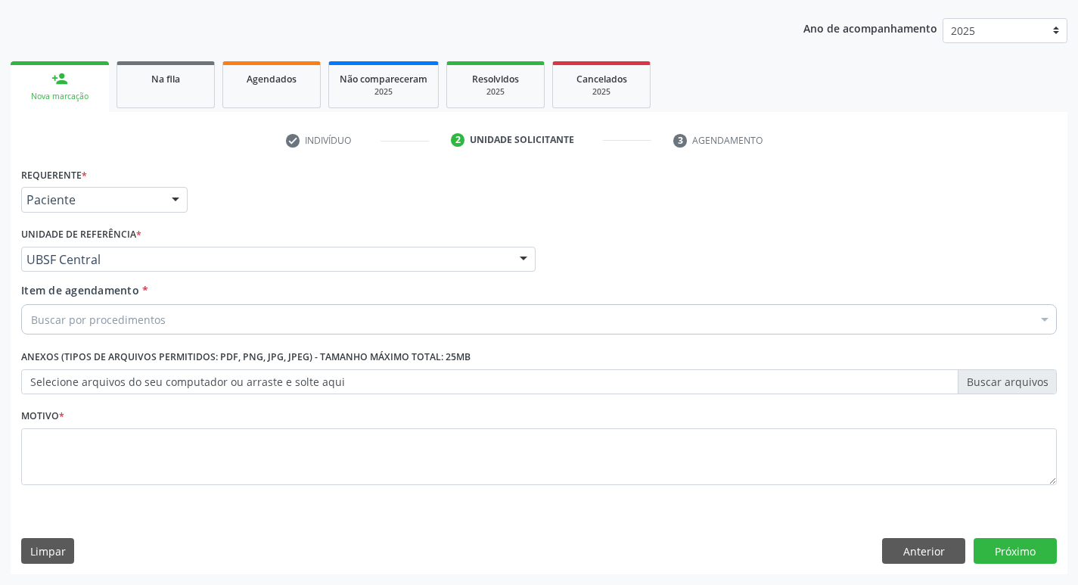
click at [71, 328] on div "Buscar por procedimentos" at bounding box center [539, 319] width 1036 height 30
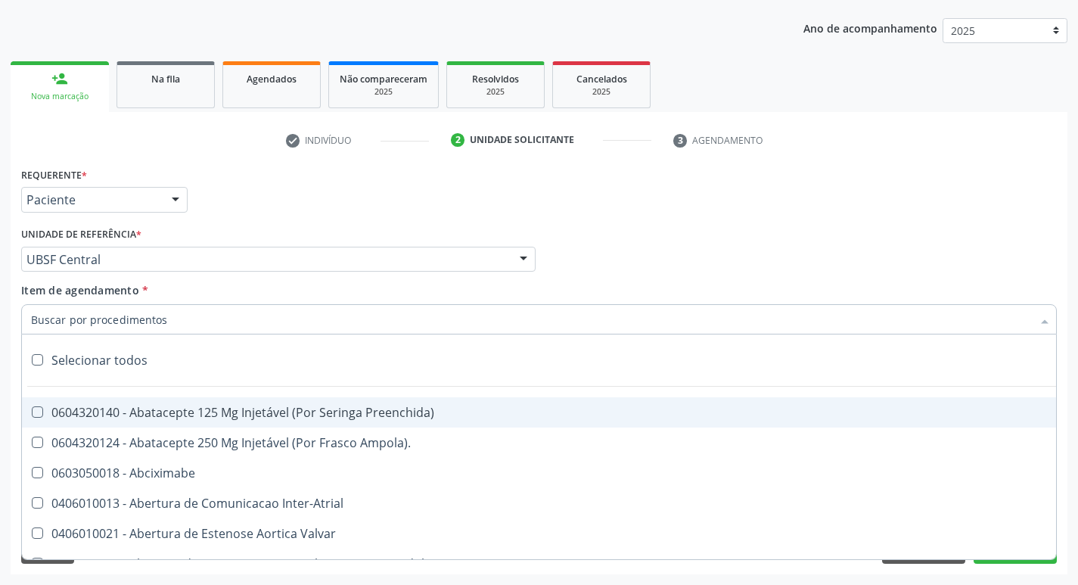
click at [75, 323] on input "Item de agendamento *" at bounding box center [531, 319] width 1001 height 30
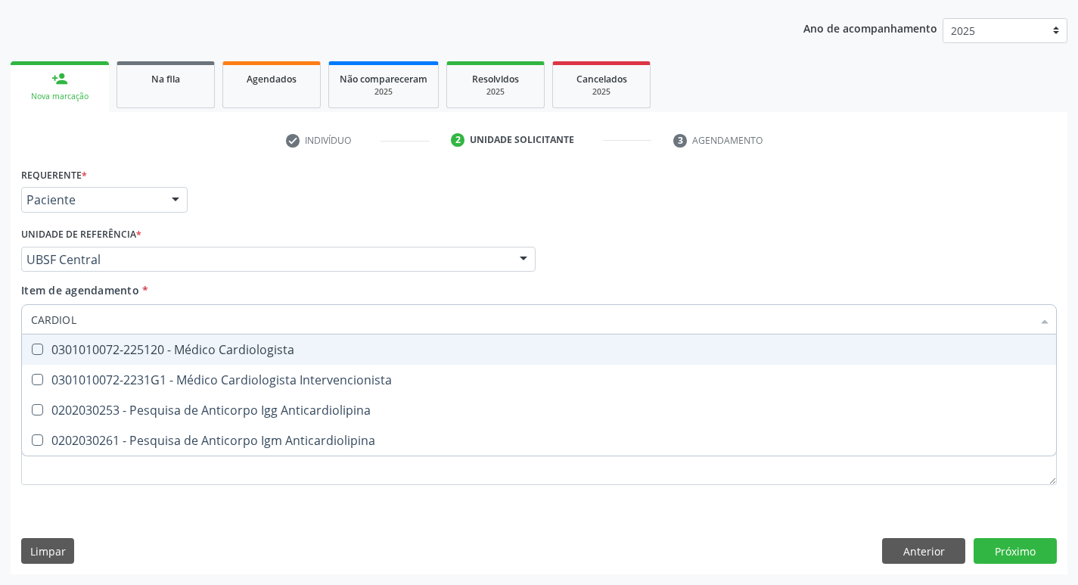
type input "CARDIOLO"
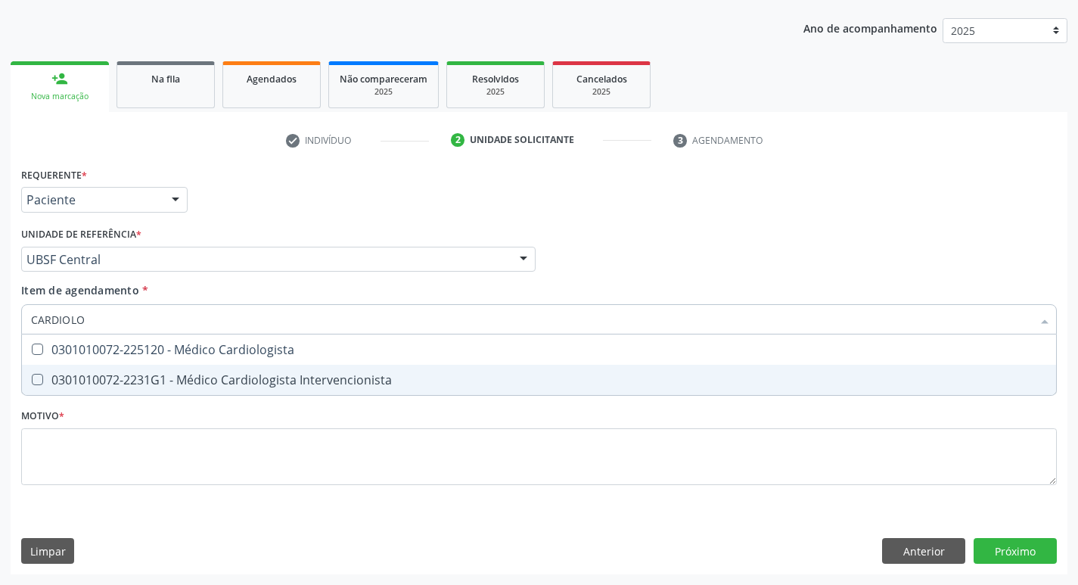
click at [131, 379] on div "0301010072-2231G1 - Médico Cardiologista Intervencionista" at bounding box center [539, 380] width 1016 height 12
checkbox Intervencionista "true"
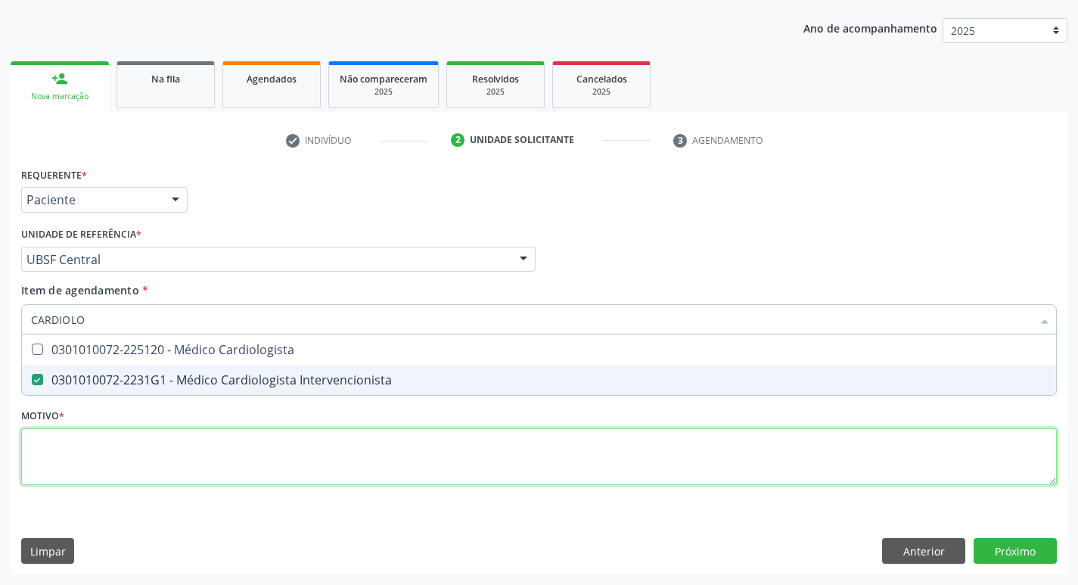
click at [100, 463] on div "Requerente * Paciente Profissional de Saúde Paciente Nenhum resultado encontrad…" at bounding box center [539, 334] width 1036 height 343
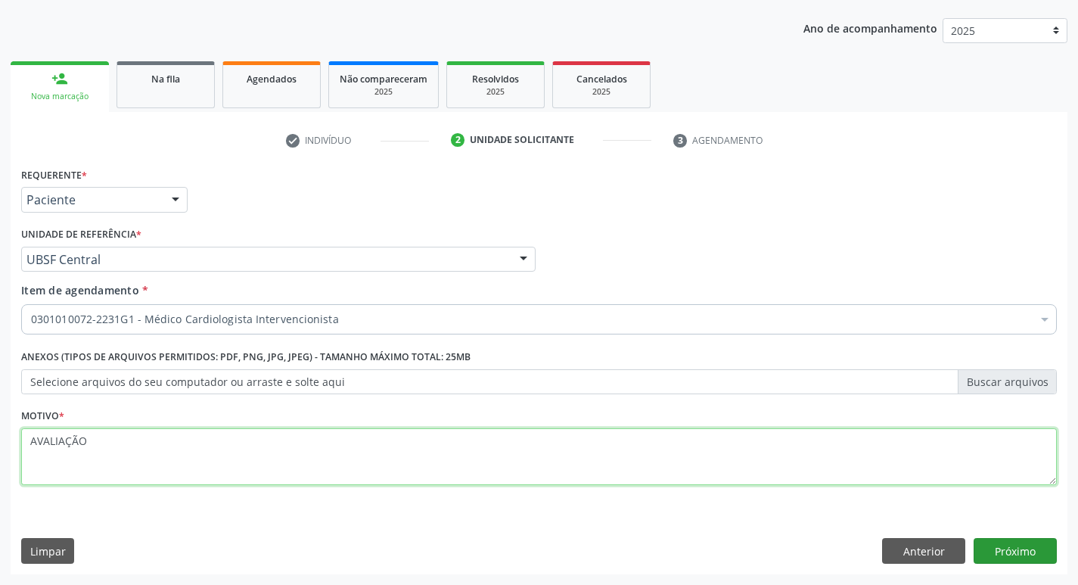
type textarea "AVALIAÇÃO"
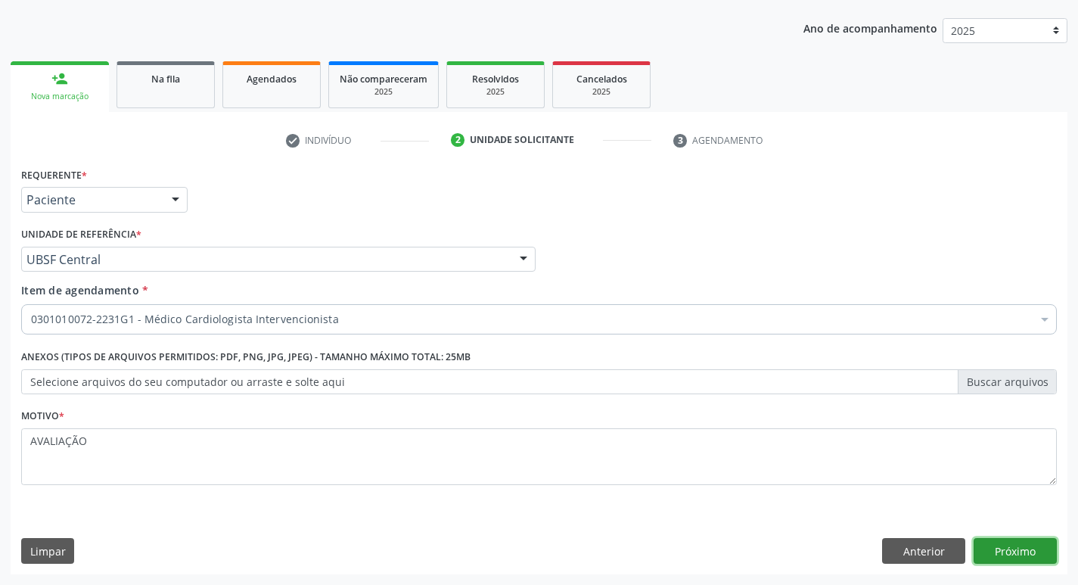
click at [1023, 557] on button "Próximo" at bounding box center [1015, 551] width 83 height 26
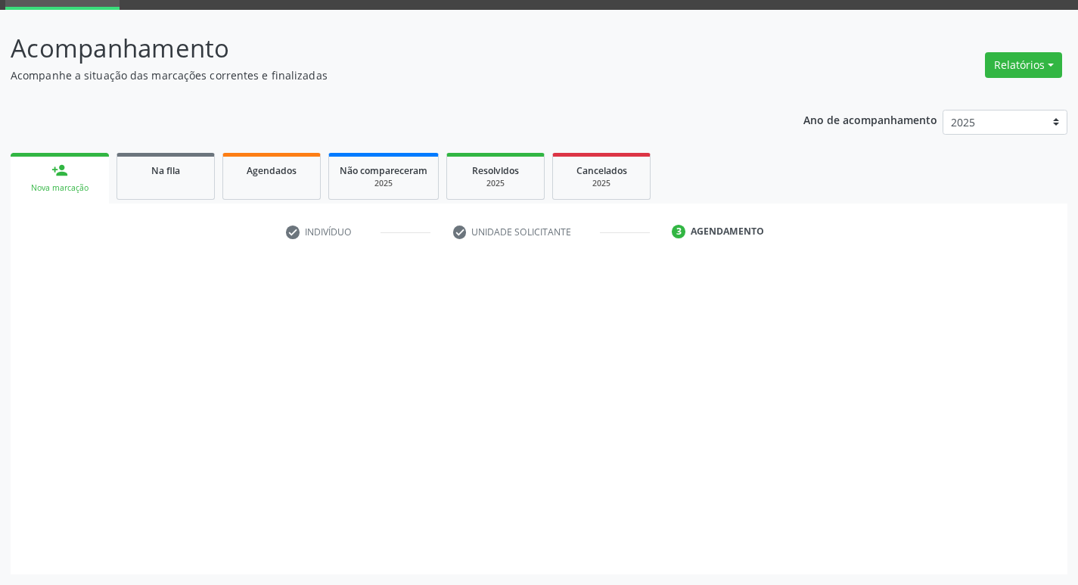
scroll to position [73, 0]
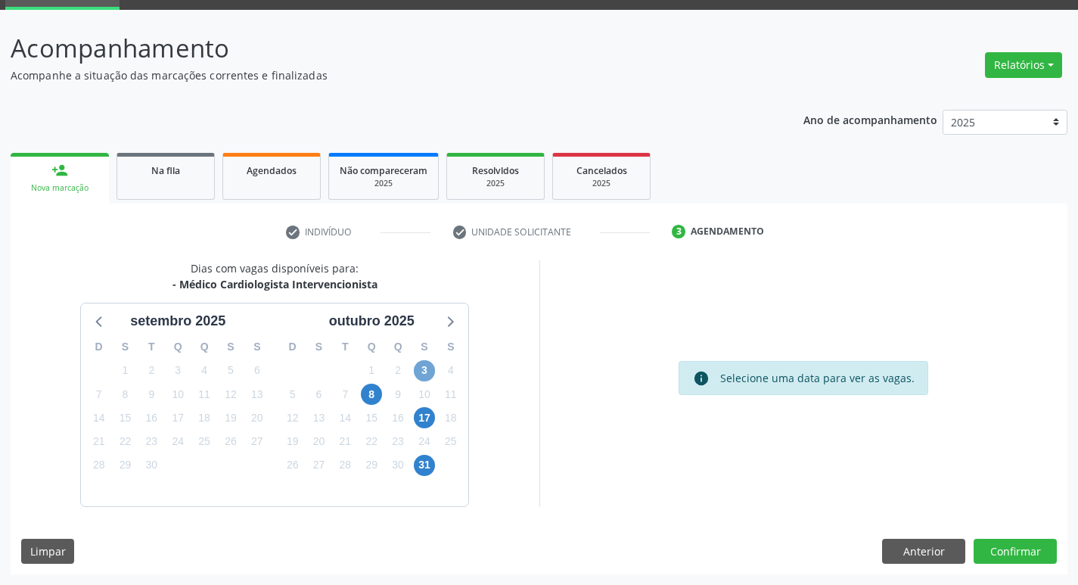
click at [425, 377] on span "3" at bounding box center [424, 370] width 21 height 21
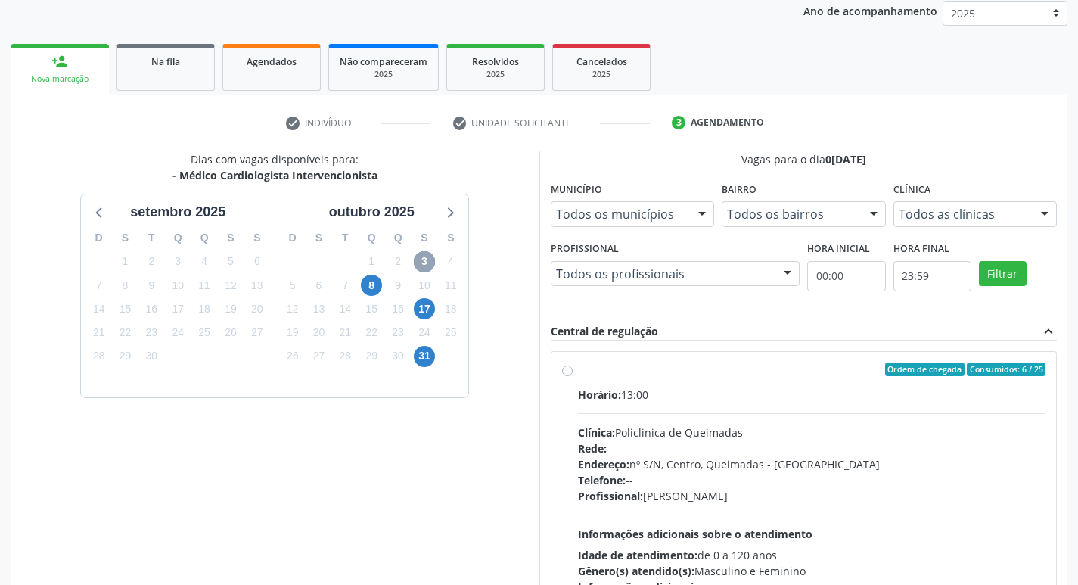
scroll to position [292, 0]
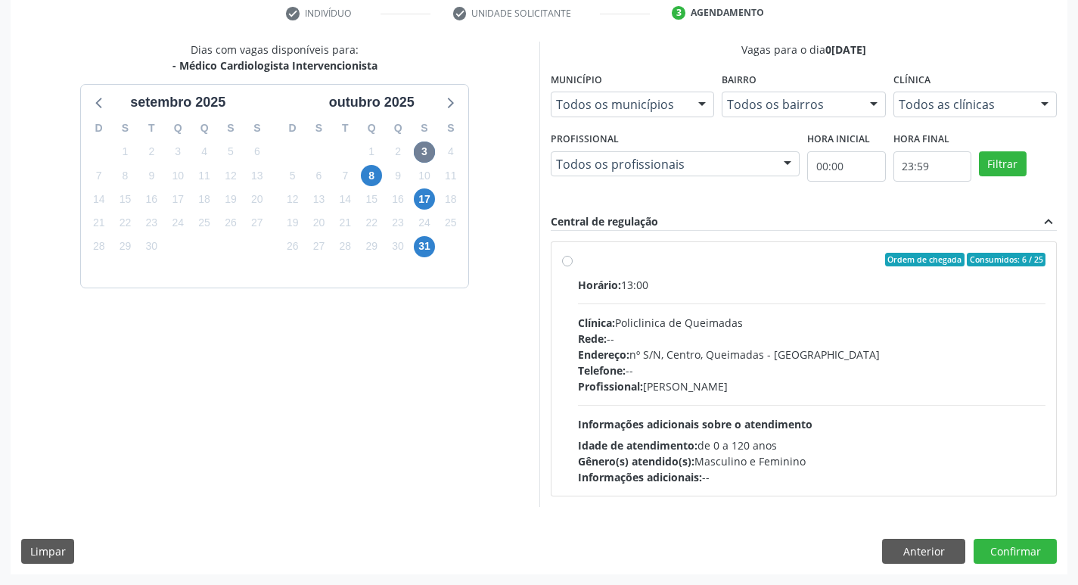
click at [894, 322] on div "Clínica: Policlinica de Queimadas" at bounding box center [812, 323] width 468 height 16
click at [573, 266] on input "Ordem de chegada Consumidos: 6 / 25 Horário: 13:00 Clínica: Policlinica de Quei…" at bounding box center [567, 260] width 11 height 14
radio input "true"
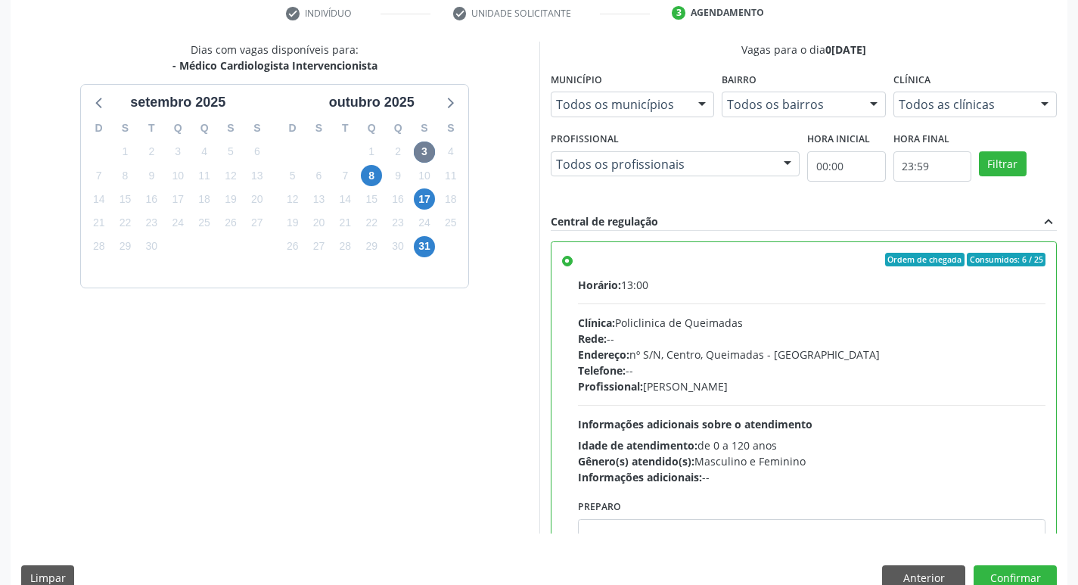
click at [1006, 565] on div "Dias com vagas disponíveis para: - Médico Cardiologista Intervencionista setemb…" at bounding box center [539, 321] width 1057 height 559
click at [1006, 572] on button "Confirmar" at bounding box center [1015, 578] width 83 height 26
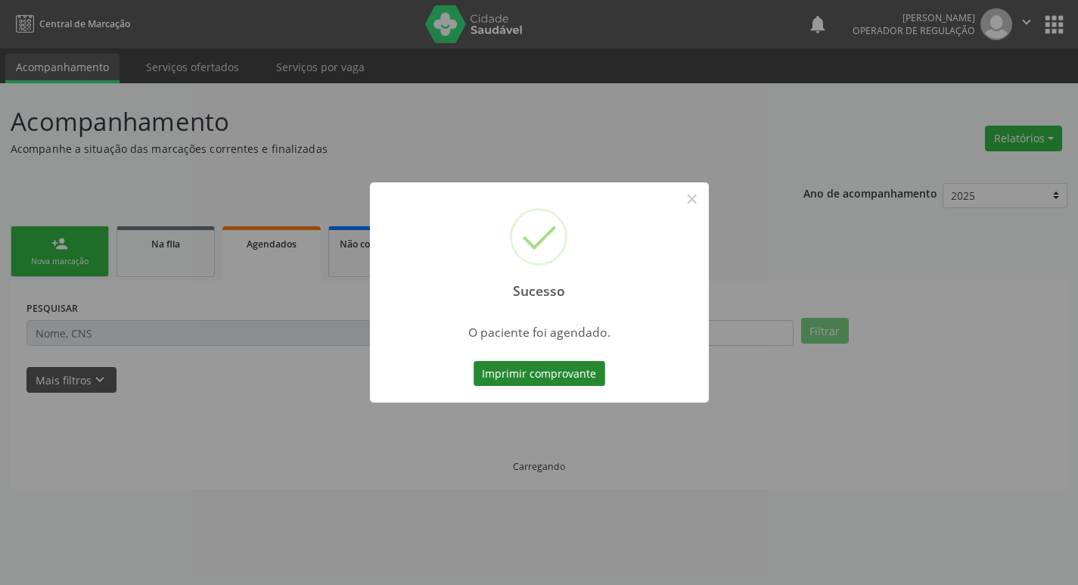
scroll to position [0, 0]
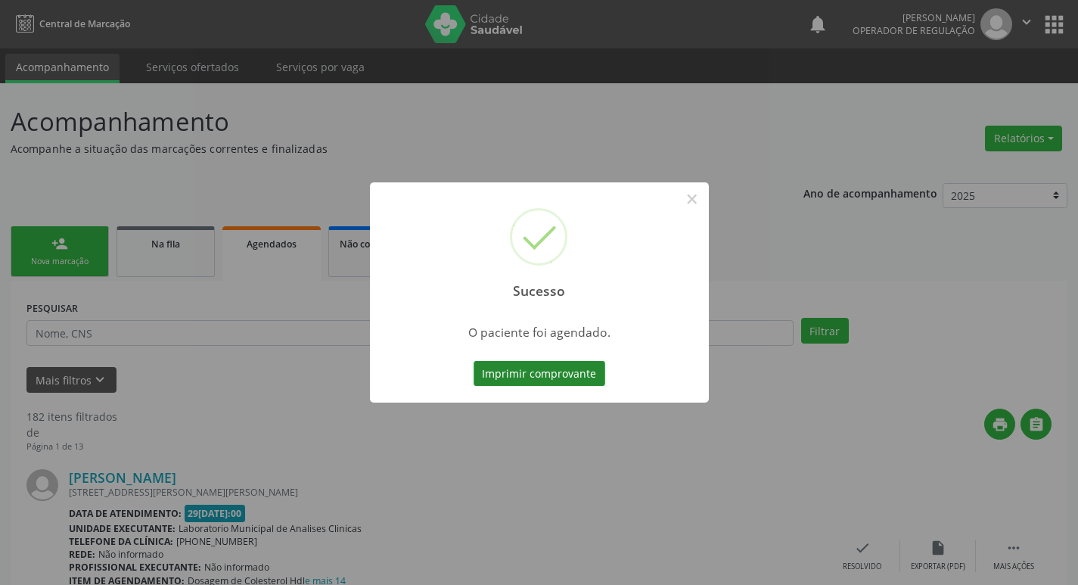
click at [586, 376] on button "Imprimir comprovante" at bounding box center [540, 374] width 132 height 26
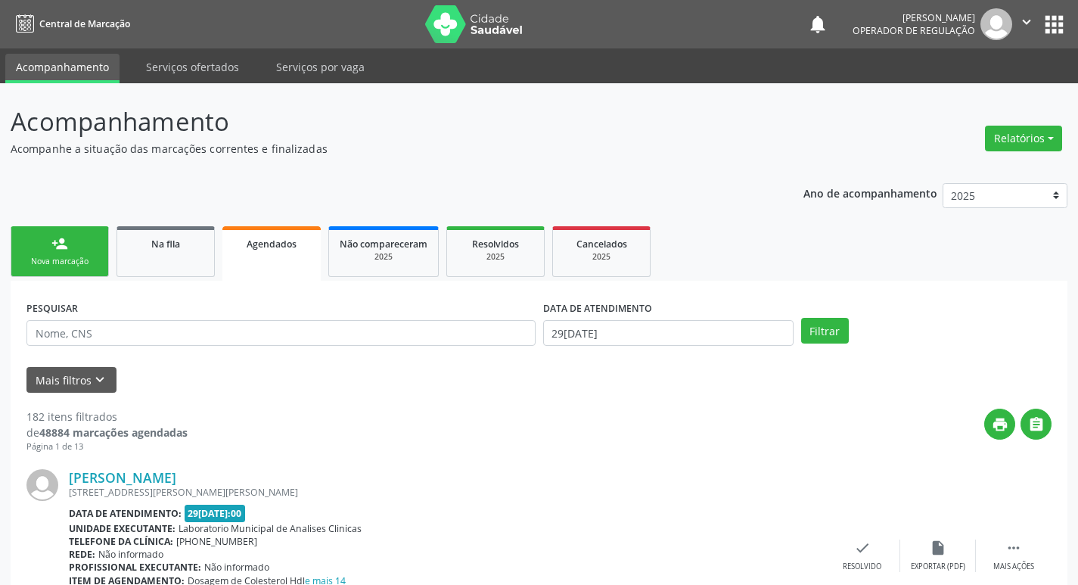
click at [78, 243] on link "person_add Nova marcação" at bounding box center [60, 251] width 98 height 51
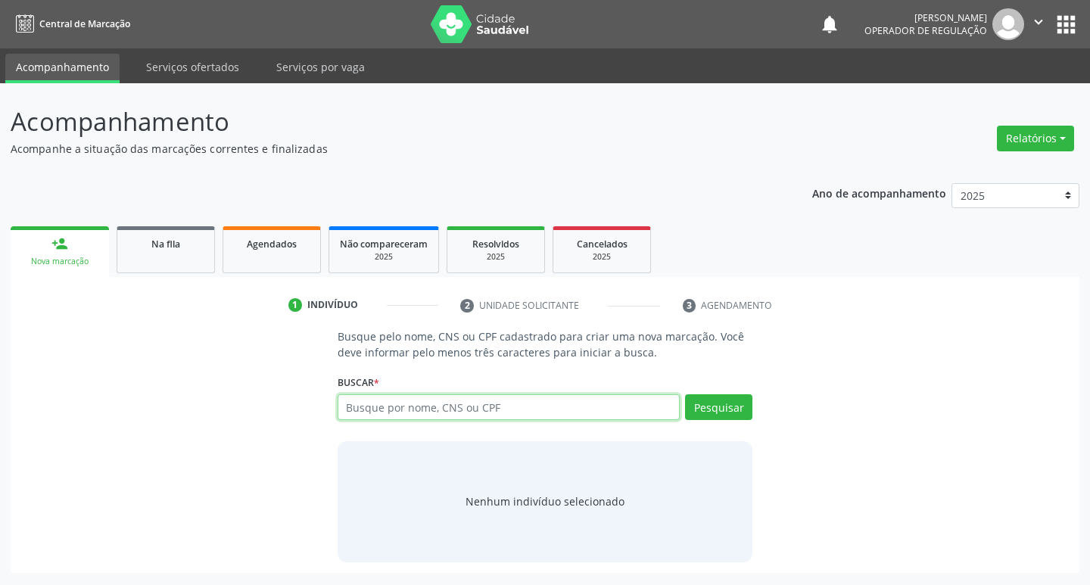
click at [456, 419] on input "text" at bounding box center [509, 407] width 343 height 26
type input "700004402282408"
click at [645, 396] on div "700004402282408 Busque por nome, CNS ou CPF Josué de Sousa CPF: 543.245.057-72 …" at bounding box center [545, 412] width 415 height 36
click at [720, 406] on button "Pesquisar" at bounding box center [718, 407] width 67 height 26
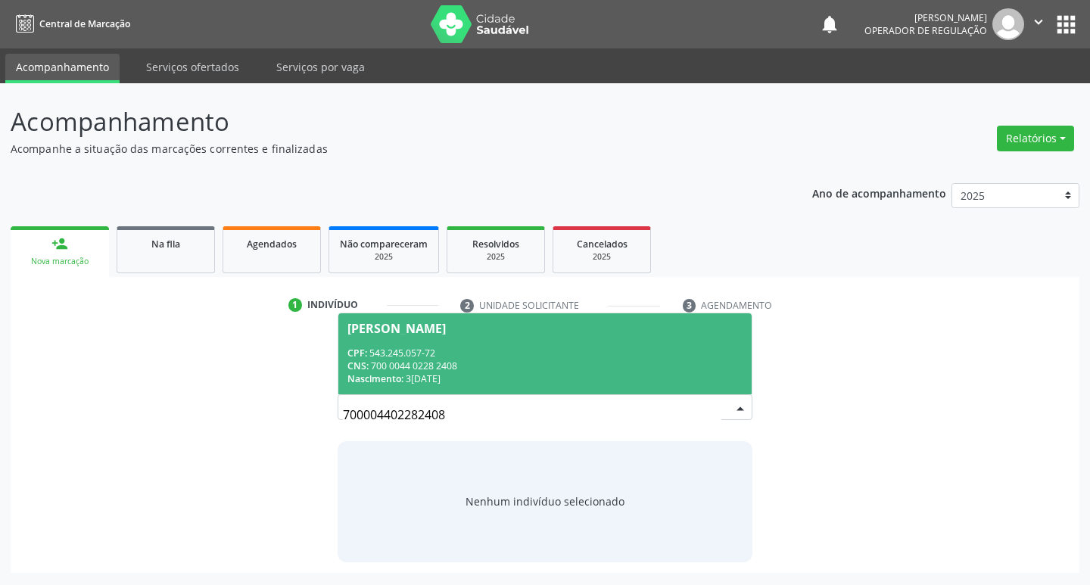
click at [621, 340] on span "Josué de Sousa CPF: 543.245.057-72 CNS: 700 0044 0228 2408 Nascimento: 31/05/19…" at bounding box center [545, 353] width 414 height 81
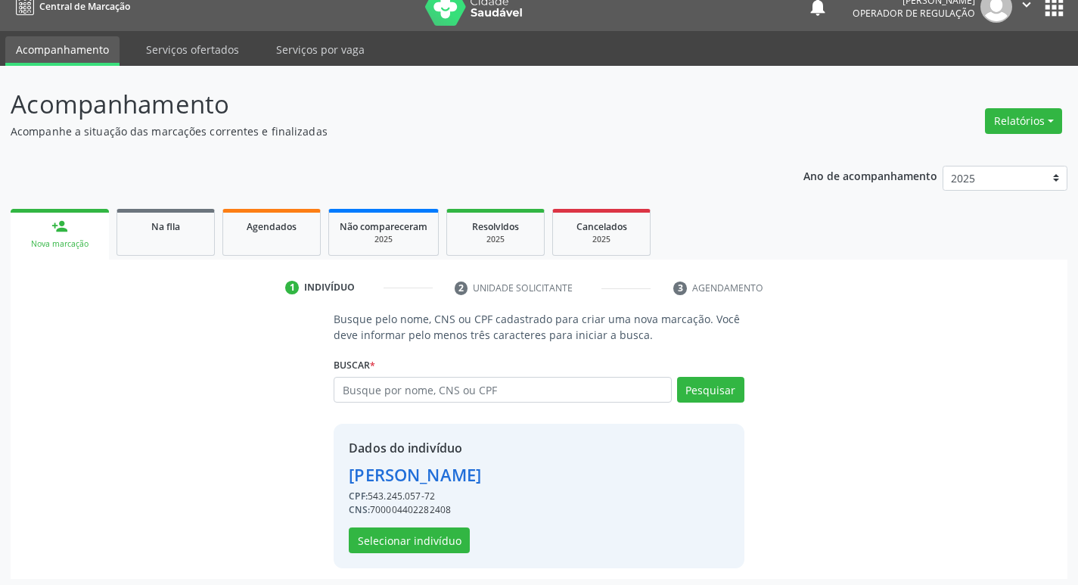
scroll to position [22, 0]
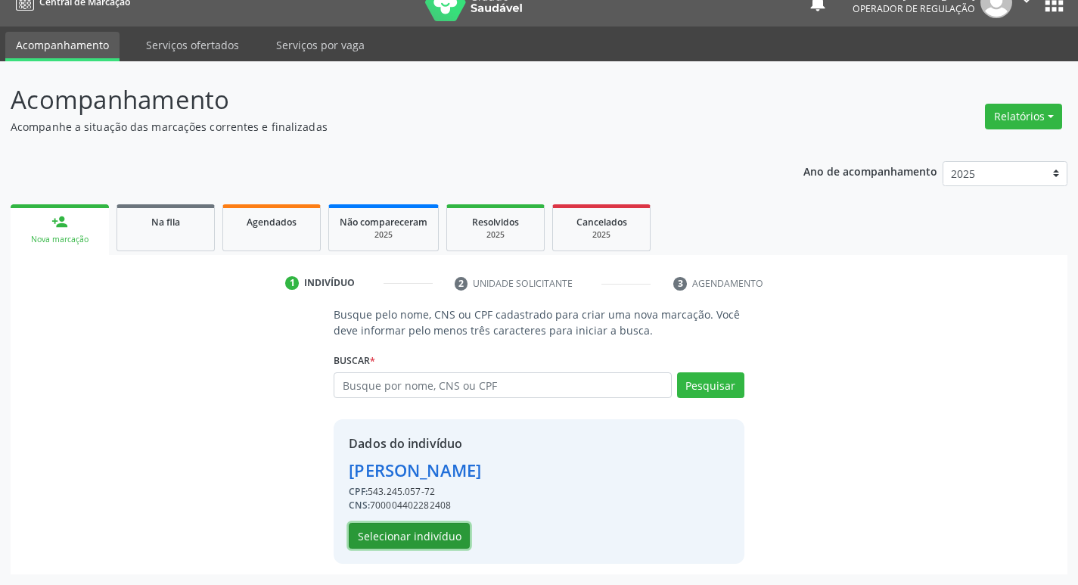
click at [439, 527] on button "Selecionar indivíduo" at bounding box center [409, 536] width 121 height 26
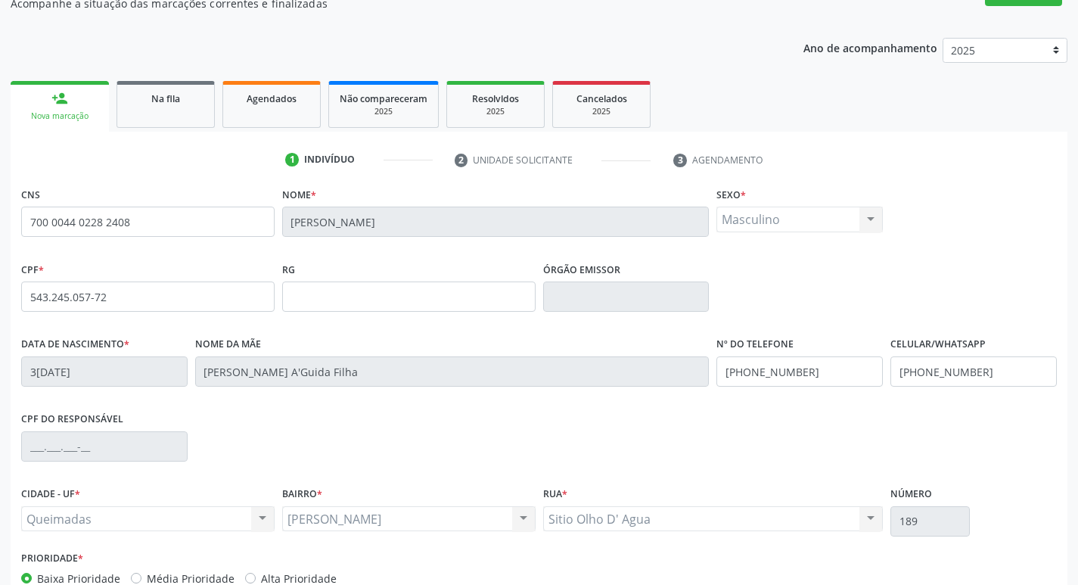
scroll to position [235, 0]
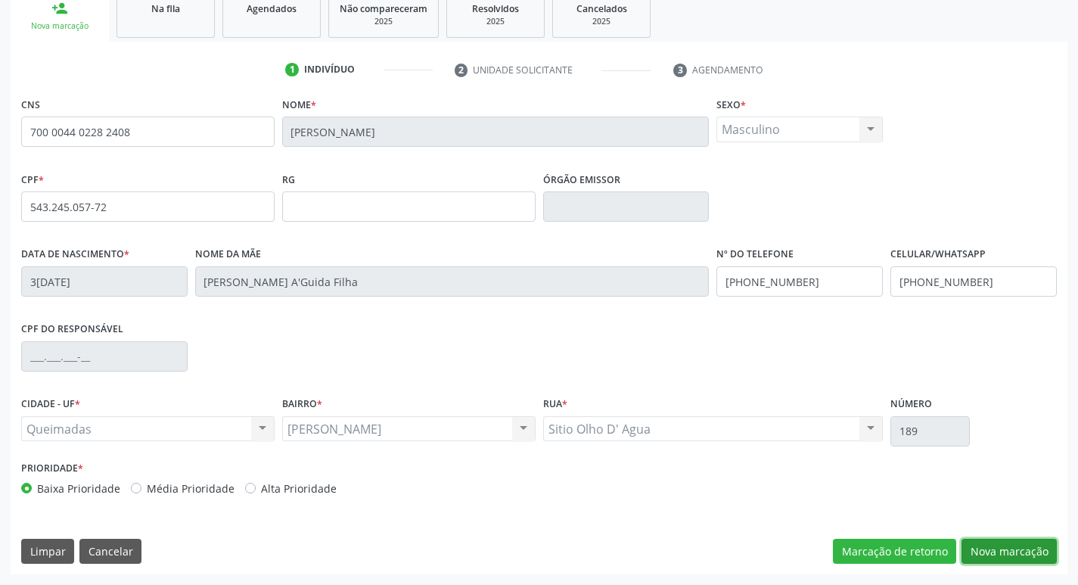
click at [1014, 550] on button "Nova marcação" at bounding box center [1009, 552] width 95 height 26
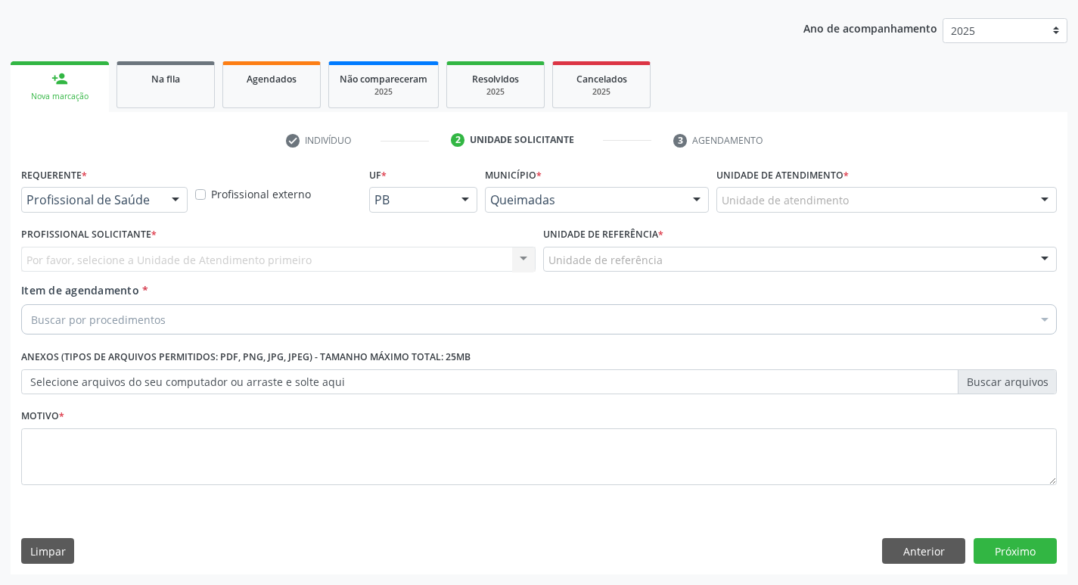
drag, startPoint x: 151, startPoint y: 195, endPoint x: 147, endPoint y: 216, distance: 20.8
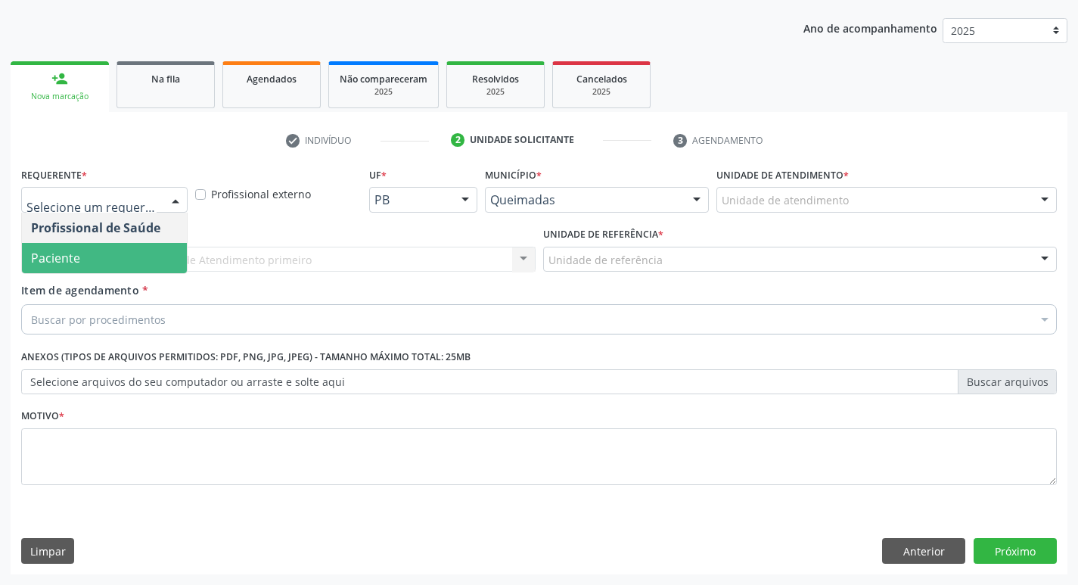
click at [129, 263] on span "Paciente" at bounding box center [104, 258] width 165 height 30
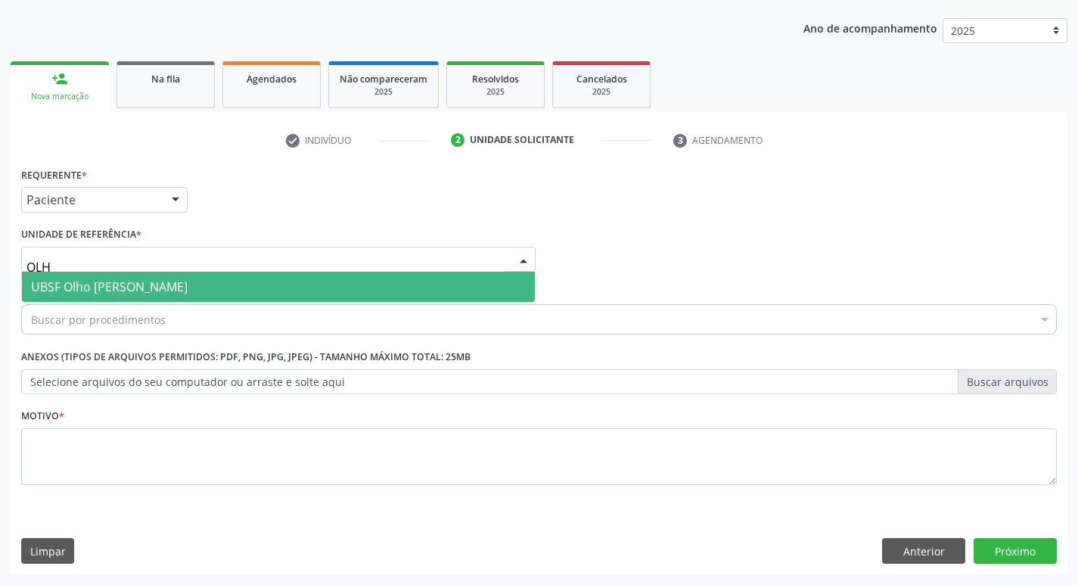
type input "OLHO"
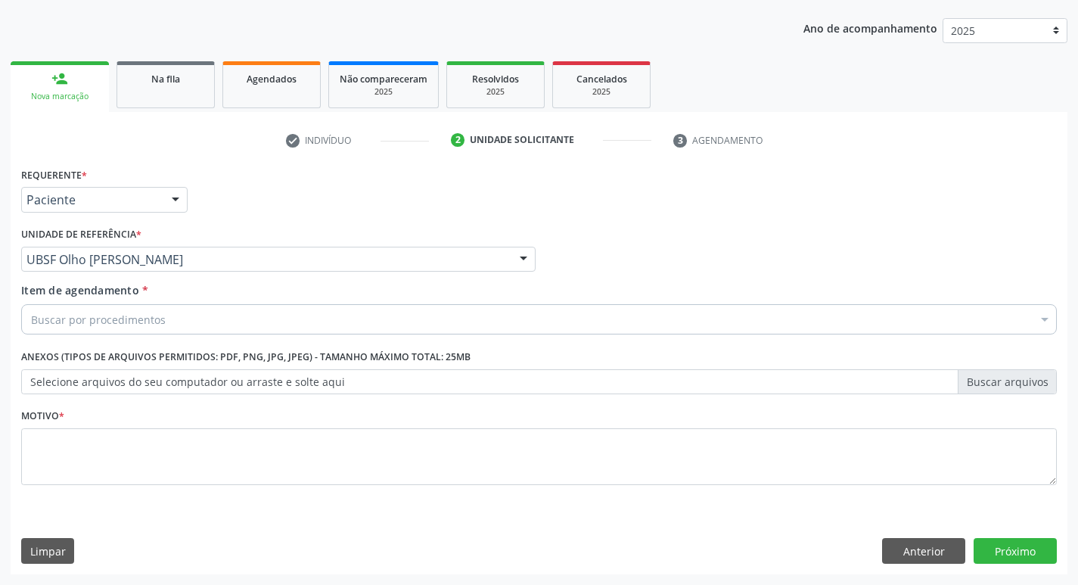
drag, startPoint x: 106, startPoint y: 322, endPoint x: 98, endPoint y: 325, distance: 8.6
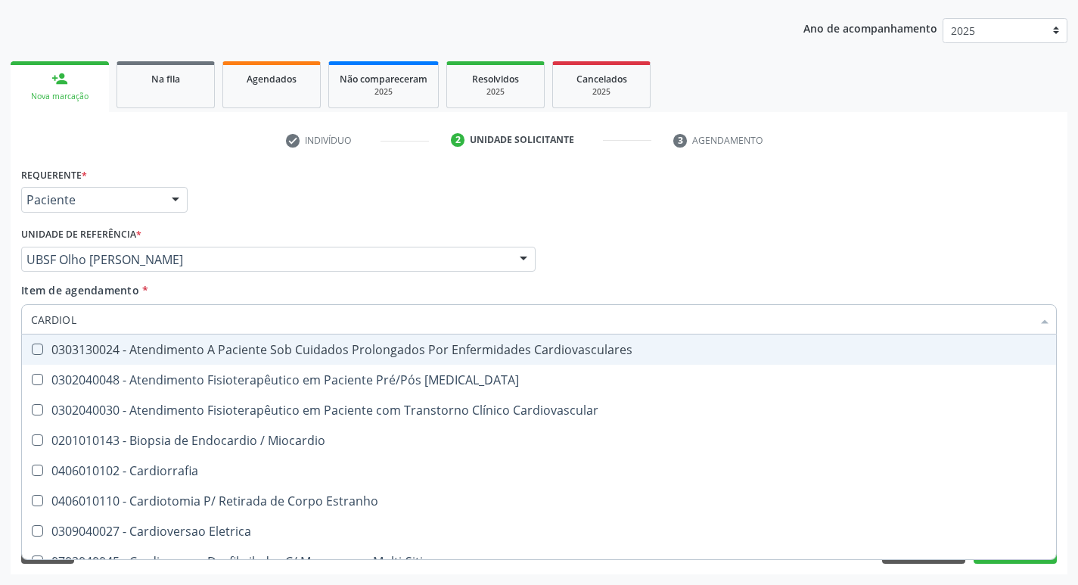
type input "CARDIOLO"
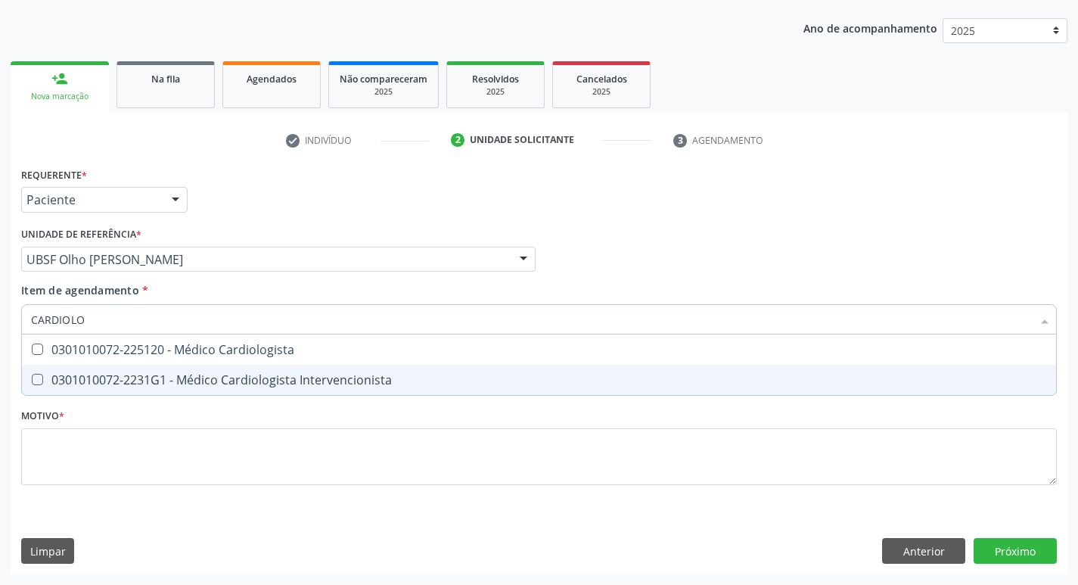
click at [139, 384] on div "0301010072-2231G1 - Médico Cardiologista Intervencionista" at bounding box center [539, 380] width 1016 height 12
checkbox Intervencionista "true"
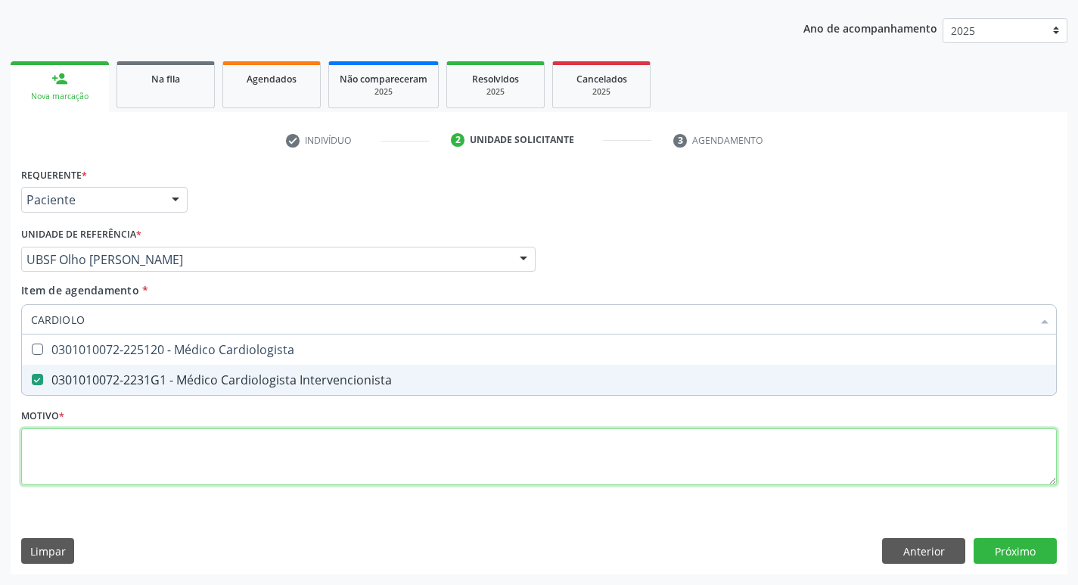
click at [111, 457] on div "Requerente * Paciente Profissional de Saúde Paciente Nenhum resultado encontrad…" at bounding box center [539, 334] width 1036 height 343
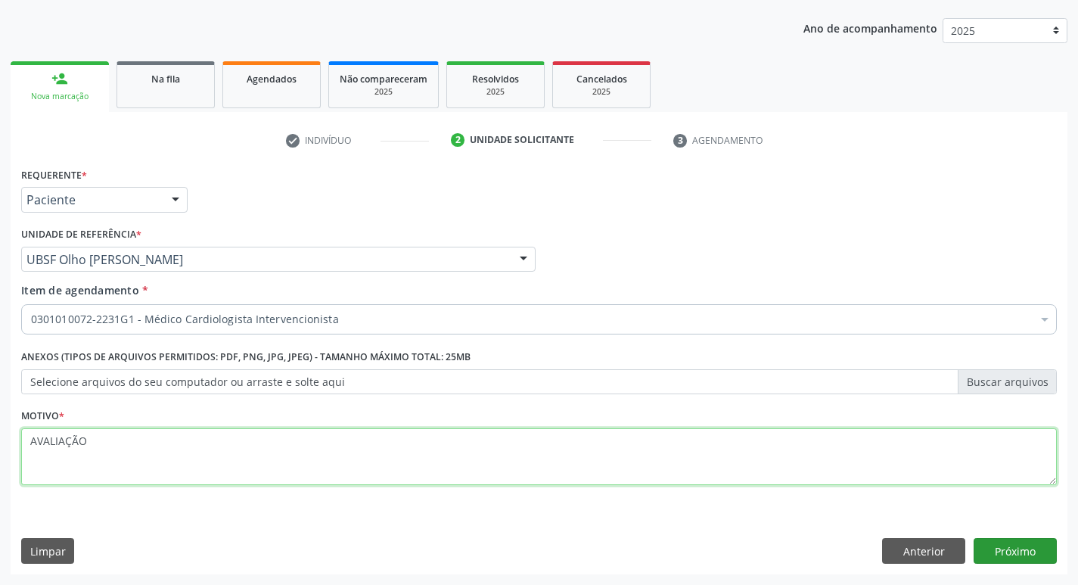
type textarea "AVALIAÇÃO"
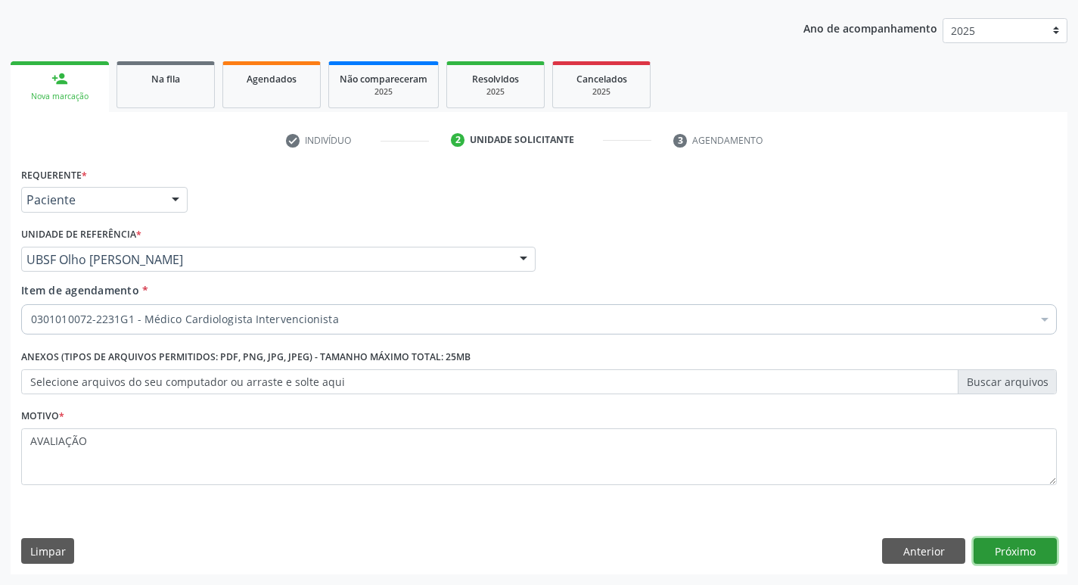
click at [994, 545] on button "Próximo" at bounding box center [1015, 551] width 83 height 26
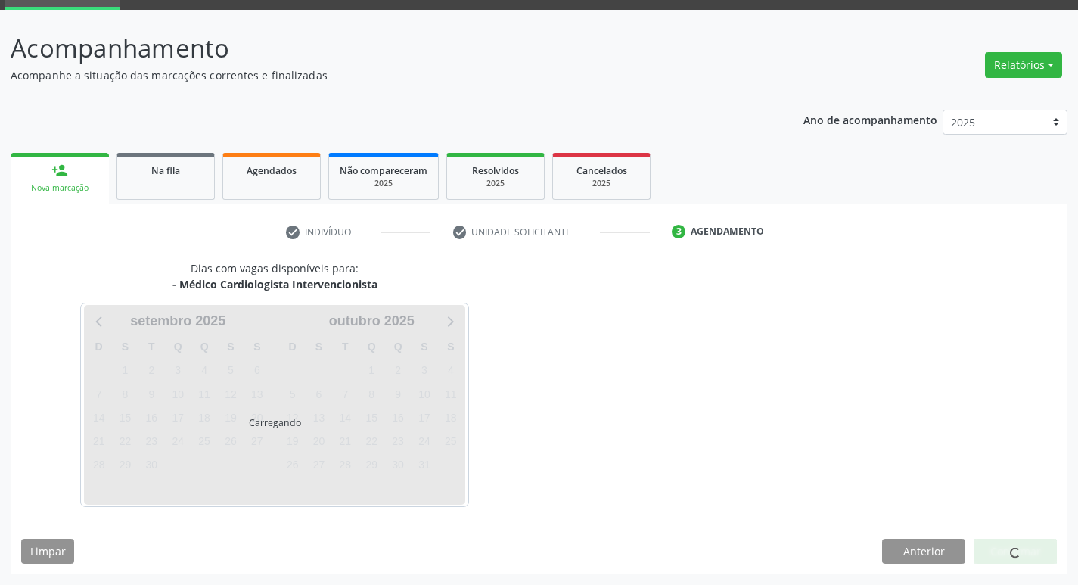
scroll to position [73, 0]
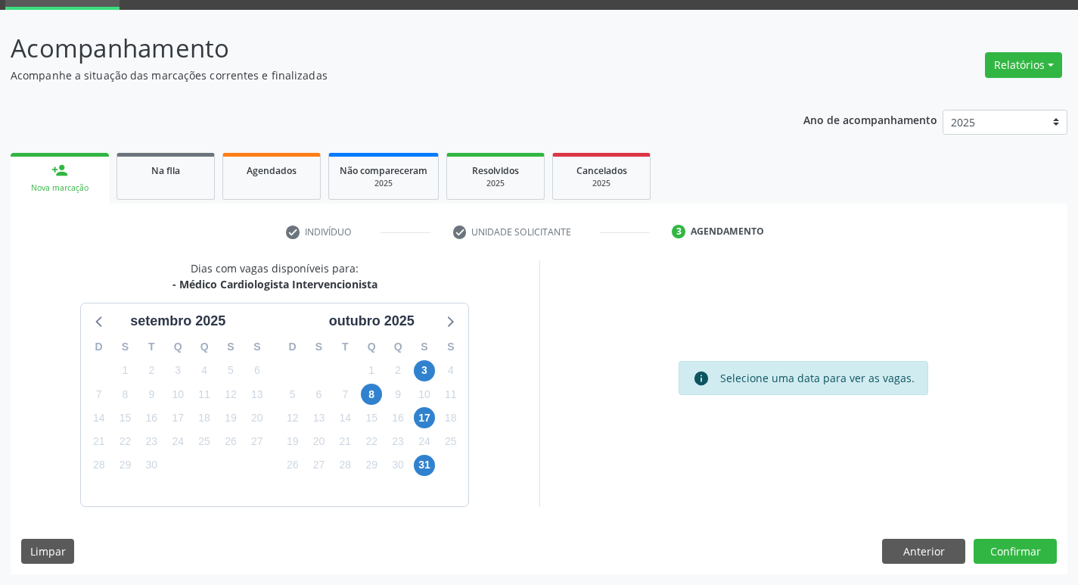
click at [437, 369] on div "3" at bounding box center [425, 370] width 26 height 23
click at [431, 369] on span "3" at bounding box center [424, 370] width 21 height 21
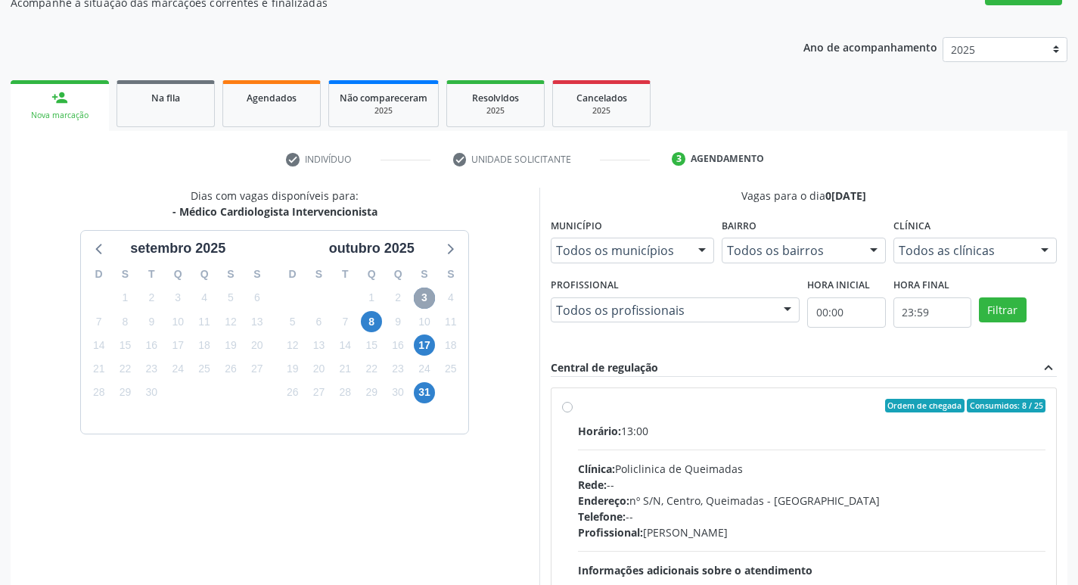
scroll to position [292, 0]
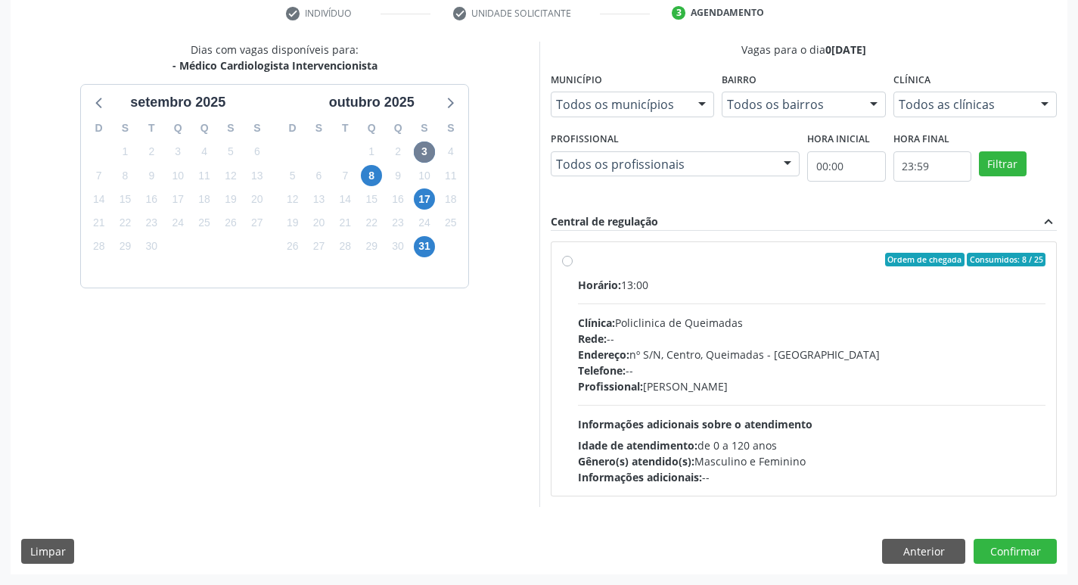
click at [873, 306] on div "Horário: 13:00 Clínica: Policlinica de Queimadas Rede: -- Endereço: nº S/N, Cen…" at bounding box center [812, 381] width 468 height 208
click at [573, 266] on input "Ordem de chegada Consumidos: 8 / 25 Horário: 13:00 Clínica: Policlinica de Quei…" at bounding box center [567, 260] width 11 height 14
radio input "true"
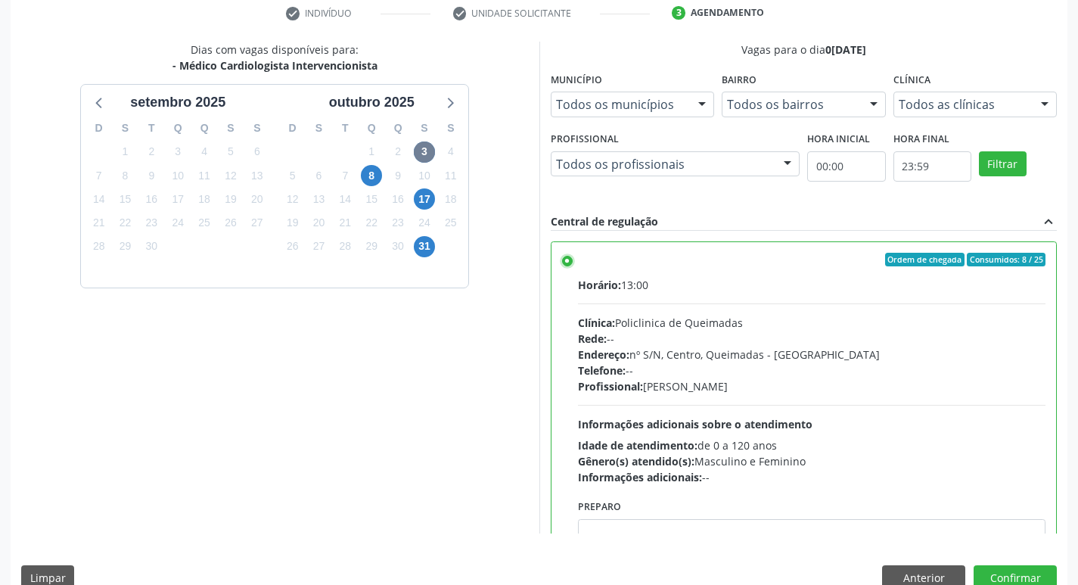
scroll to position [75, 0]
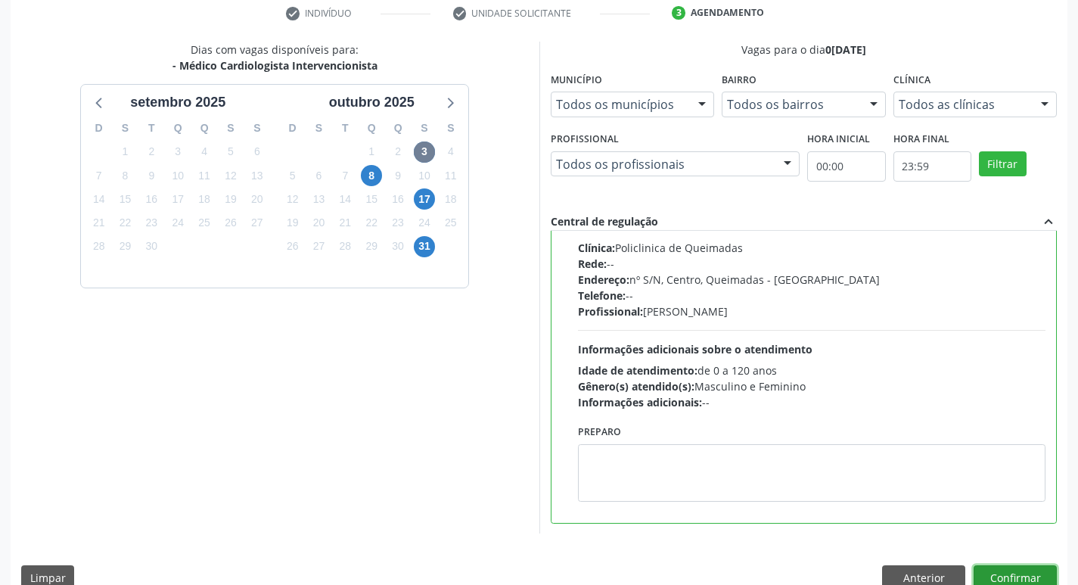
click at [1023, 577] on button "Confirmar" at bounding box center [1015, 578] width 83 height 26
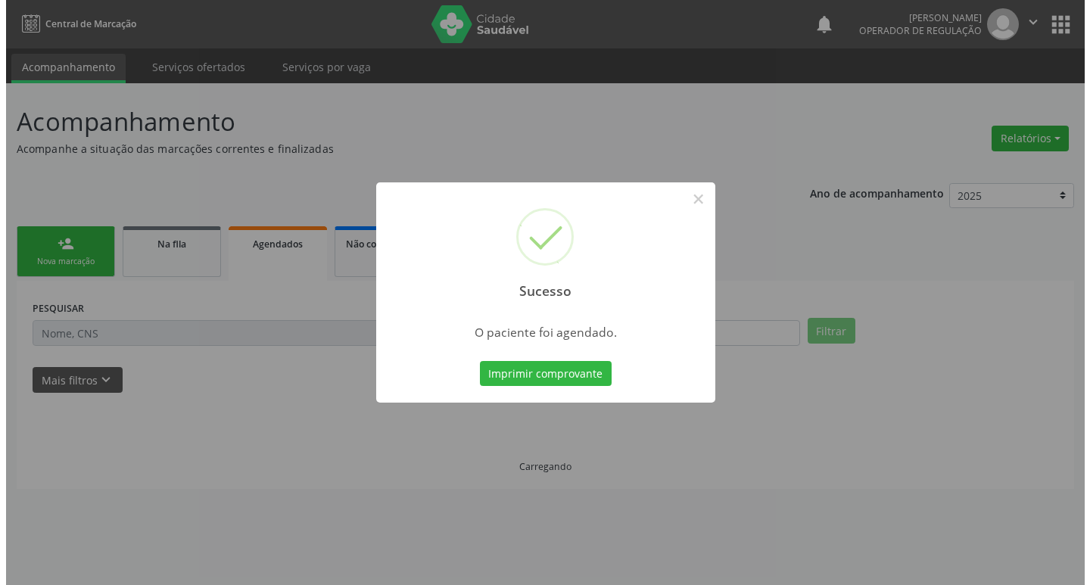
scroll to position [0, 0]
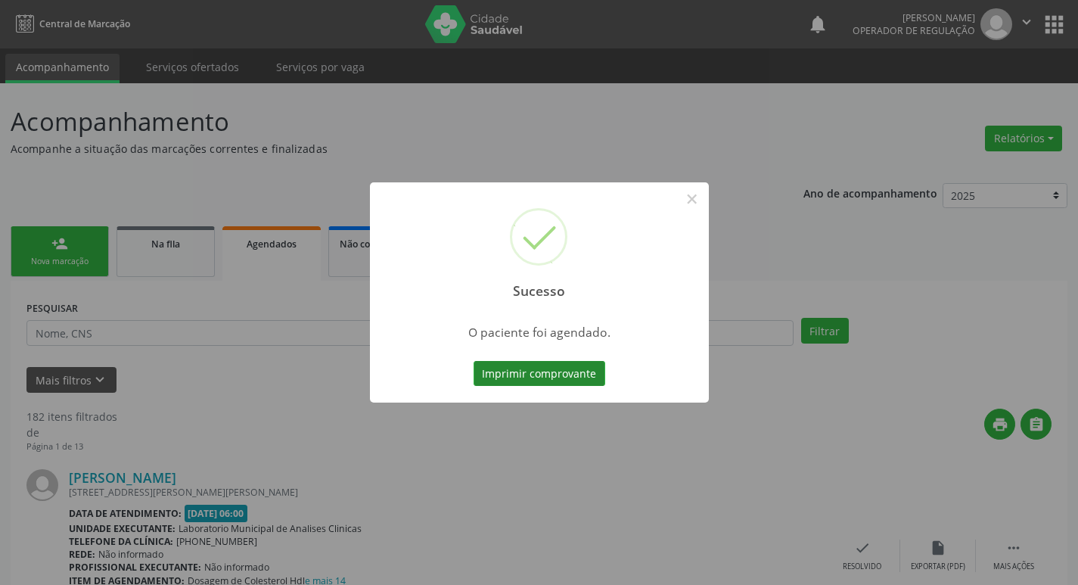
click at [571, 369] on button "Imprimir comprovante" at bounding box center [540, 374] width 132 height 26
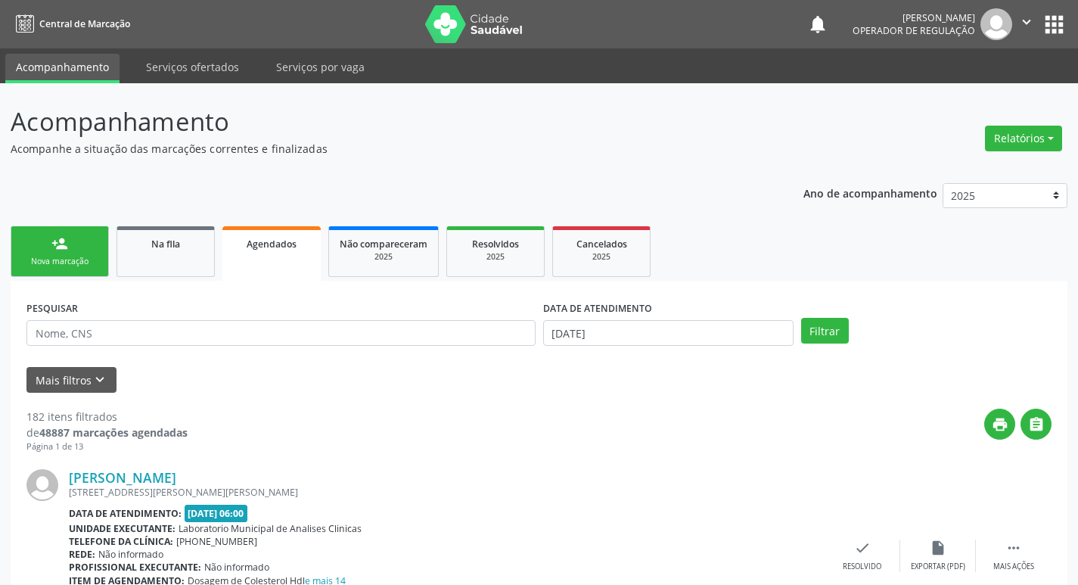
click at [76, 223] on ul "person_add Nova marcação Na fila Agendados Não compareceram 2025 Resolvidos 202…" at bounding box center [539, 251] width 1057 height 58
click at [69, 251] on link "person_add Nova marcação" at bounding box center [60, 251] width 98 height 51
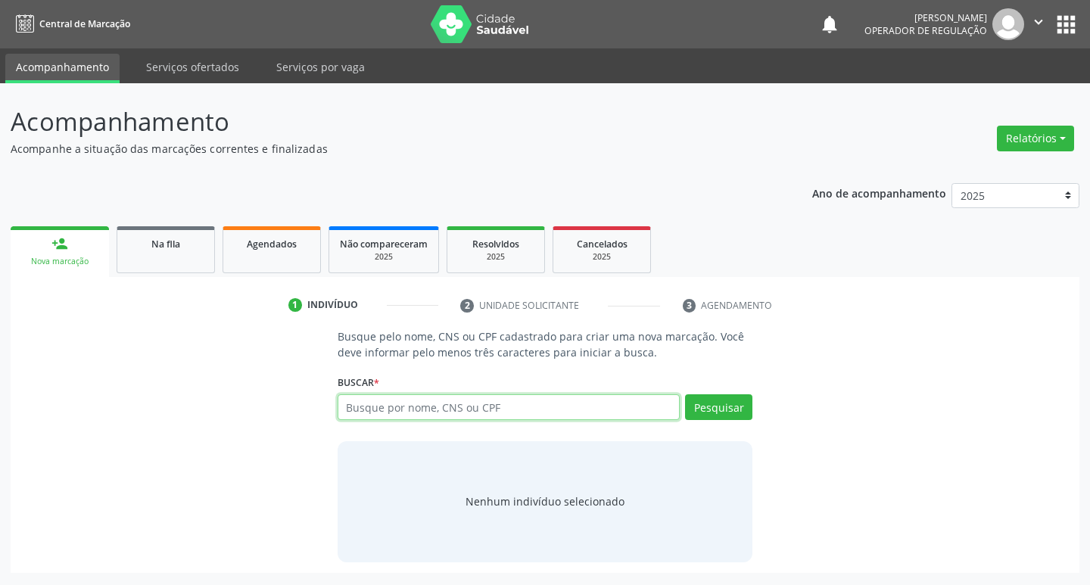
click at [373, 410] on input "text" at bounding box center [509, 407] width 343 height 26
type input "705401476134695"
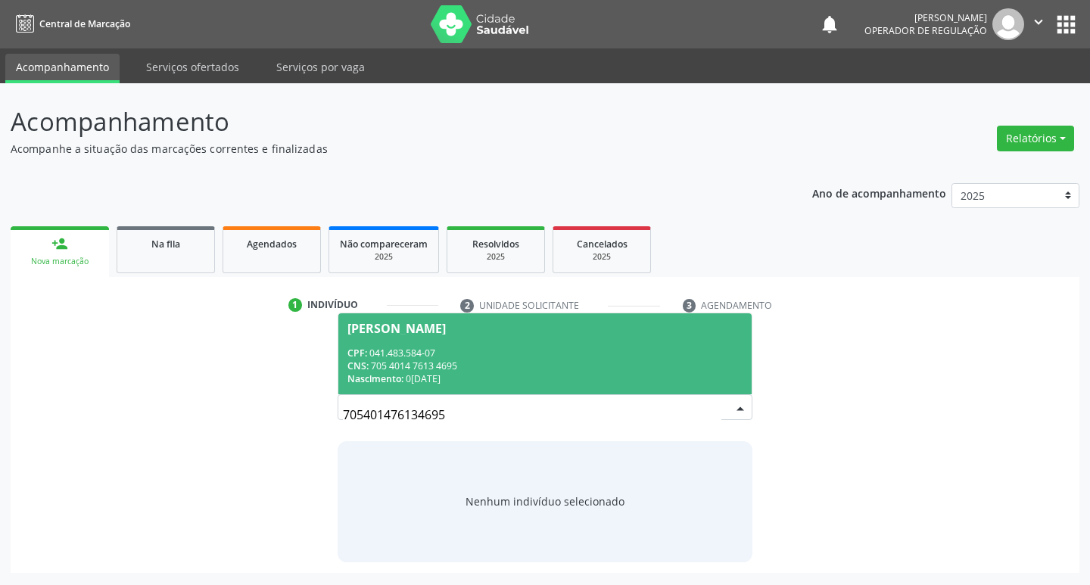
click at [446, 326] on div "Maria do Socorro Lino da Silva" at bounding box center [396, 328] width 98 height 12
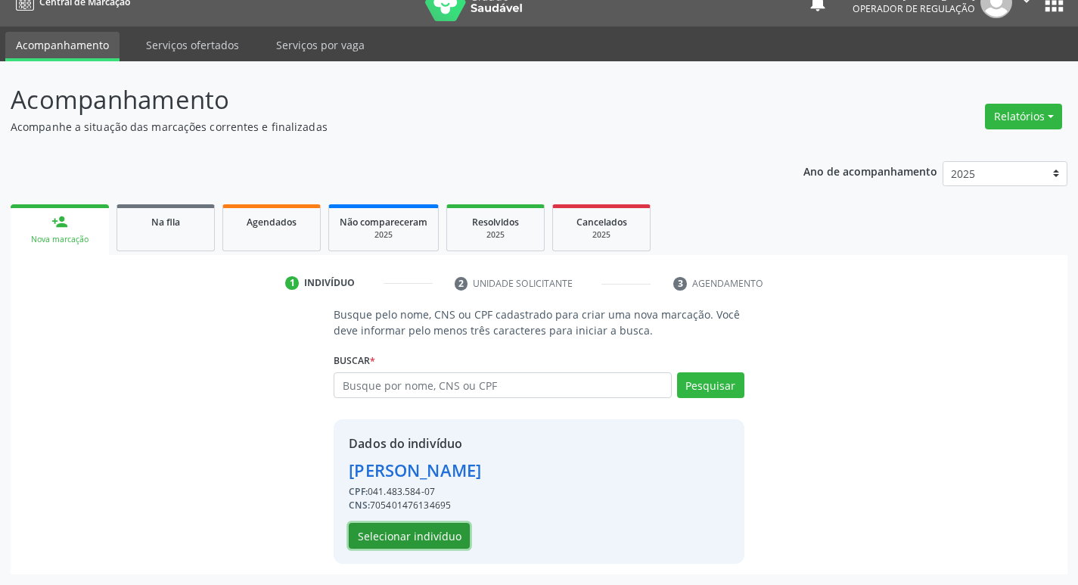
click at [438, 534] on button "Selecionar indivíduo" at bounding box center [409, 536] width 121 height 26
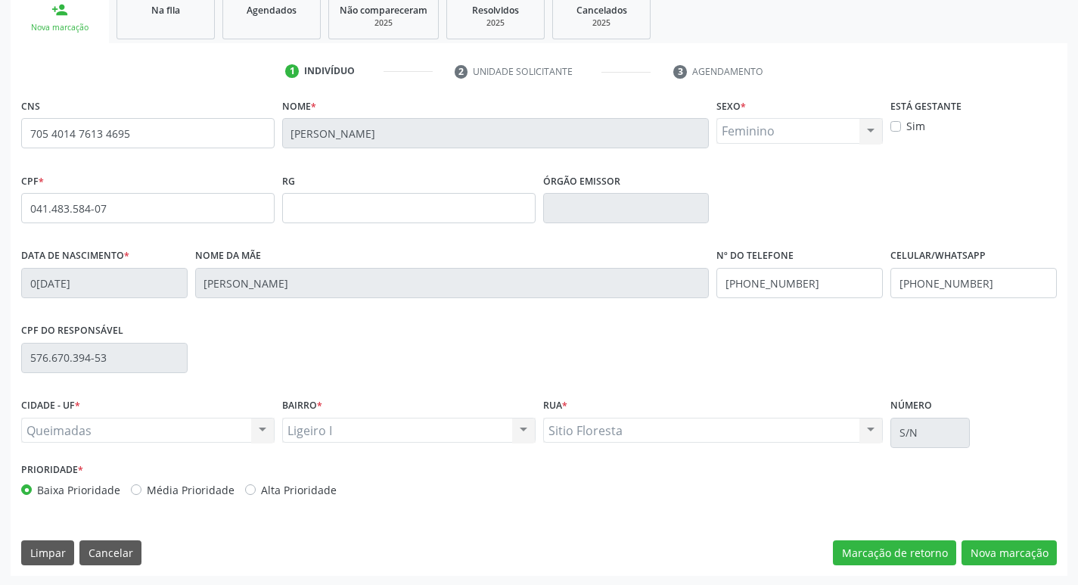
scroll to position [235, 0]
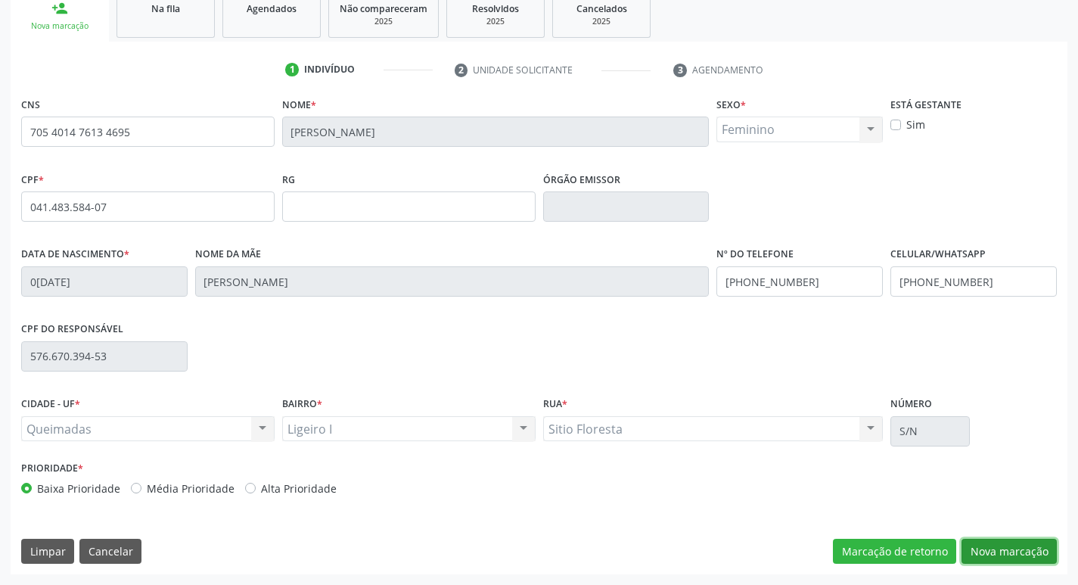
click at [980, 543] on button "Nova marcação" at bounding box center [1009, 552] width 95 height 26
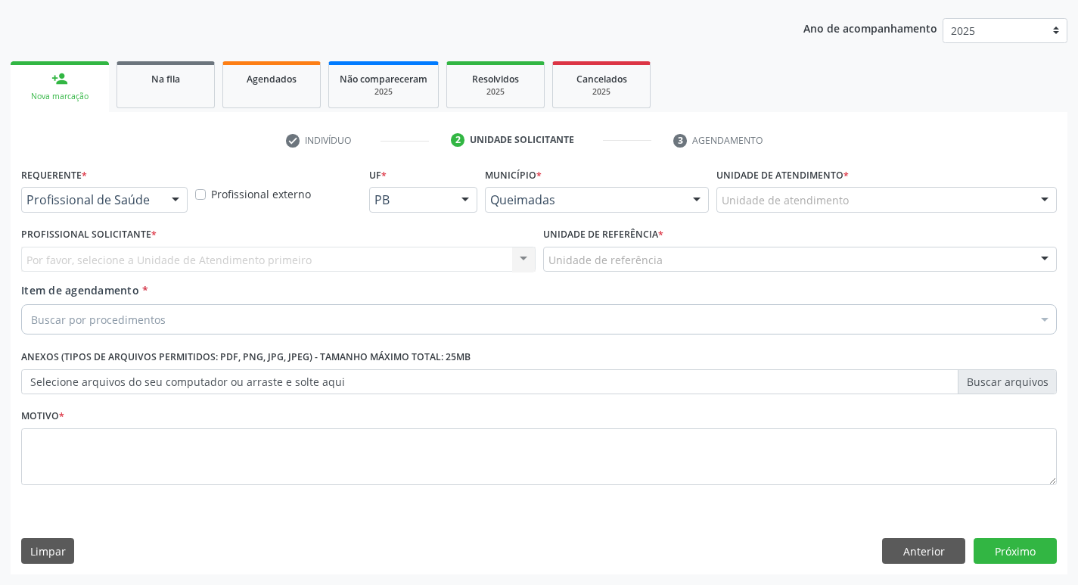
scroll to position [165, 0]
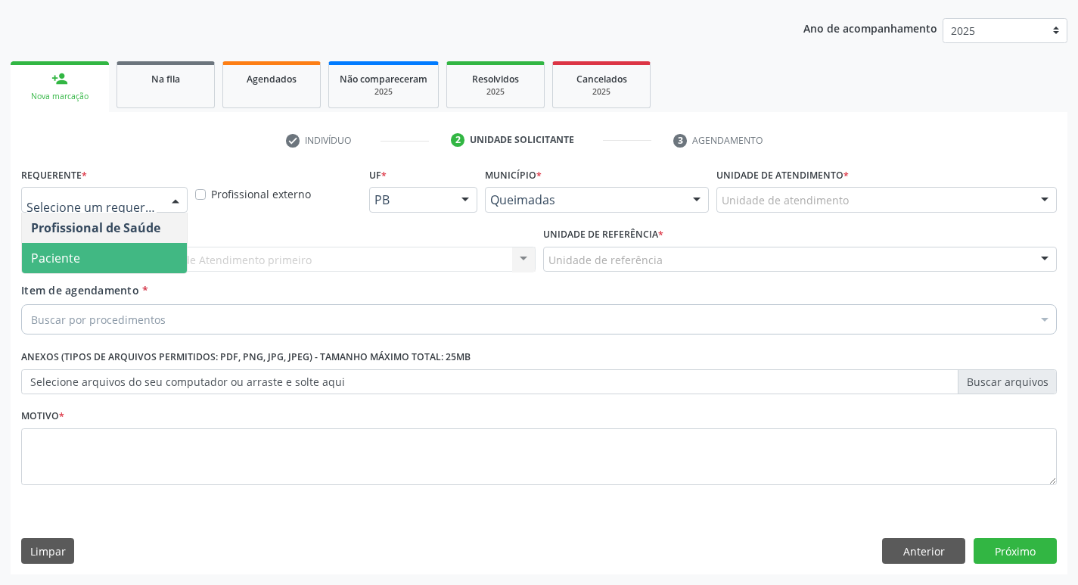
click at [108, 266] on span "Paciente" at bounding box center [104, 258] width 165 height 30
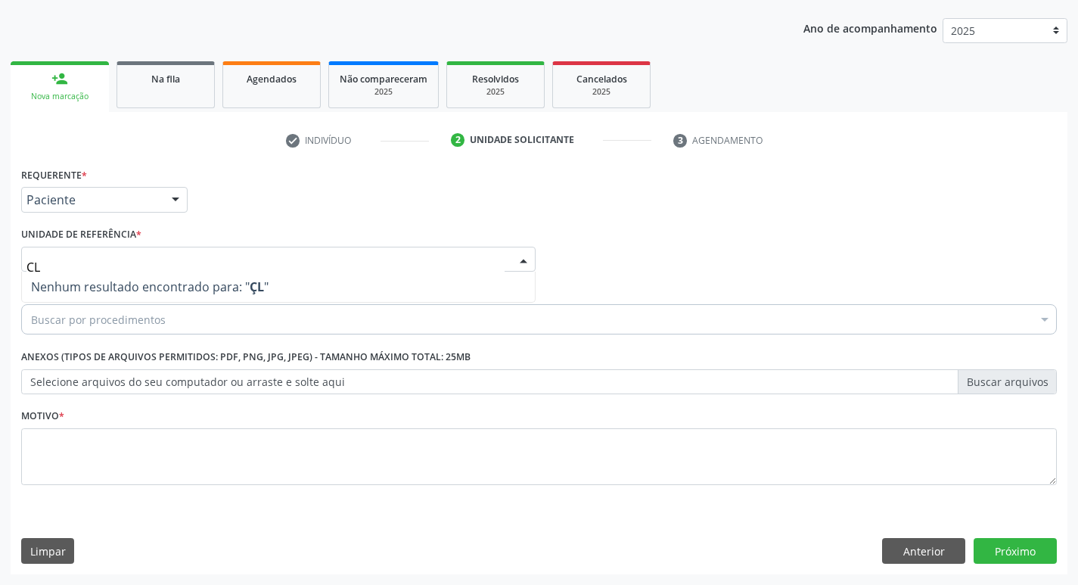
type input "Ç"
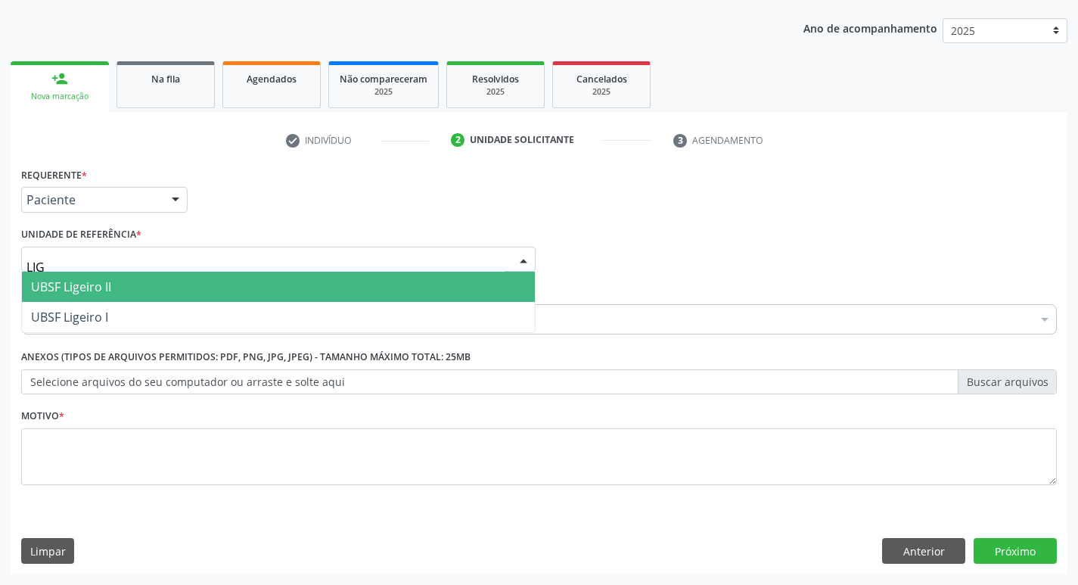
type input "LIGE"
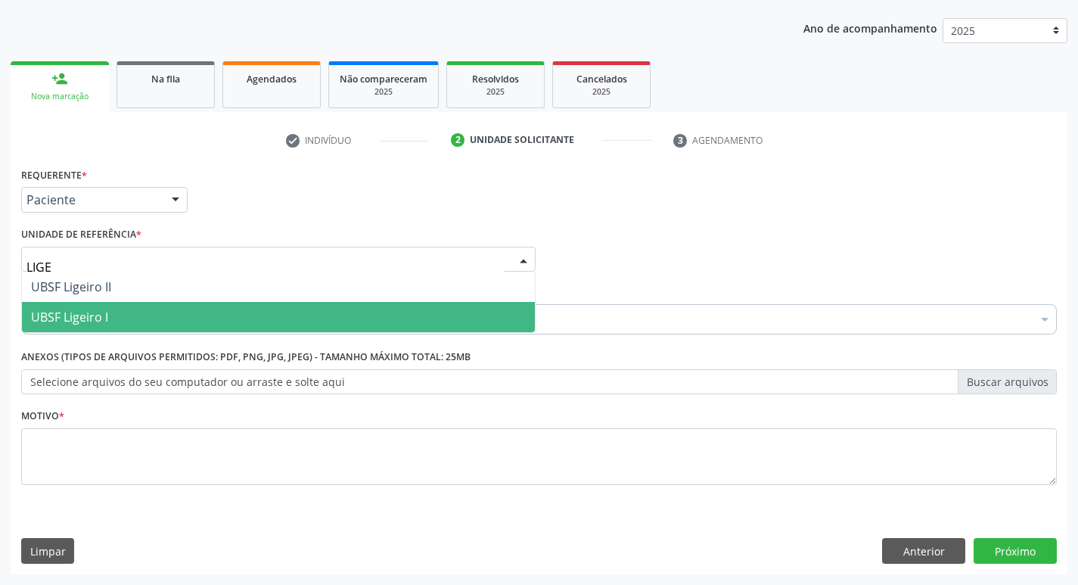
click at [98, 325] on span "UBSF Ligeiro I" at bounding box center [69, 317] width 77 height 17
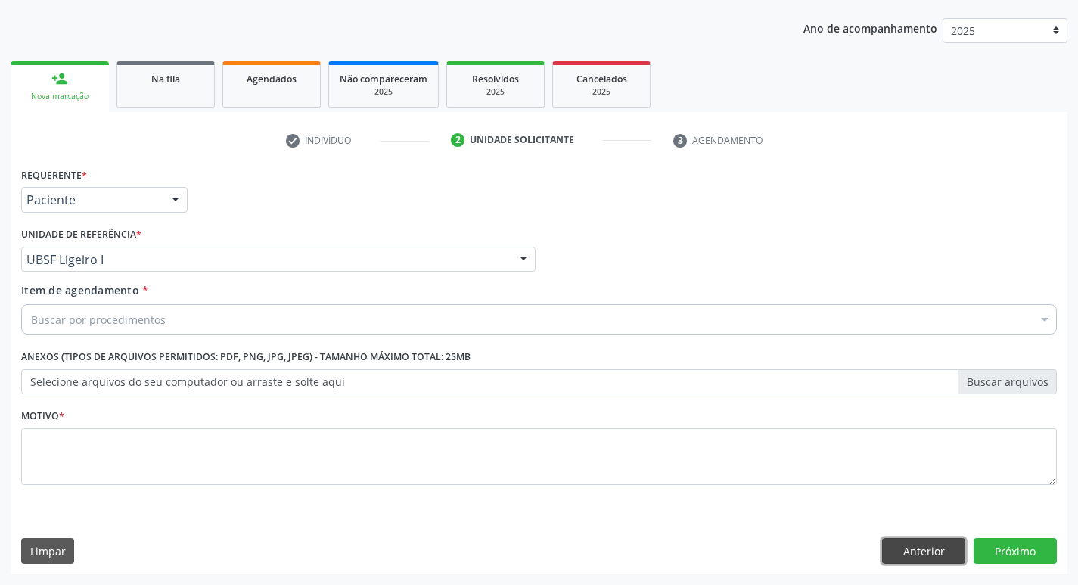
click at [916, 545] on button "Anterior" at bounding box center [923, 551] width 83 height 26
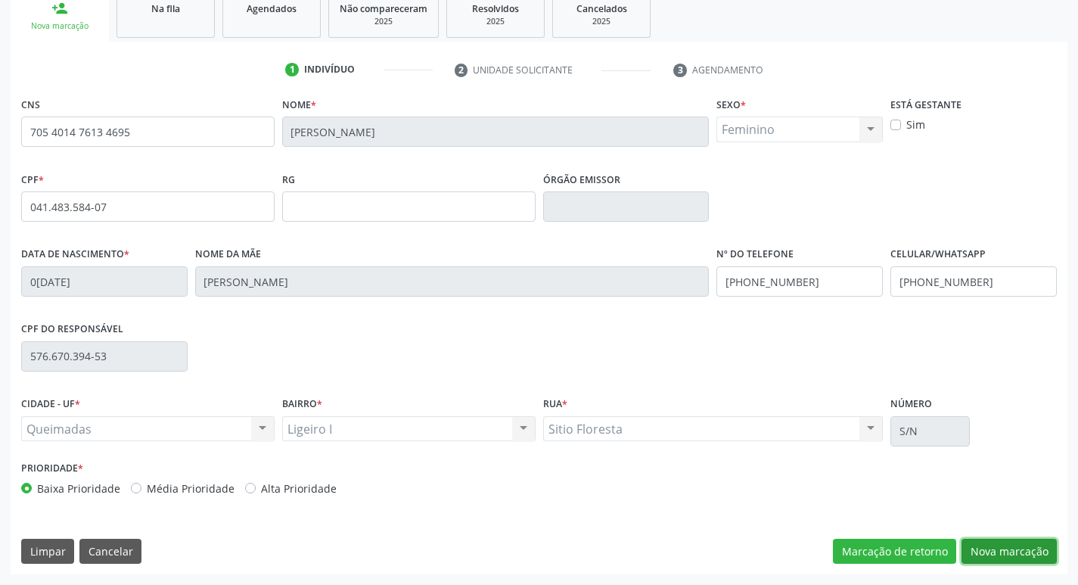
click at [1046, 555] on button "Nova marcação" at bounding box center [1009, 552] width 95 height 26
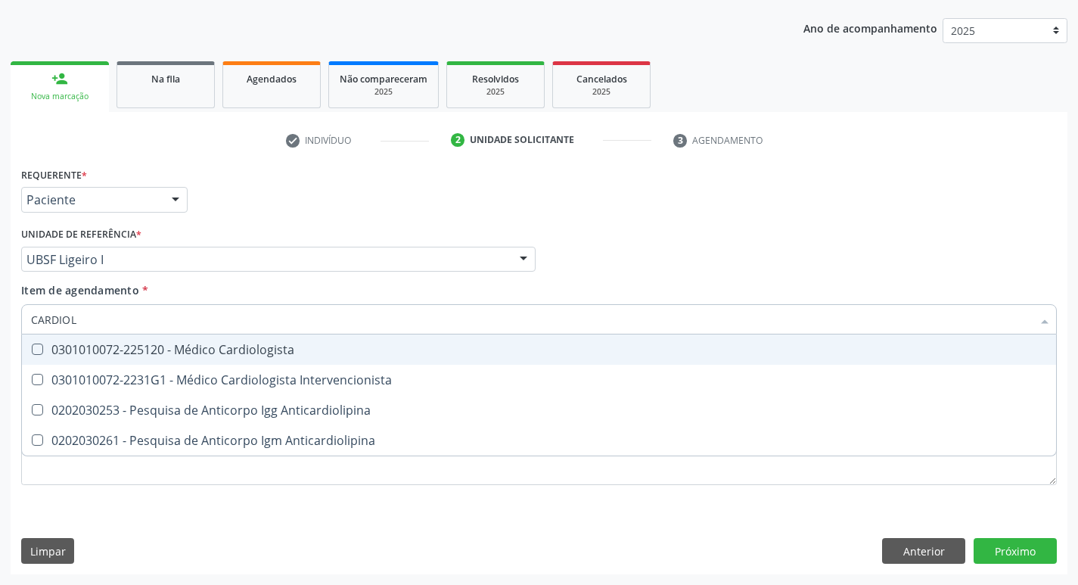
type input "CARDIOLO"
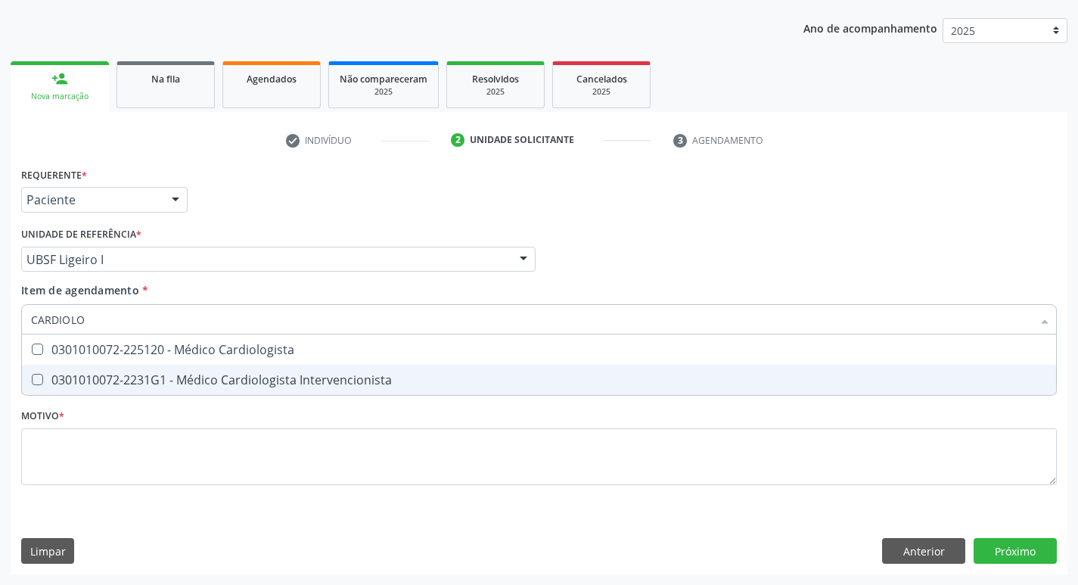
click at [148, 375] on div "0301010072-2231G1 - Médico Cardiologista Intervencionista" at bounding box center [539, 380] width 1016 height 12
checkbox Intervencionista "true"
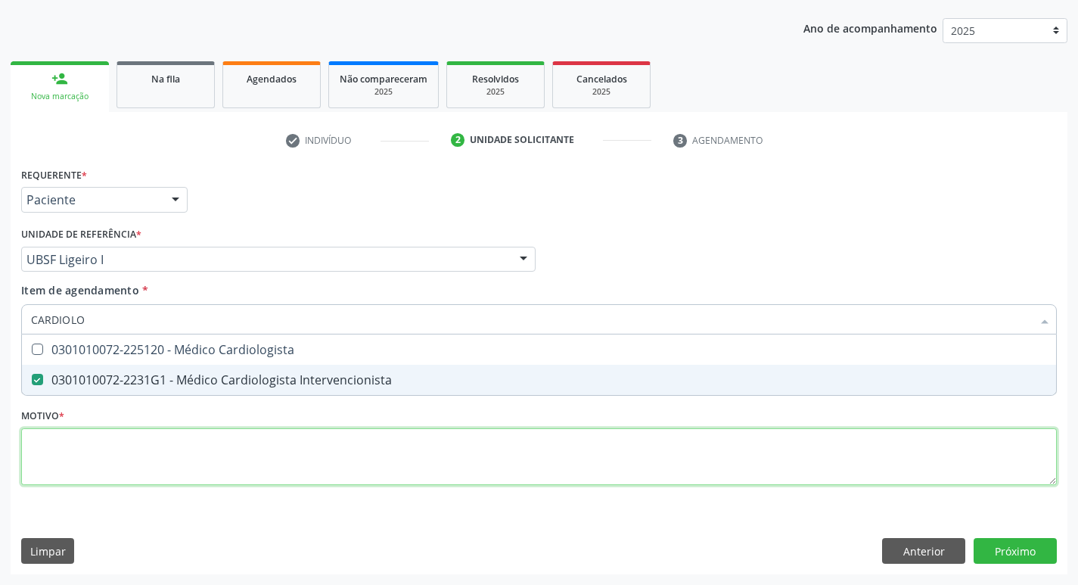
click at [126, 440] on div "Requerente * Paciente Profissional de Saúde Paciente Nenhum resultado encontrad…" at bounding box center [539, 334] width 1036 height 343
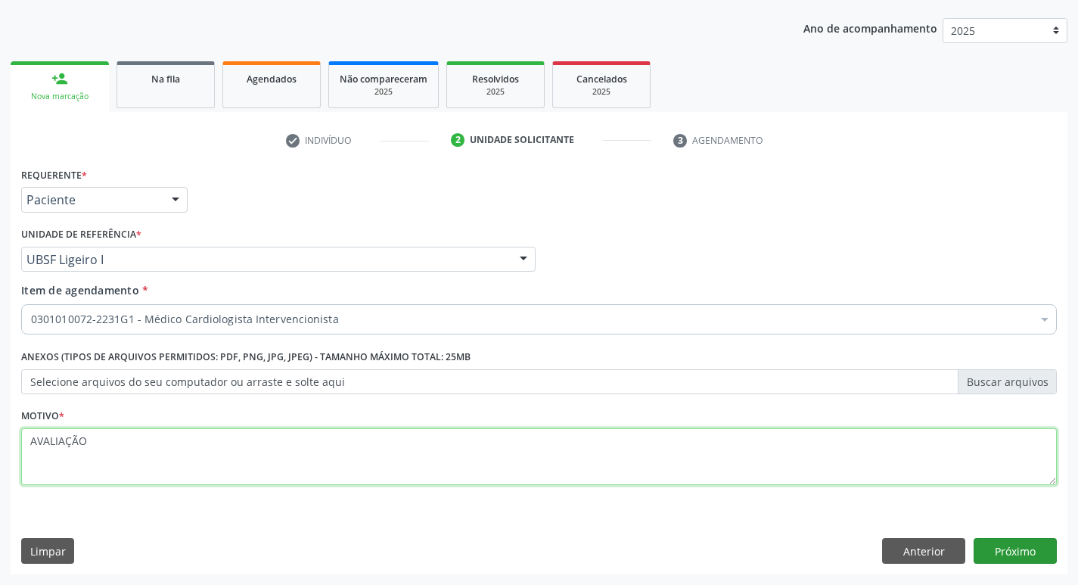
type textarea "AVALIAÇÃO"
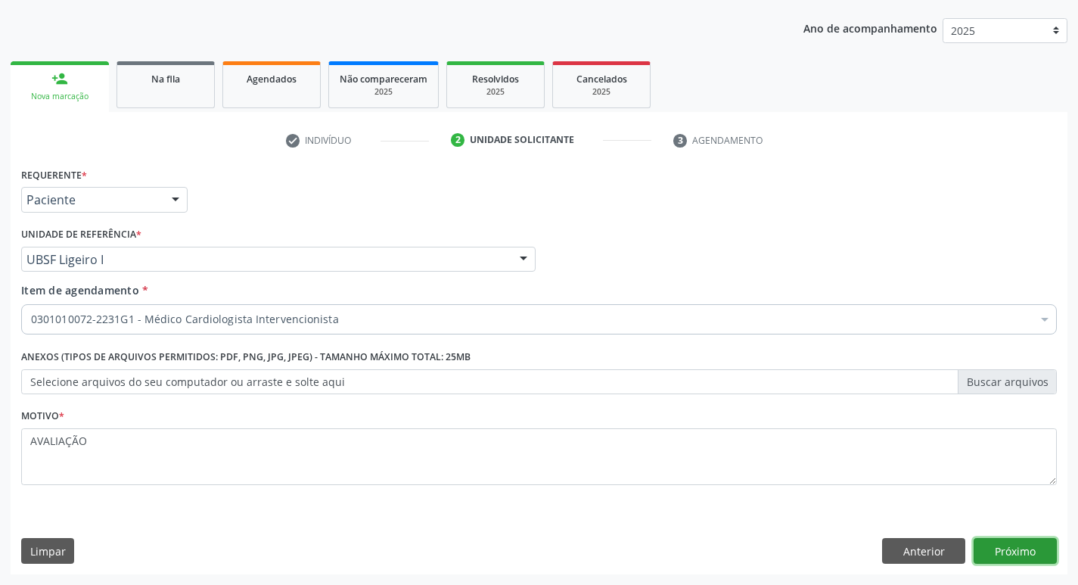
click at [1050, 555] on button "Próximo" at bounding box center [1015, 551] width 83 height 26
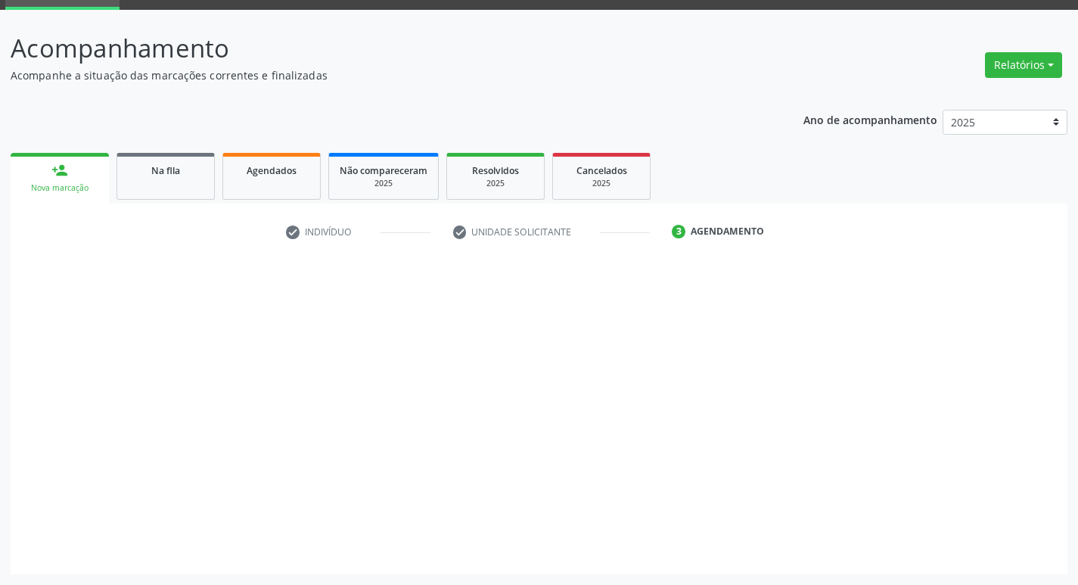
scroll to position [73, 0]
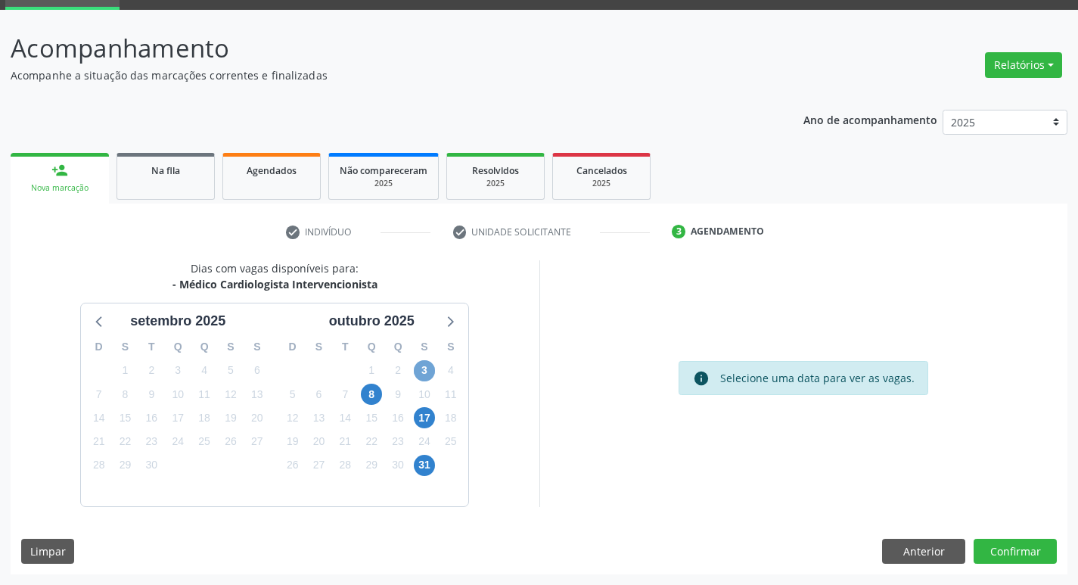
click at [428, 366] on span "3" at bounding box center [424, 370] width 21 height 21
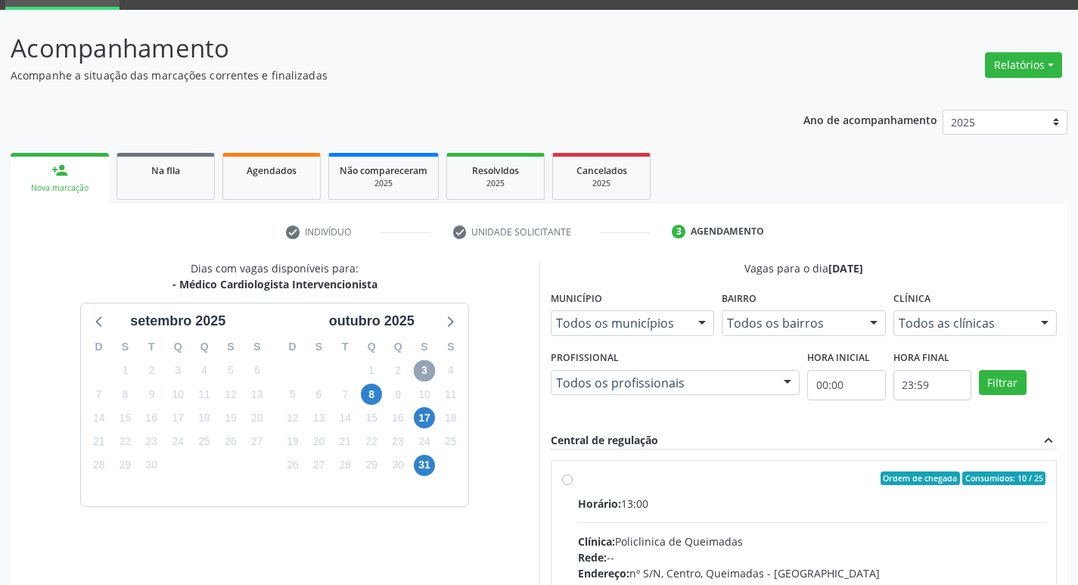
scroll to position [292, 0]
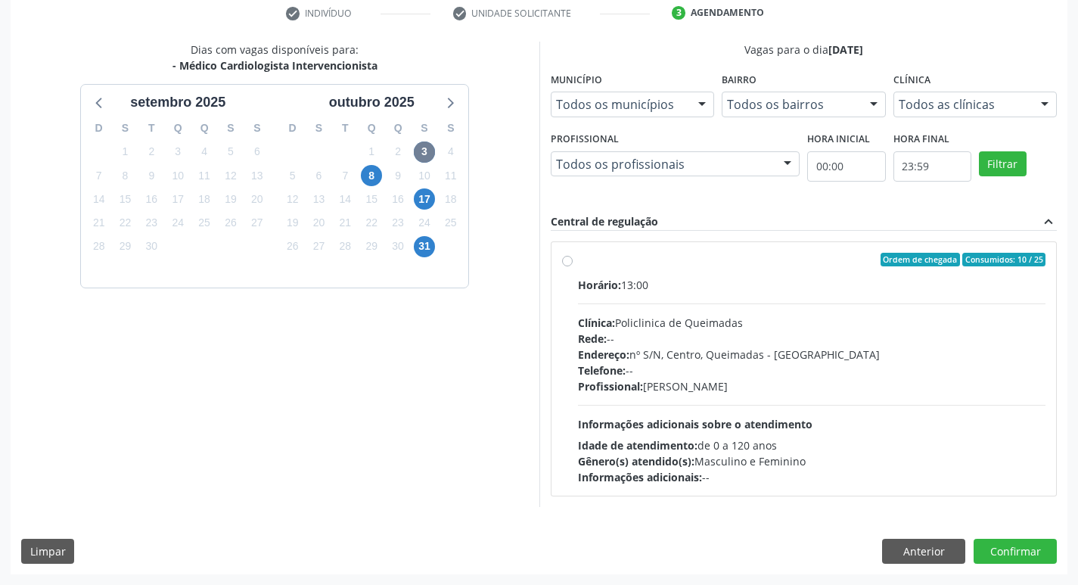
click at [823, 239] on div "Ordem de chegada Consumidos: 10 / 25 Horário: 13:00 Clínica: Policlinica de Que…" at bounding box center [804, 369] width 507 height 276
click at [854, 300] on div "Horário: 13:00 Clínica: Policlinica de Queimadas Rede: -- Endereço: nº S/N, Cen…" at bounding box center [812, 381] width 468 height 208
click at [573, 266] on input "Ordem de chegada Consumidos: 10 / 25 Horário: 13:00 Clínica: Policlinica de Que…" at bounding box center [567, 260] width 11 height 14
radio input "true"
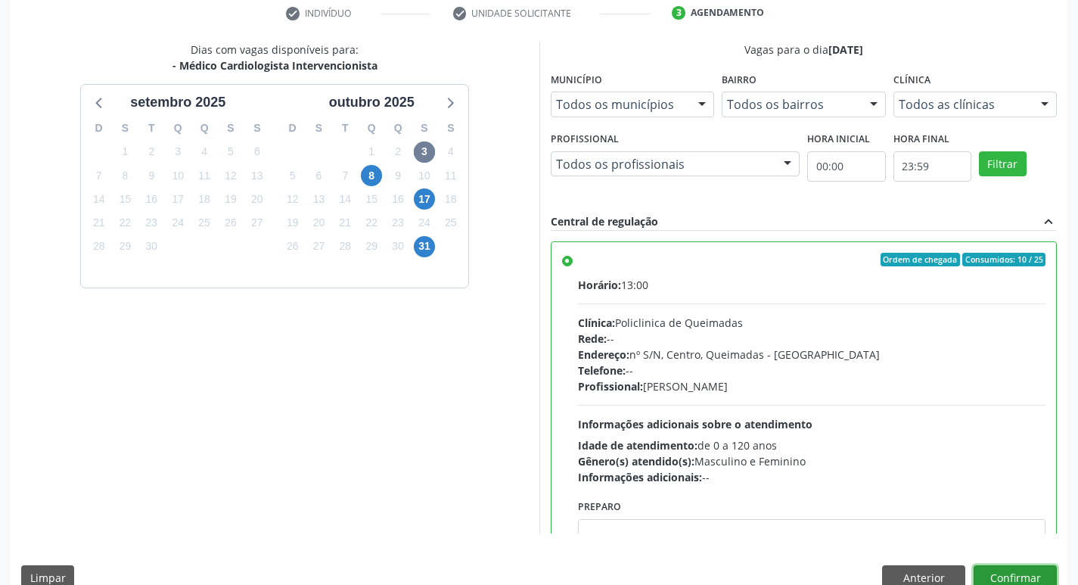
click at [1025, 574] on button "Confirmar" at bounding box center [1015, 578] width 83 height 26
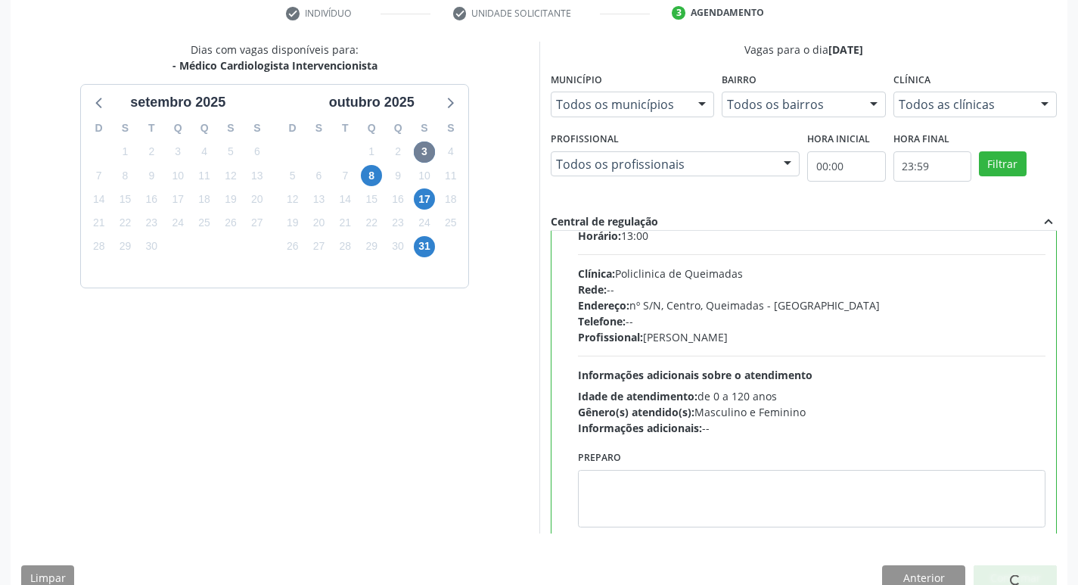
scroll to position [75, 0]
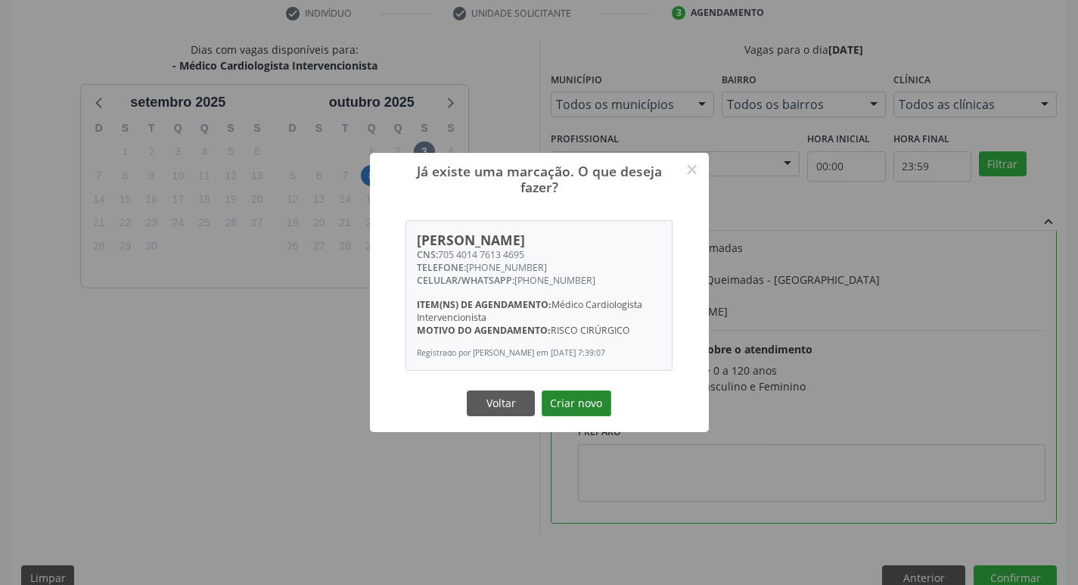
click at [571, 416] on button "Criar novo" at bounding box center [577, 403] width 70 height 26
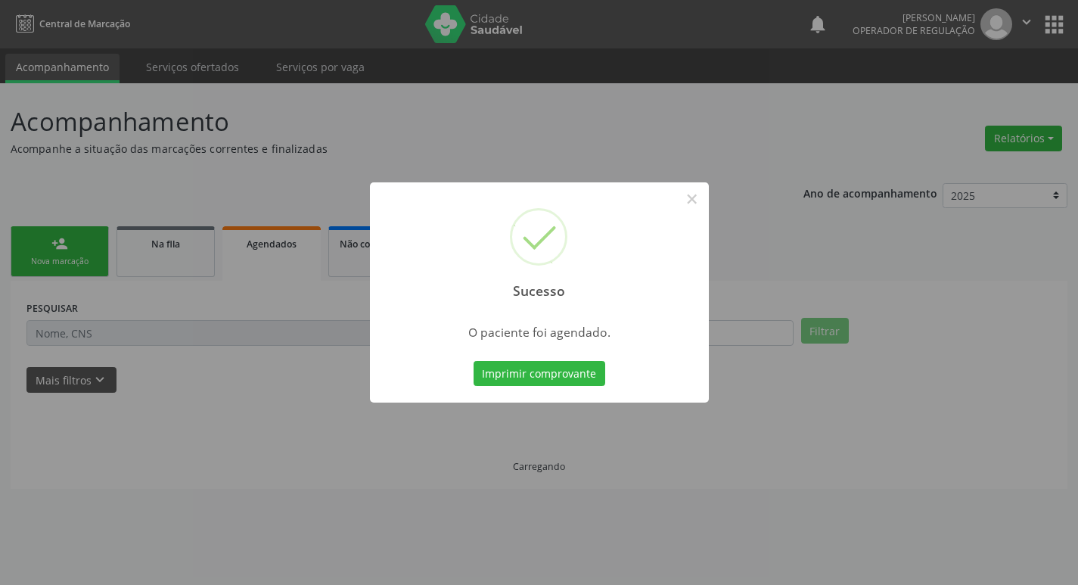
scroll to position [0, 0]
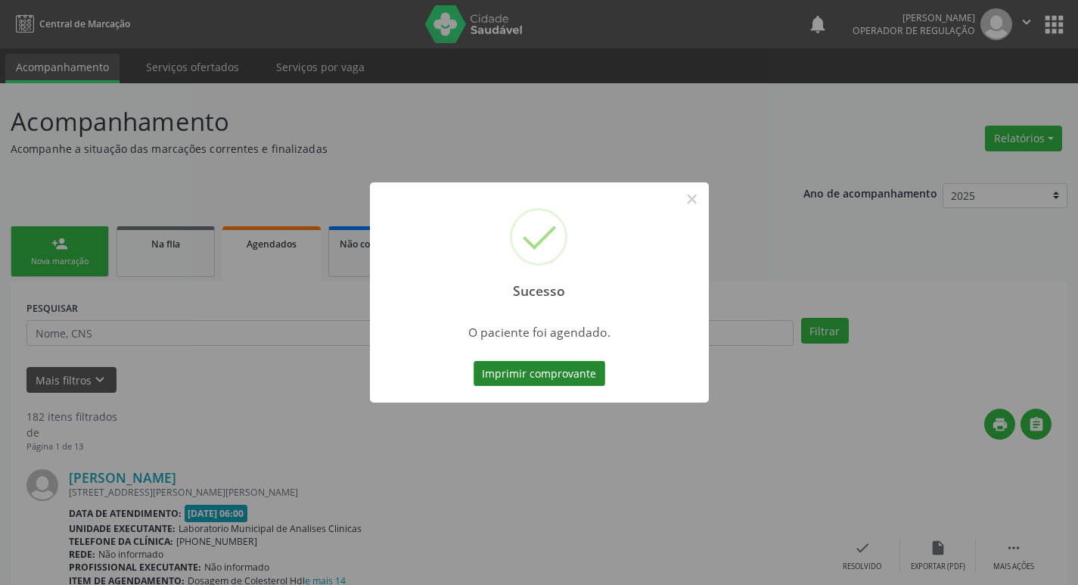
click at [556, 372] on button "Imprimir comprovante" at bounding box center [540, 374] width 132 height 26
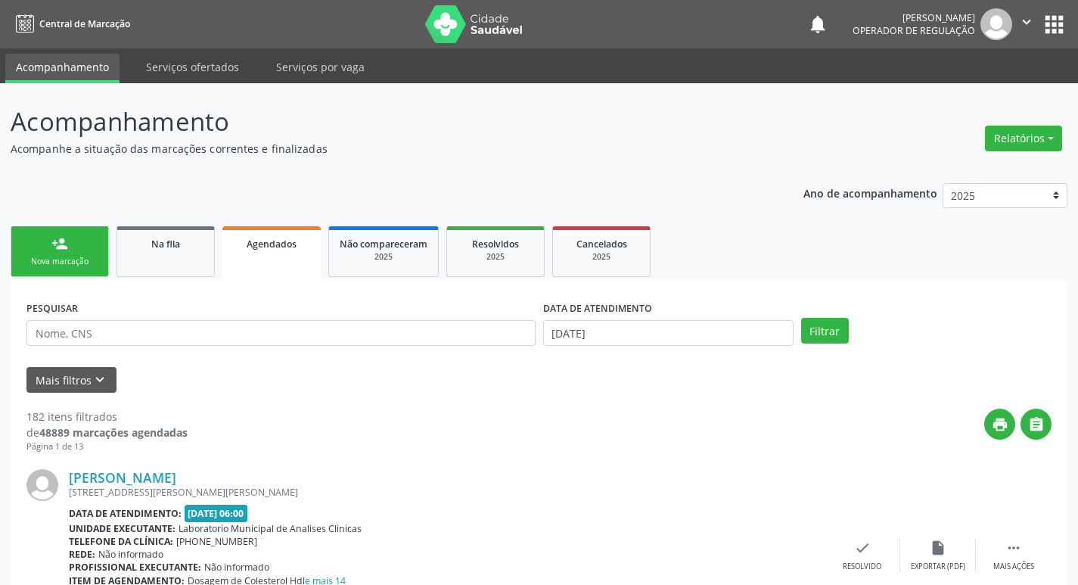
click at [73, 270] on link "person_add Nova marcação" at bounding box center [60, 251] width 98 height 51
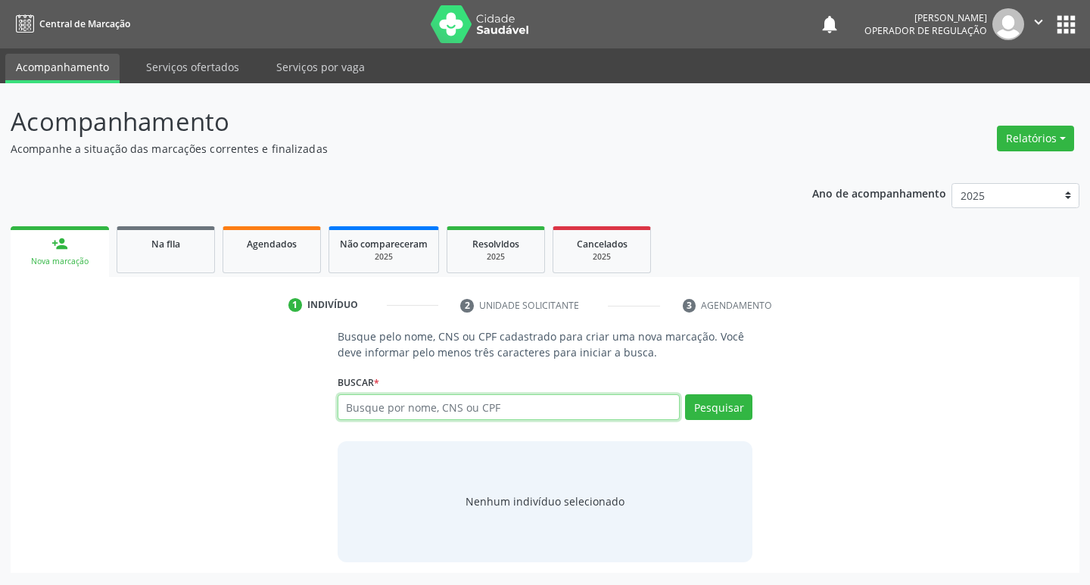
click at [465, 418] on input "text" at bounding box center [509, 407] width 343 height 26
click at [470, 412] on input "text" at bounding box center [509, 407] width 343 height 26
type input "700501924070650"
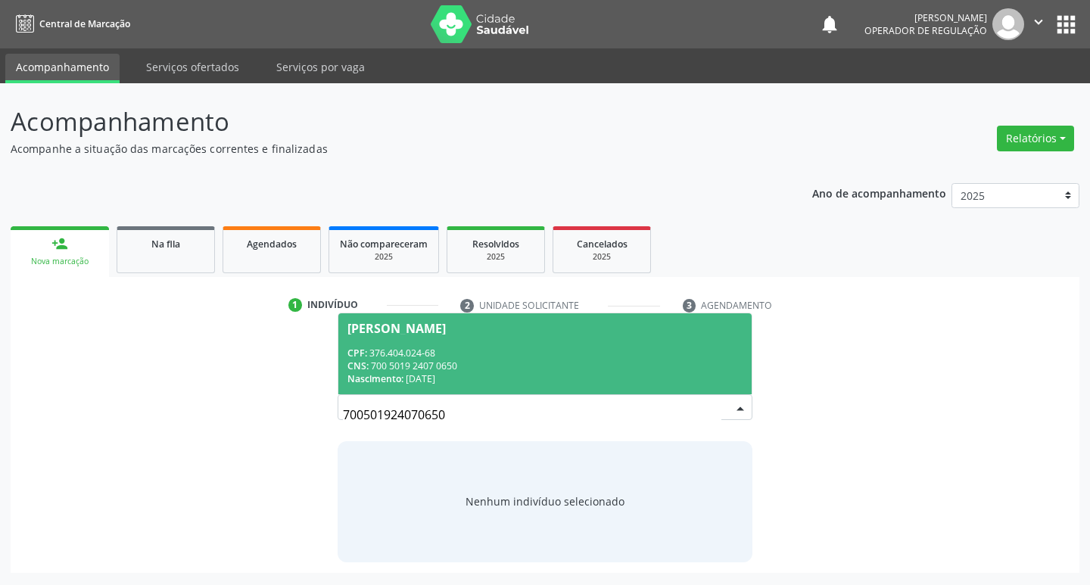
click at [406, 334] on div "Josefa Maria da Silva" at bounding box center [396, 328] width 98 height 12
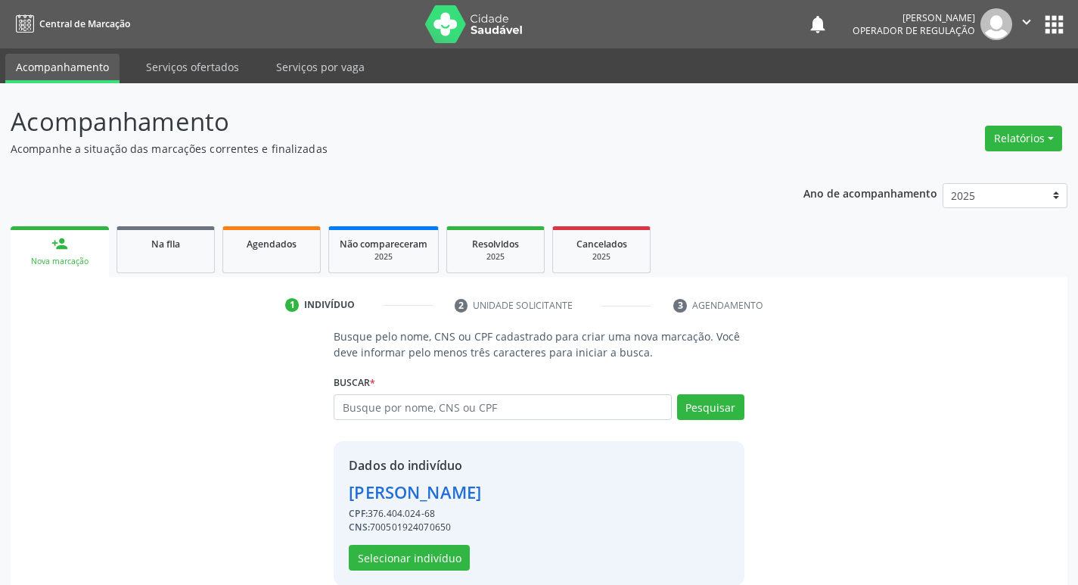
scroll to position [22, 0]
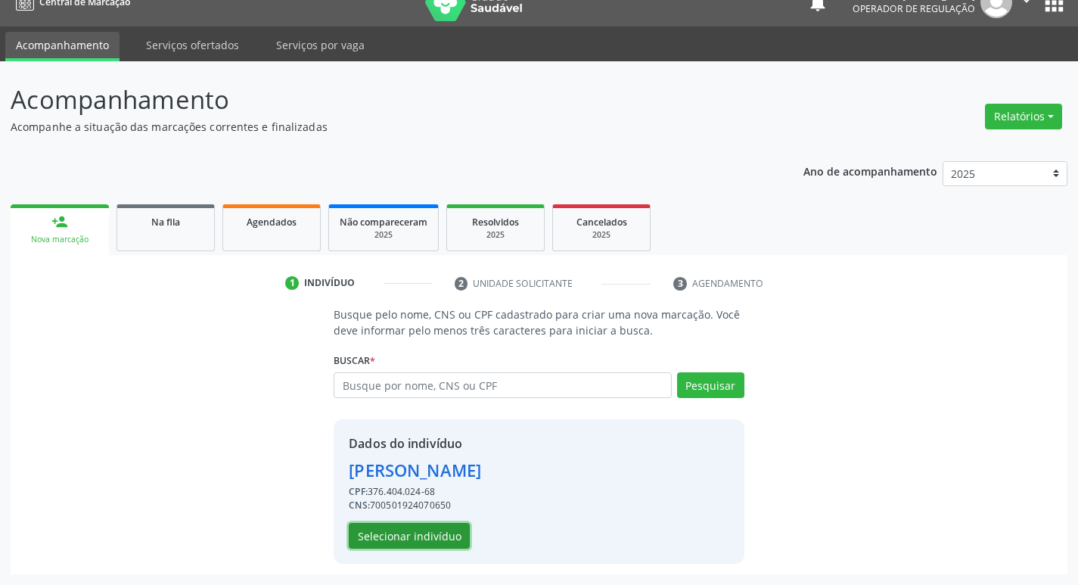
click at [452, 532] on button "Selecionar indivíduo" at bounding box center [409, 536] width 121 height 26
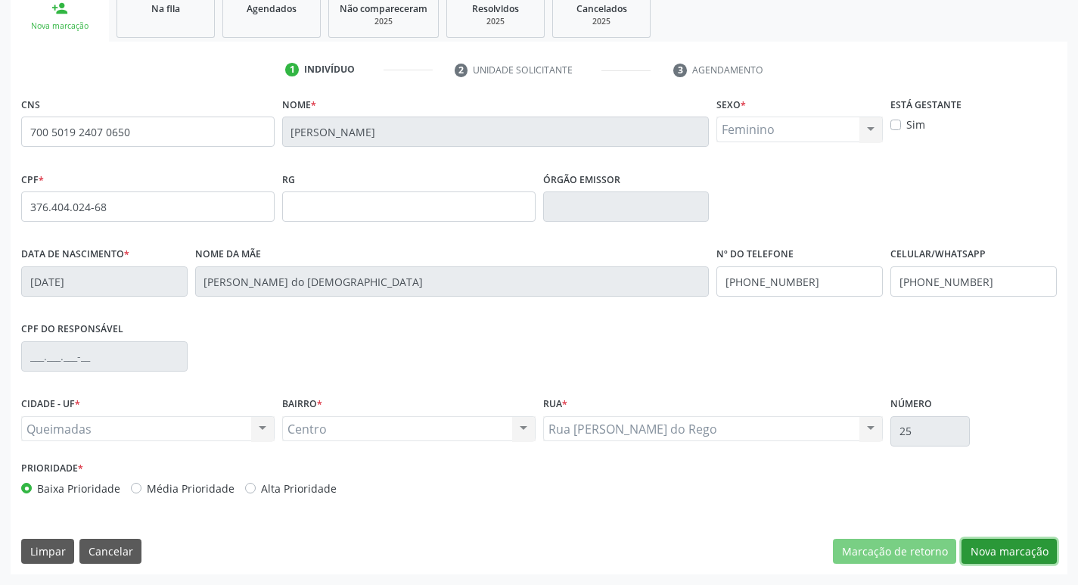
drag, startPoint x: 1010, startPoint y: 556, endPoint x: 880, endPoint y: 527, distance: 133.5
click at [1010, 555] on button "Nova marcação" at bounding box center [1009, 552] width 95 height 26
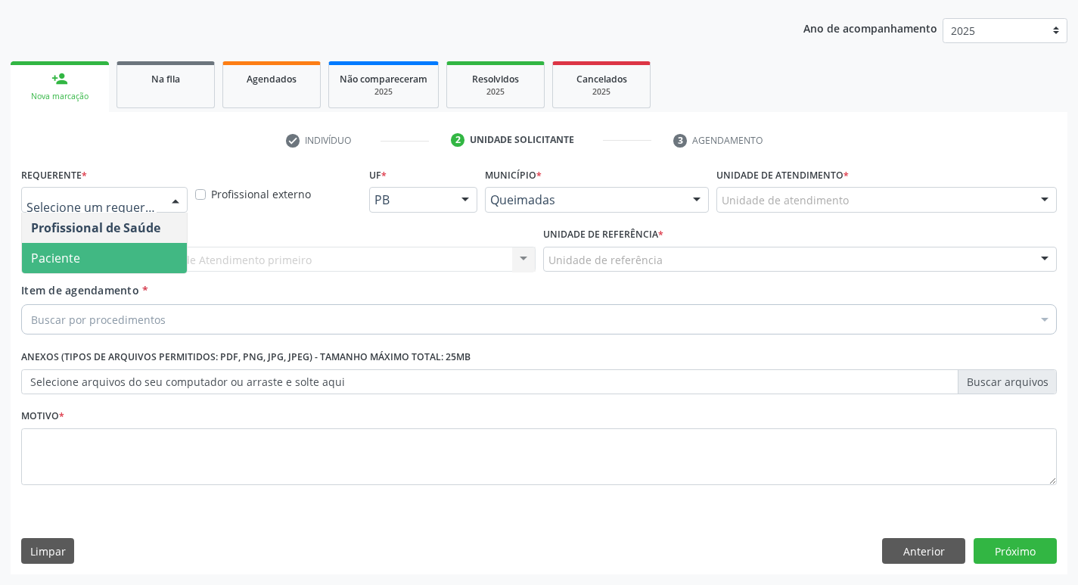
click at [58, 269] on span "Paciente" at bounding box center [104, 258] width 165 height 30
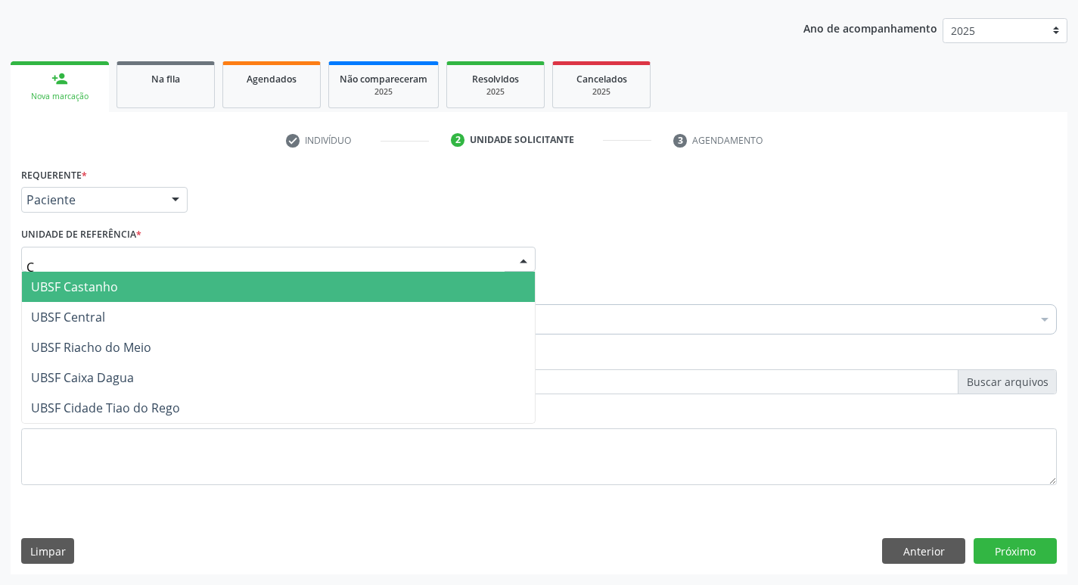
type input "CE"
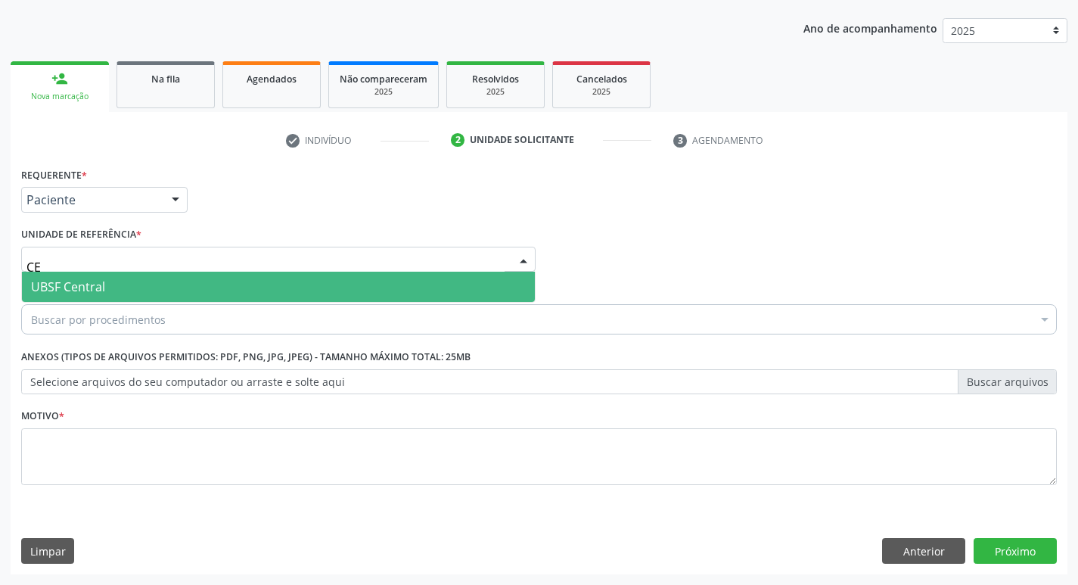
drag, startPoint x: 65, startPoint y: 282, endPoint x: 67, endPoint y: 294, distance: 12.2
click at [65, 283] on span "UBSF Central" at bounding box center [68, 286] width 74 height 17
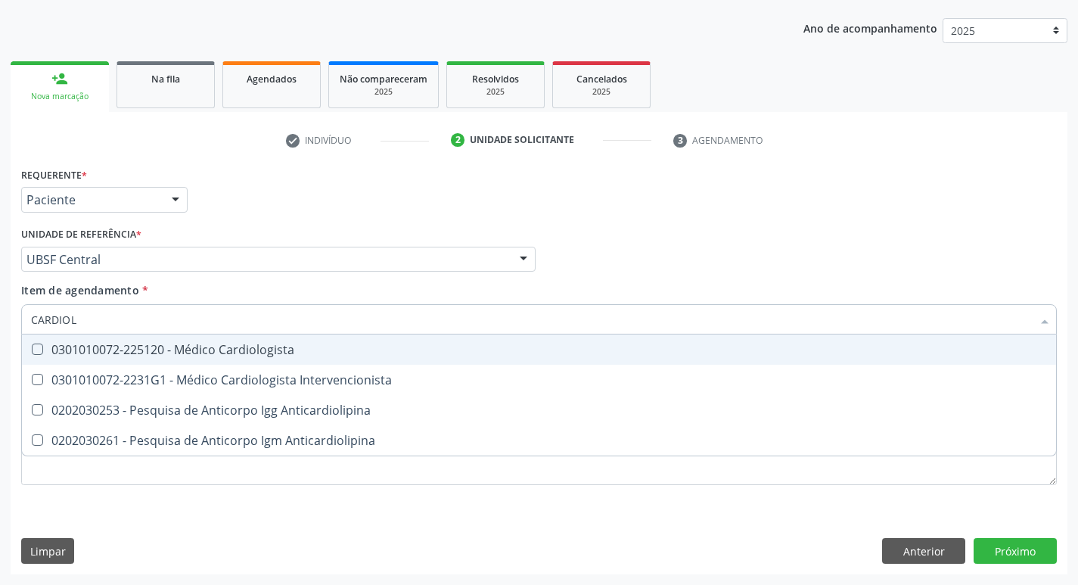
type input "CARDIOLO"
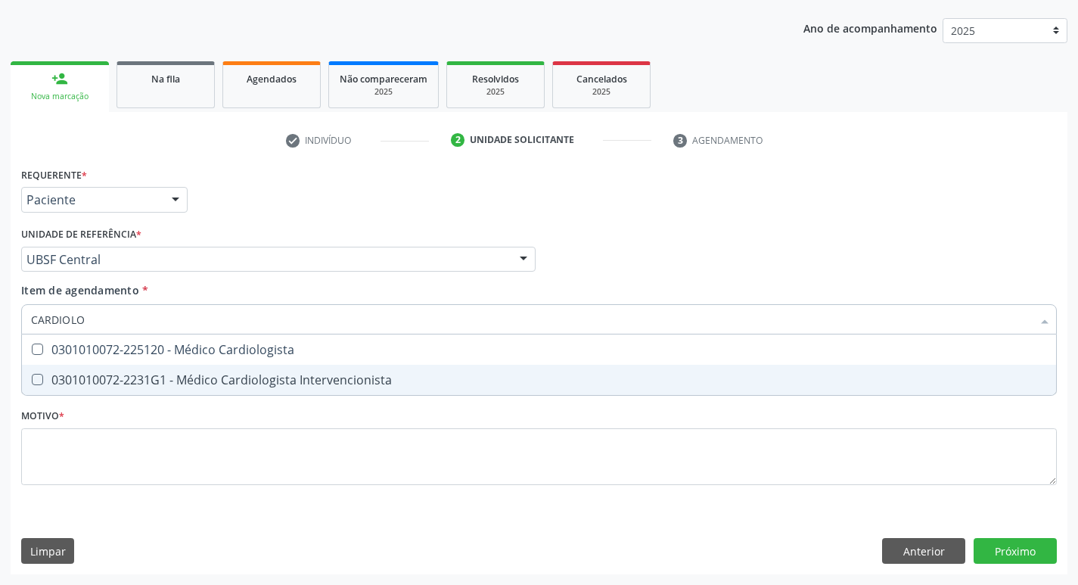
click at [98, 383] on div "0301010072-2231G1 - Médico Cardiologista Intervencionista" at bounding box center [539, 380] width 1016 height 12
checkbox Intervencionista "true"
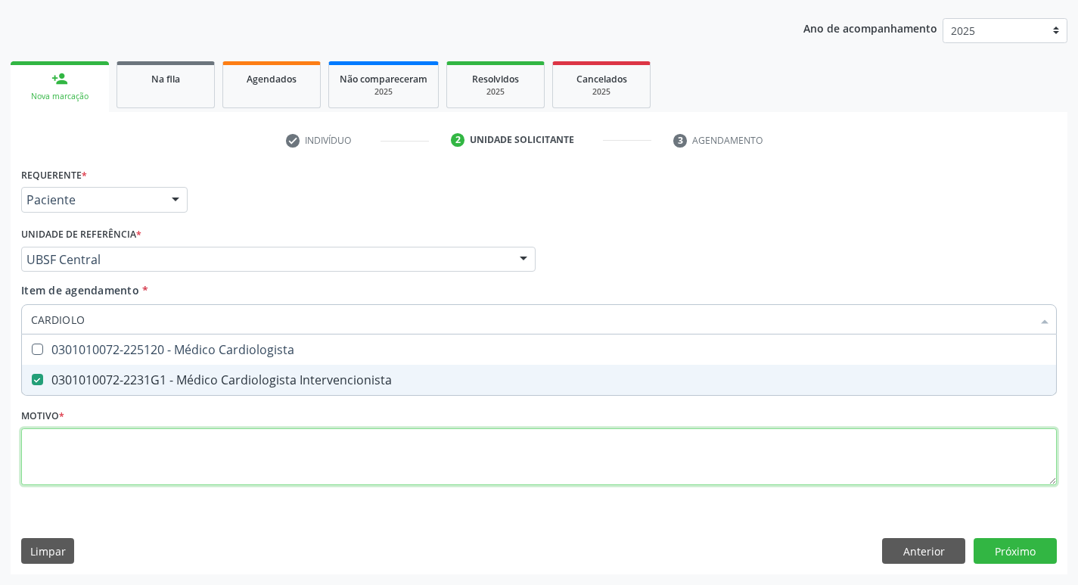
click at [85, 461] on div "Requerente * Paciente Profissional de Saúde Paciente Nenhum resultado encontrad…" at bounding box center [539, 334] width 1036 height 343
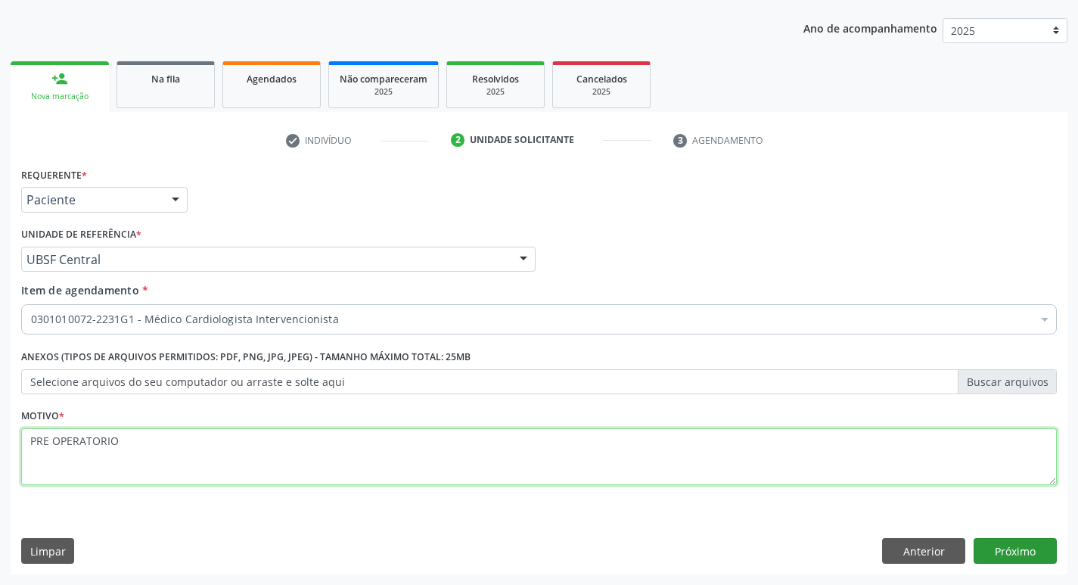
type textarea "PRE OPERATORIO"
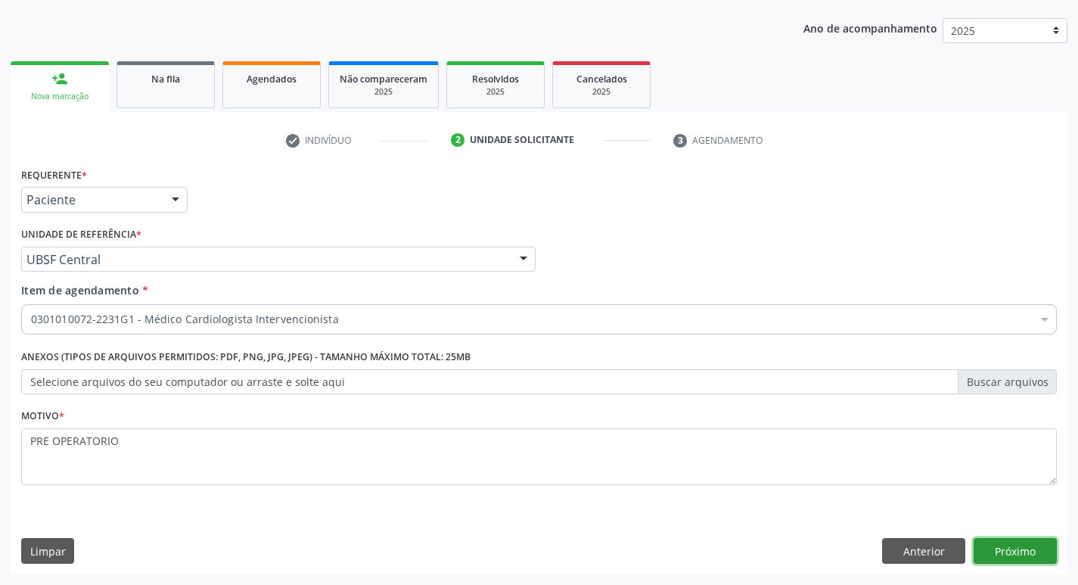
click at [1020, 552] on button "Próximo" at bounding box center [1015, 551] width 83 height 26
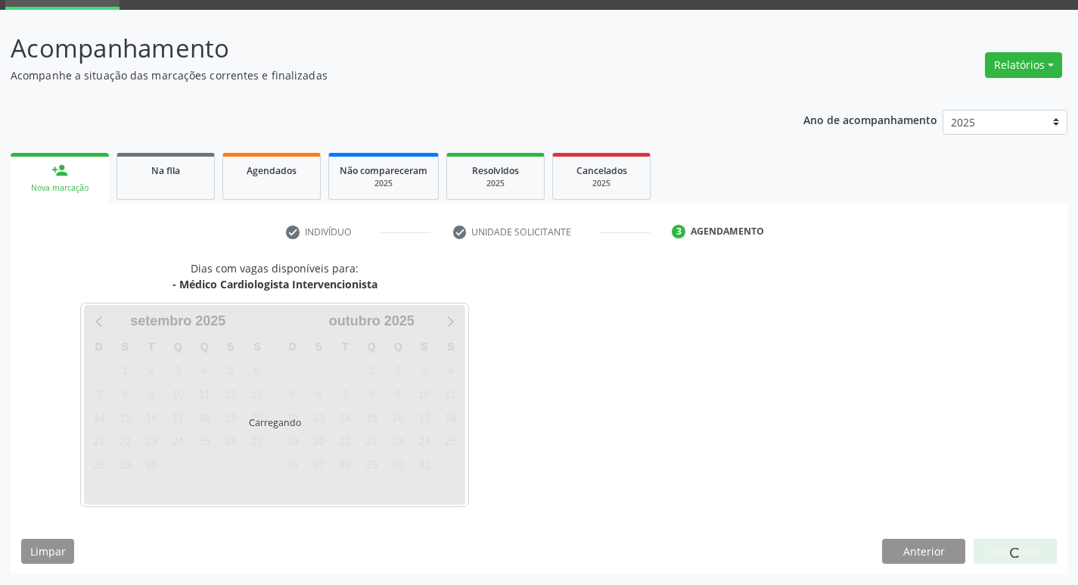
scroll to position [73, 0]
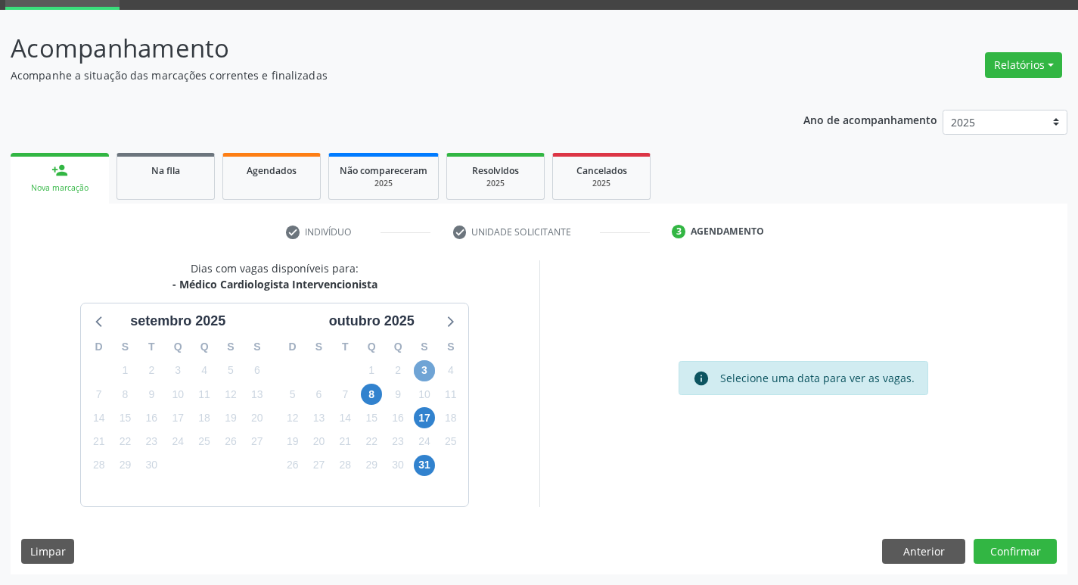
click at [425, 368] on span "3" at bounding box center [424, 370] width 21 height 21
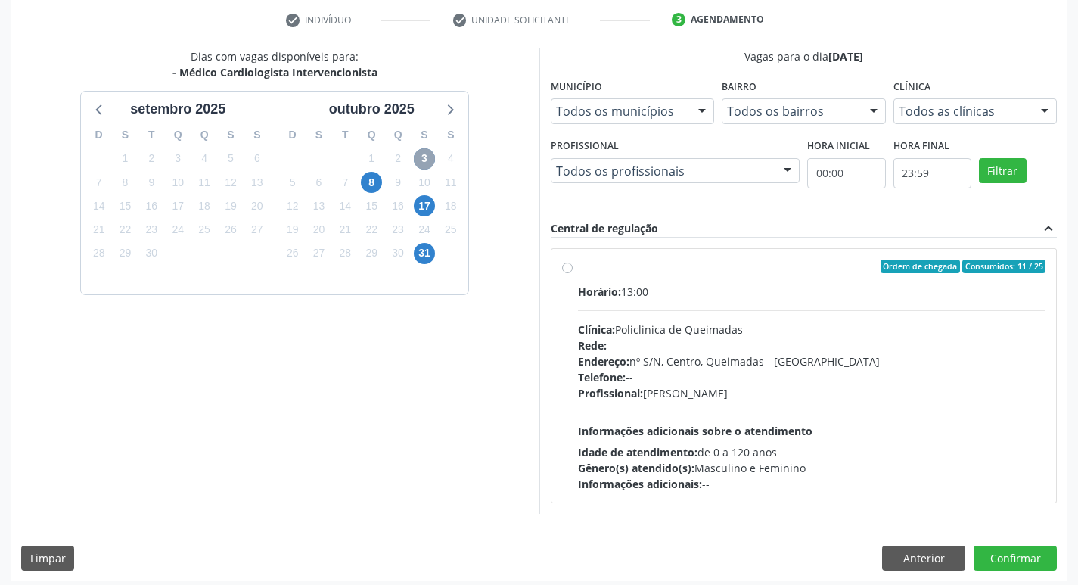
scroll to position [292, 0]
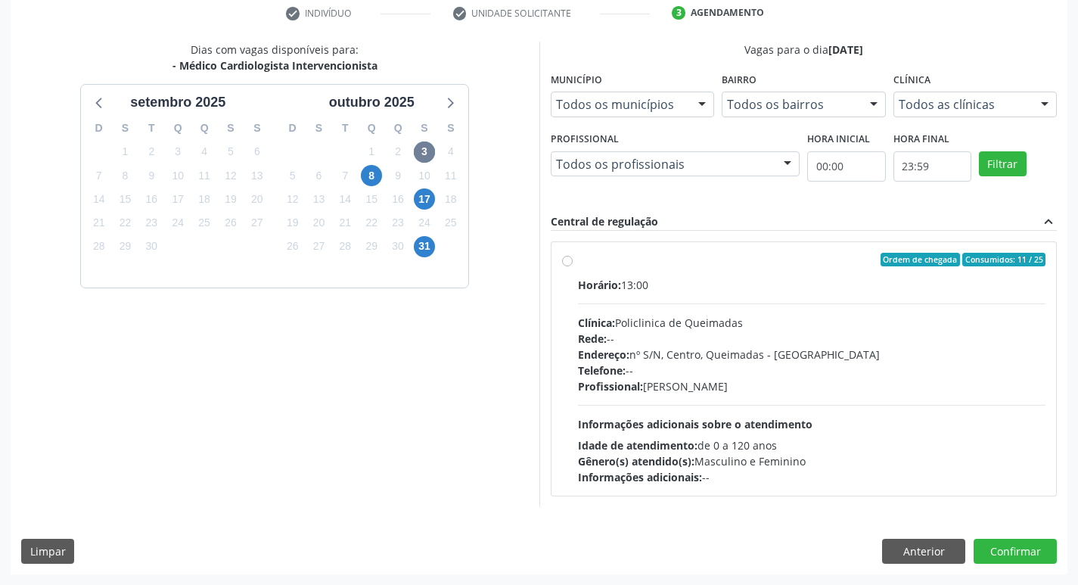
click at [821, 269] on label "Ordem de chegada Consumidos: 11 / 25 Horário: 13:00 Clínica: Policlinica de Que…" at bounding box center [812, 369] width 468 height 232
click at [573, 266] on input "Ordem de chegada Consumidos: 11 / 25 Horário: 13:00 Clínica: Policlinica de Que…" at bounding box center [567, 260] width 11 height 14
radio input "true"
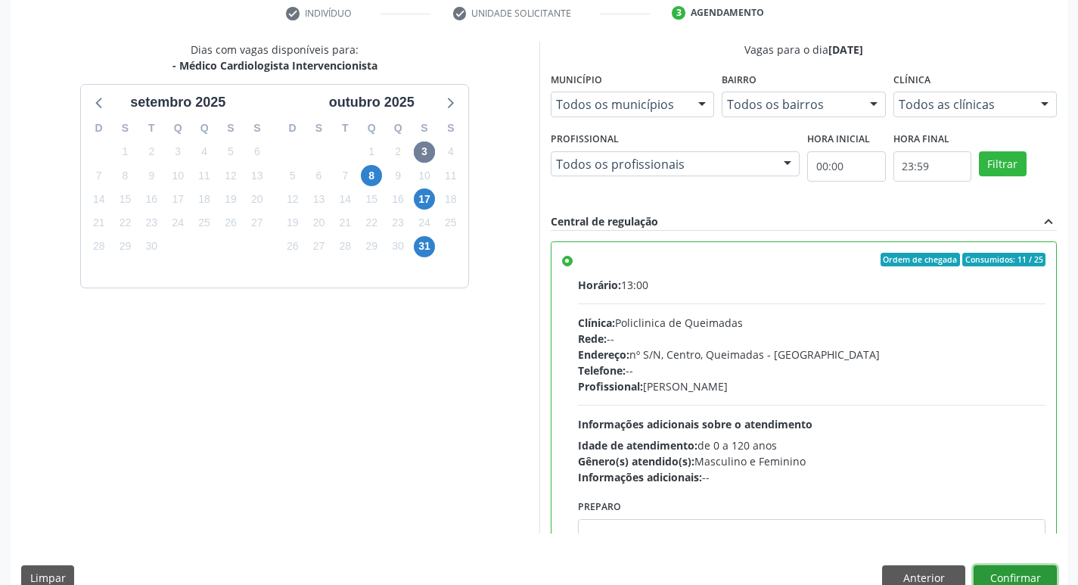
click at [1016, 571] on button "Confirmar" at bounding box center [1015, 578] width 83 height 26
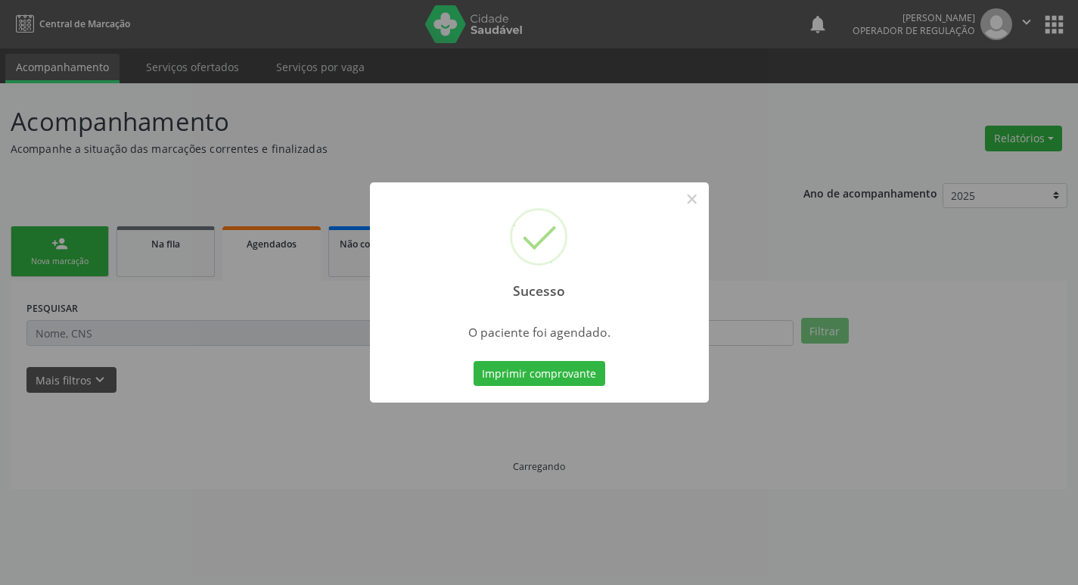
scroll to position [0, 0]
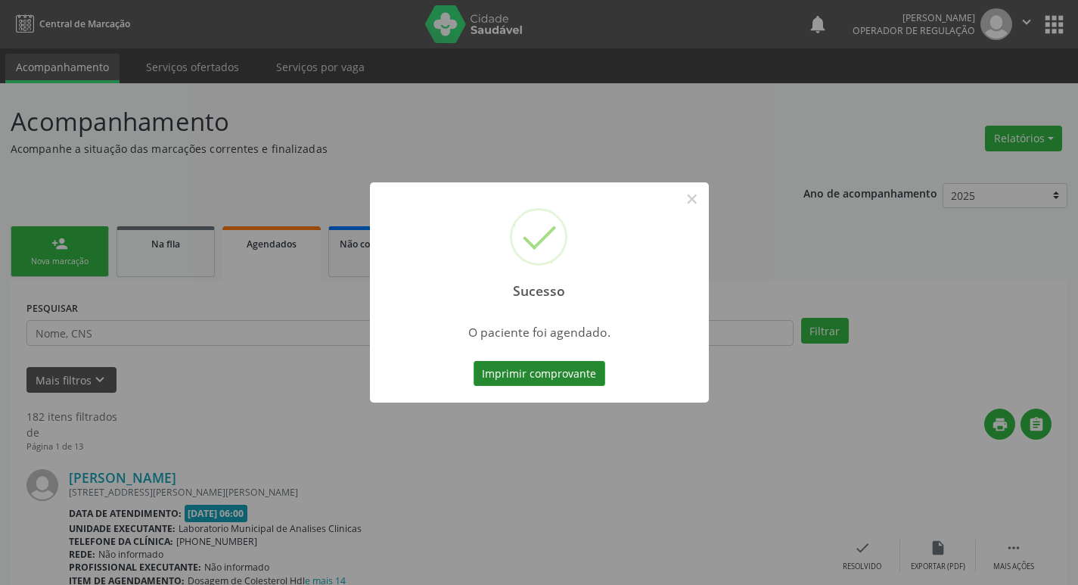
click at [545, 373] on button "Imprimir comprovante" at bounding box center [540, 374] width 132 height 26
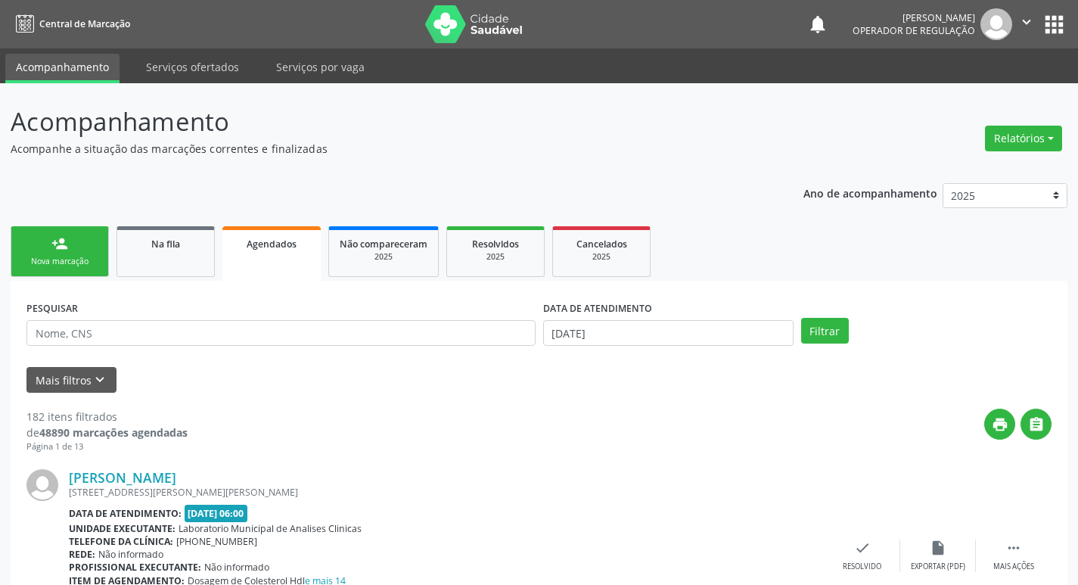
click at [1027, 14] on icon "" at bounding box center [1027, 22] width 17 height 17
click at [985, 96] on link "Sair" at bounding box center [988, 92] width 104 height 21
